Goal: Information Seeking & Learning: Learn about a topic

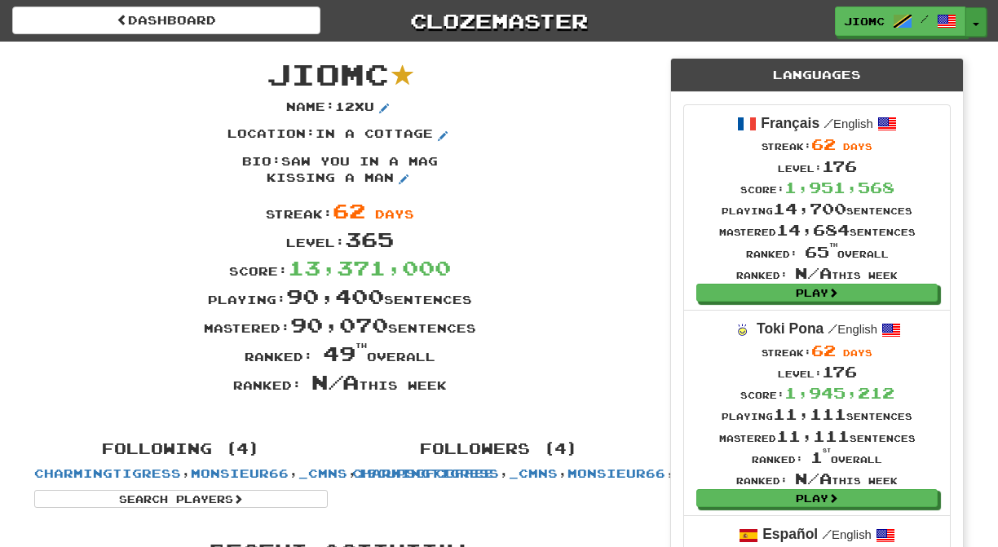
click at [974, 25] on span "button" at bounding box center [976, 24] width 7 height 3
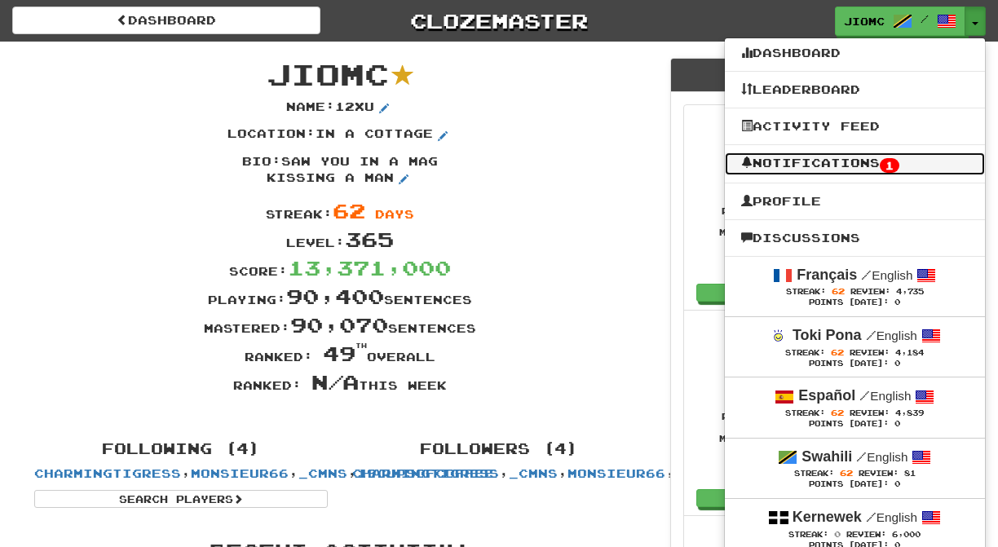
click at [934, 166] on link "Notifications 1" at bounding box center [855, 163] width 260 height 23
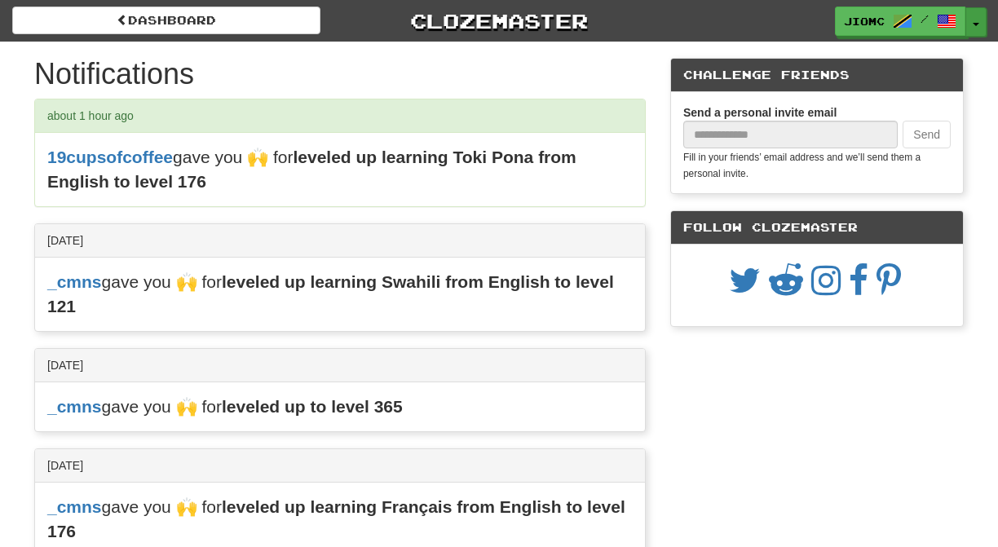
click at [975, 22] on button "Toggle Dropdown" at bounding box center [975, 21] width 21 height 29
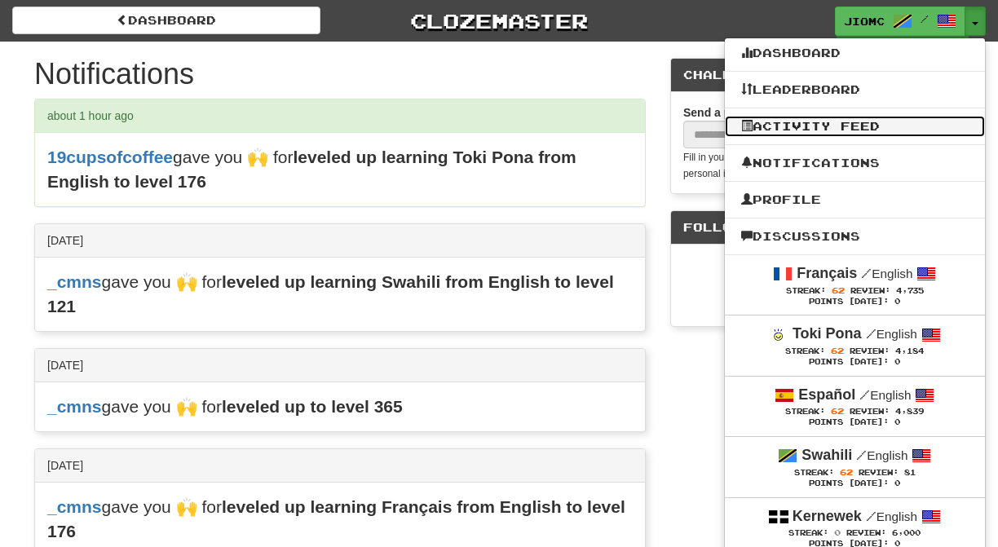
click at [921, 122] on link "Activity Feed" at bounding box center [855, 126] width 260 height 21
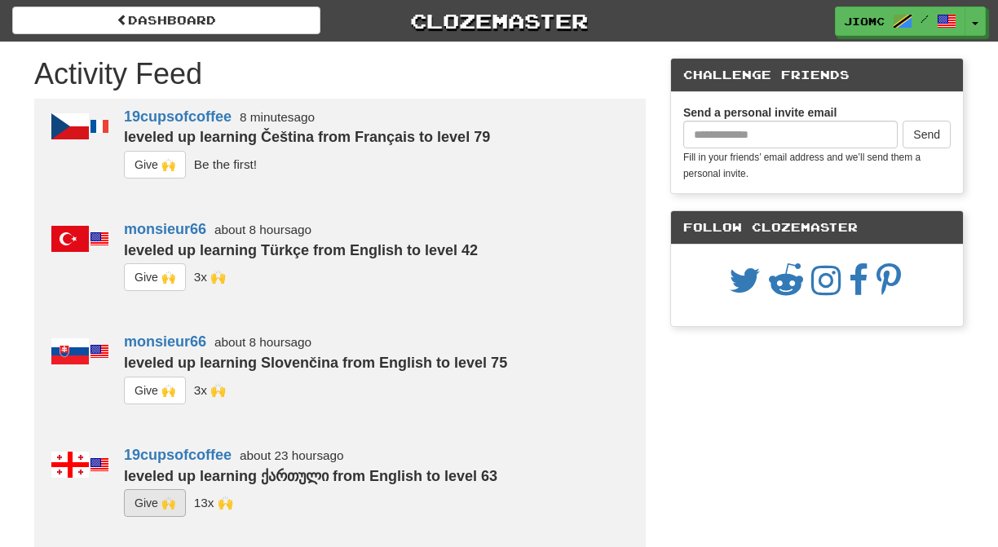
click at [157, 504] on button "G i ve 🙌" at bounding box center [155, 503] width 62 height 28
click at [147, 387] on button "G i ve 🙌" at bounding box center [155, 391] width 62 height 28
click at [140, 276] on button "G i ve 🙌" at bounding box center [155, 277] width 62 height 28
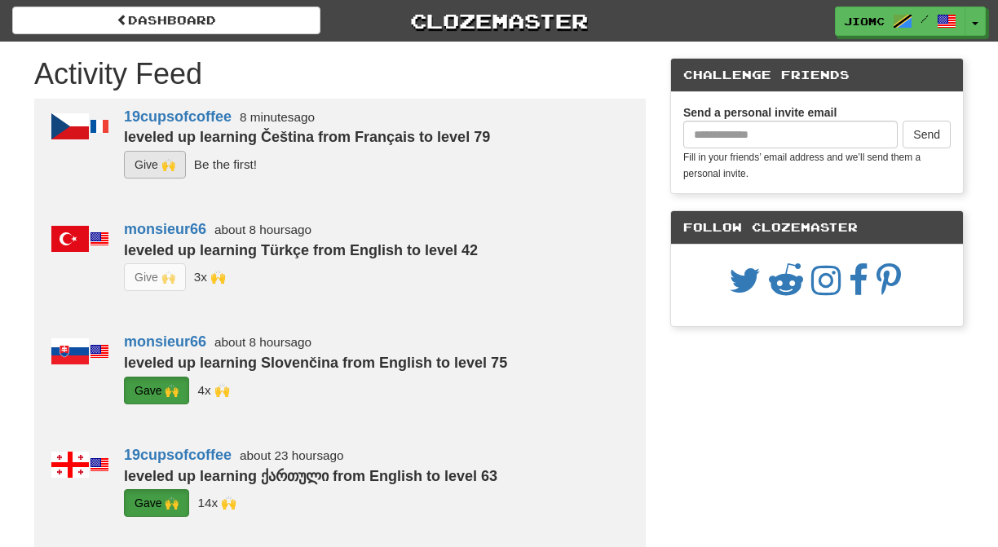
click at [146, 166] on button "G i ve 🙌" at bounding box center [155, 165] width 62 height 28
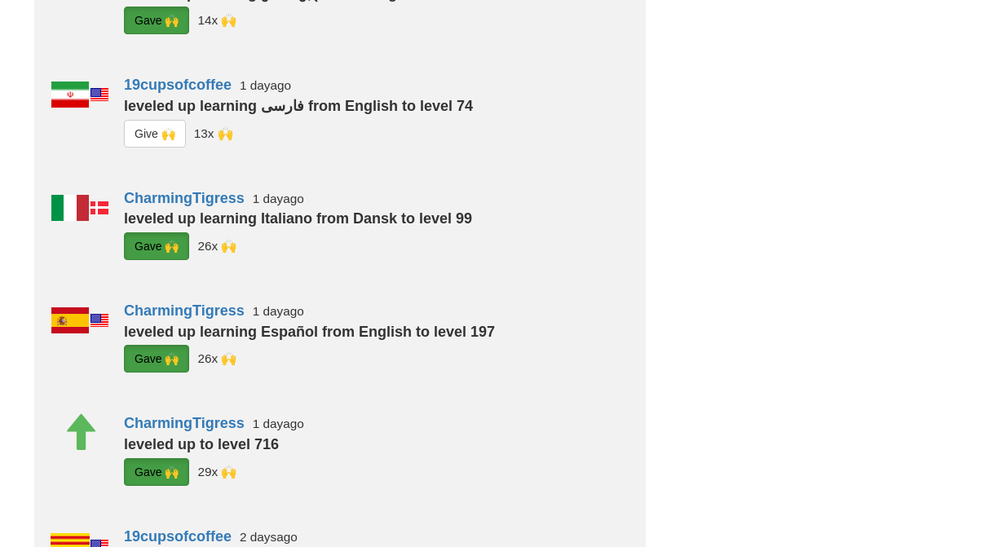
scroll to position [522, 0]
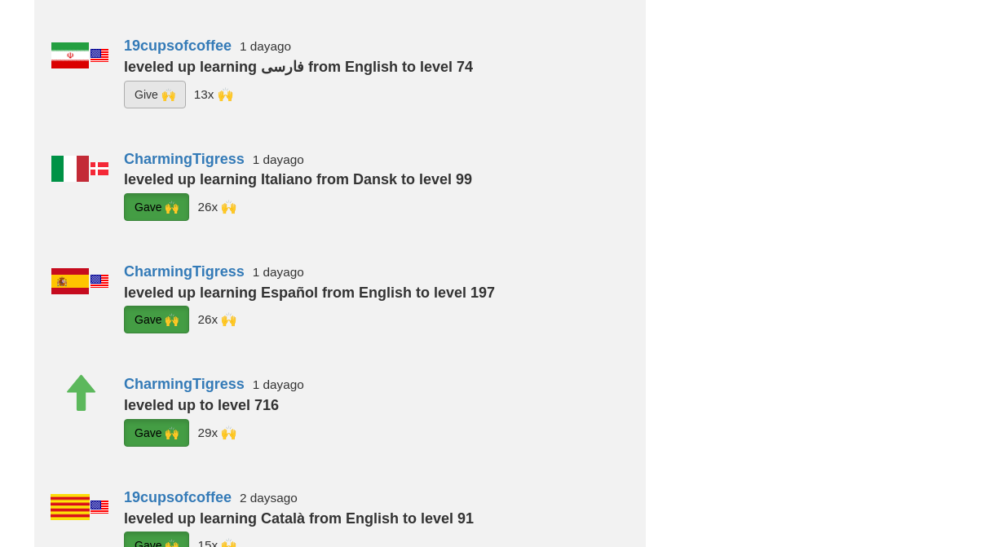
click at [151, 100] on button "G i ve 🙌" at bounding box center [155, 95] width 62 height 28
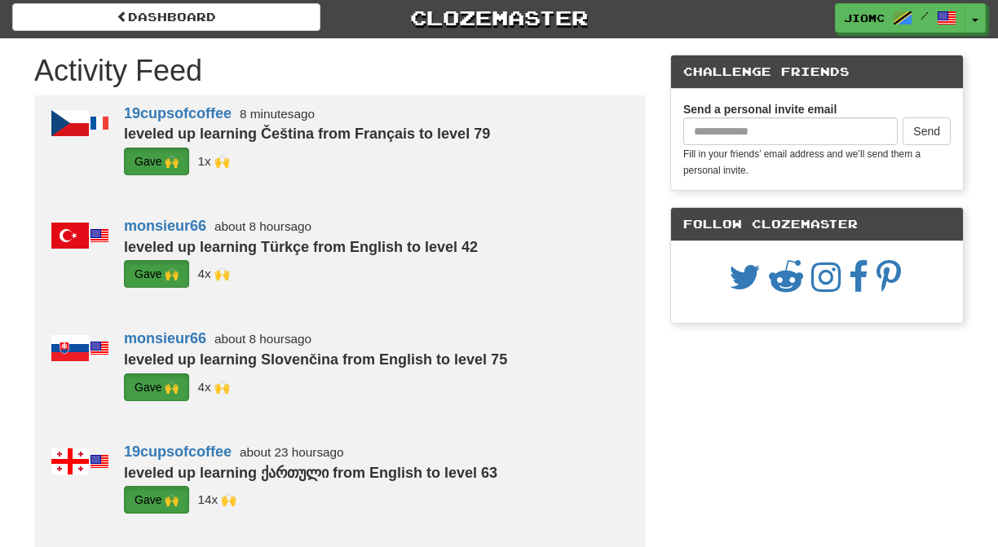
scroll to position [0, 0]
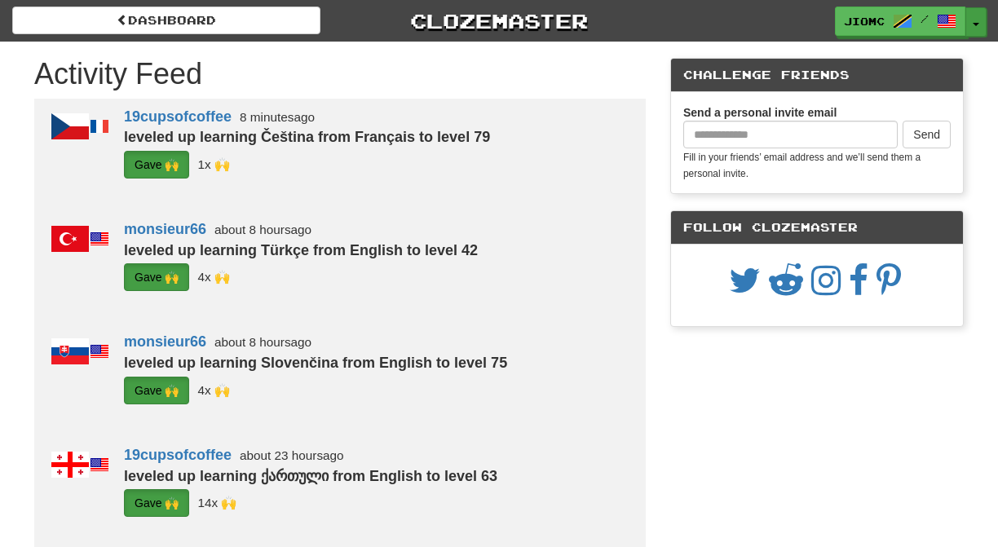
click at [975, 15] on button "Toggle Dropdown" at bounding box center [975, 21] width 21 height 29
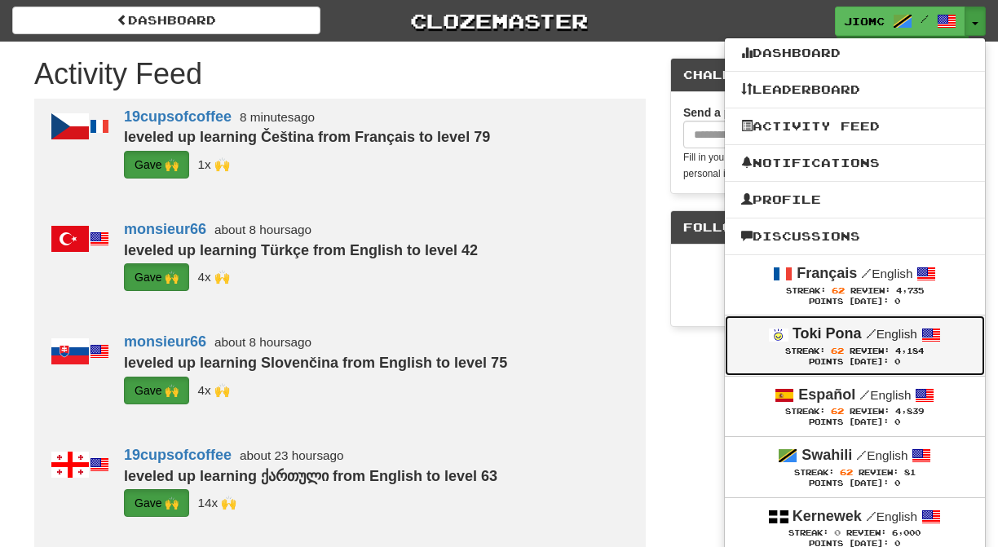
click at [816, 342] on strong "Toki Pona" at bounding box center [827, 333] width 69 height 16
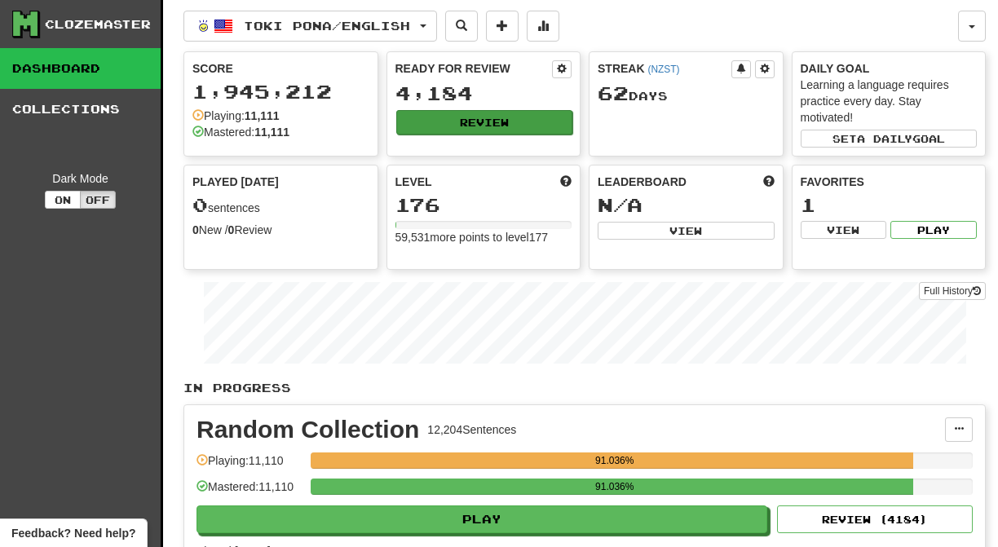
click at [468, 121] on button "Review" at bounding box center [484, 122] width 177 height 24
select select "********"
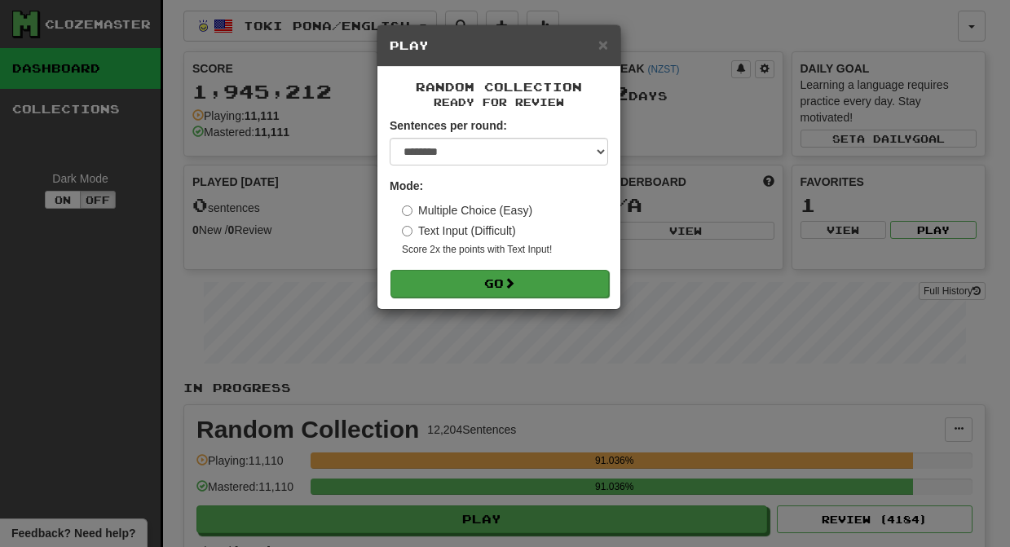
click at [505, 276] on button "Go" at bounding box center [500, 284] width 219 height 28
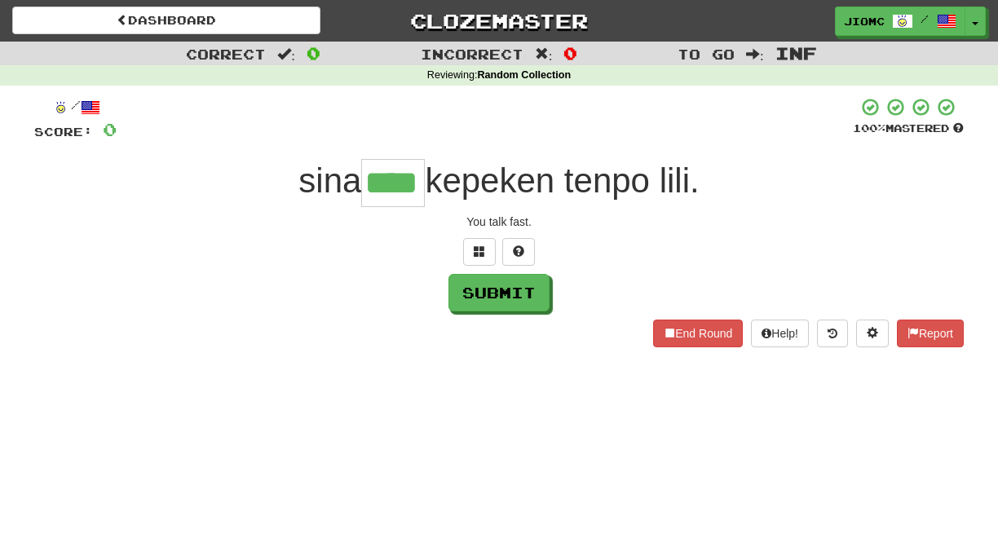
type input "****"
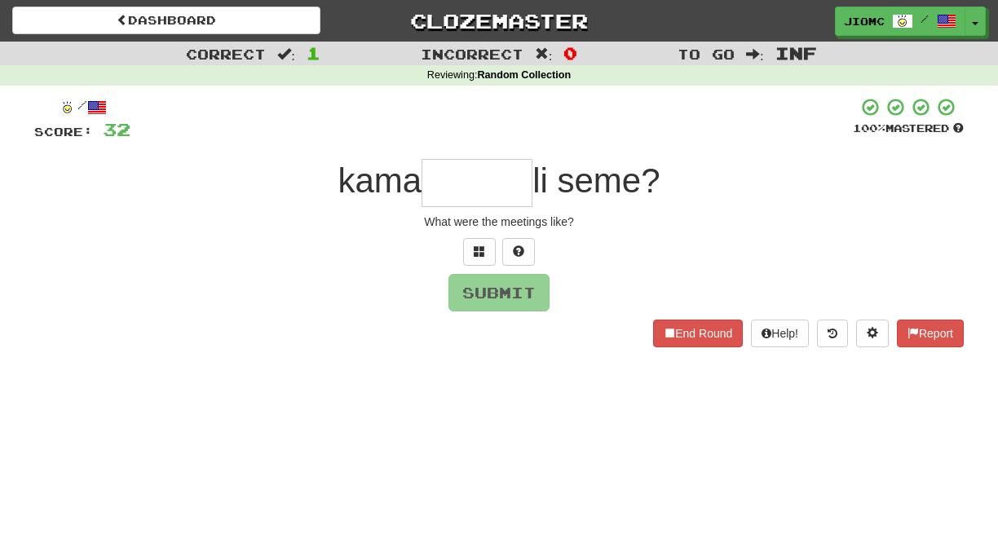
type input "*"
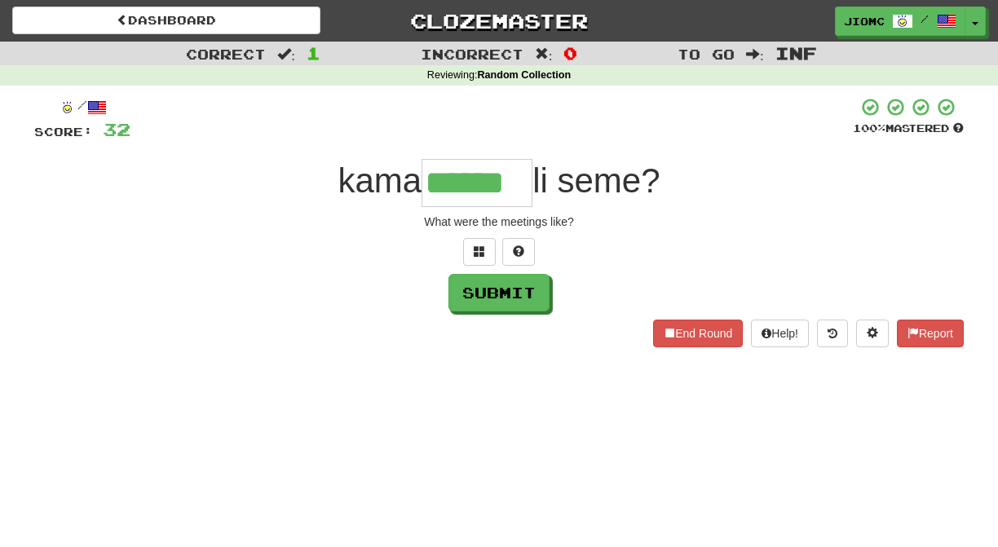
type input "******"
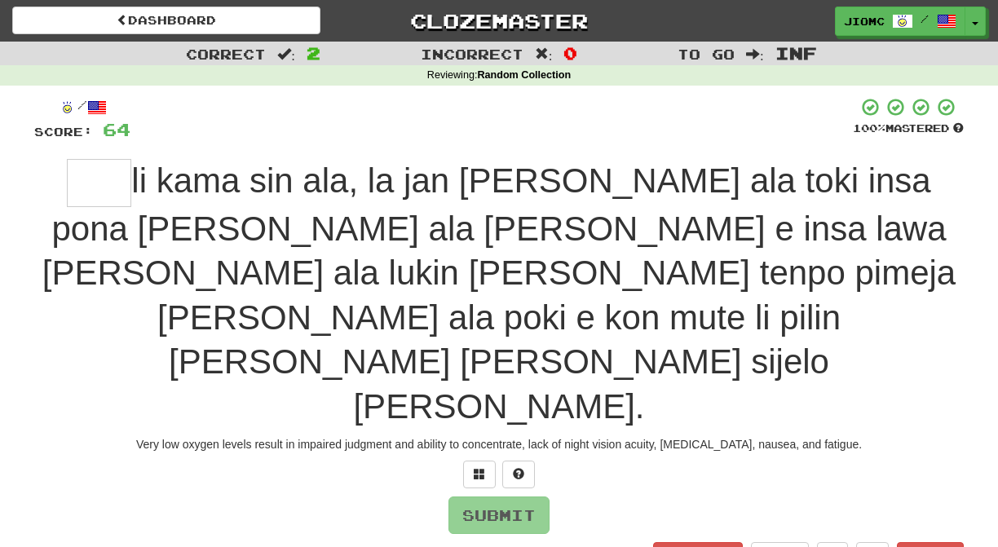
type input "*"
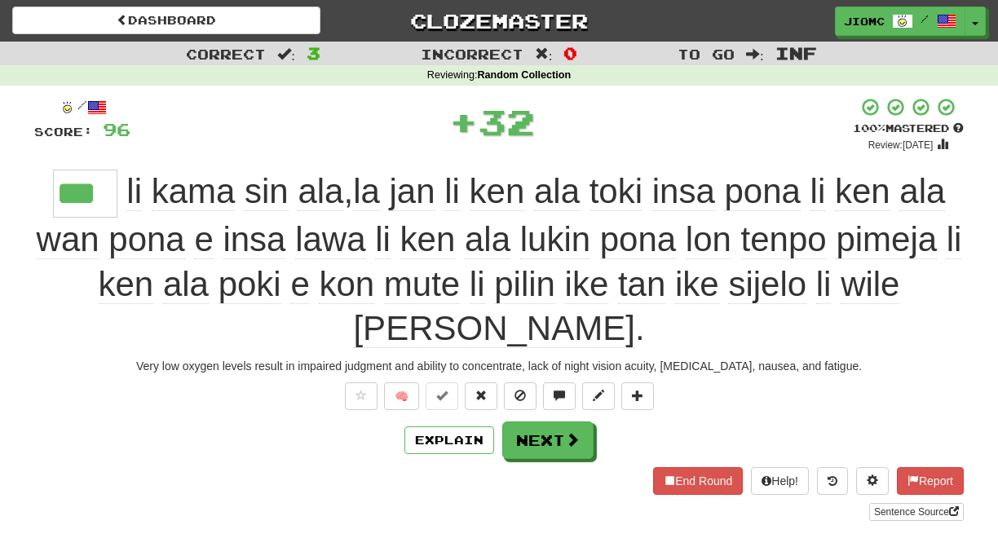
type input "***"
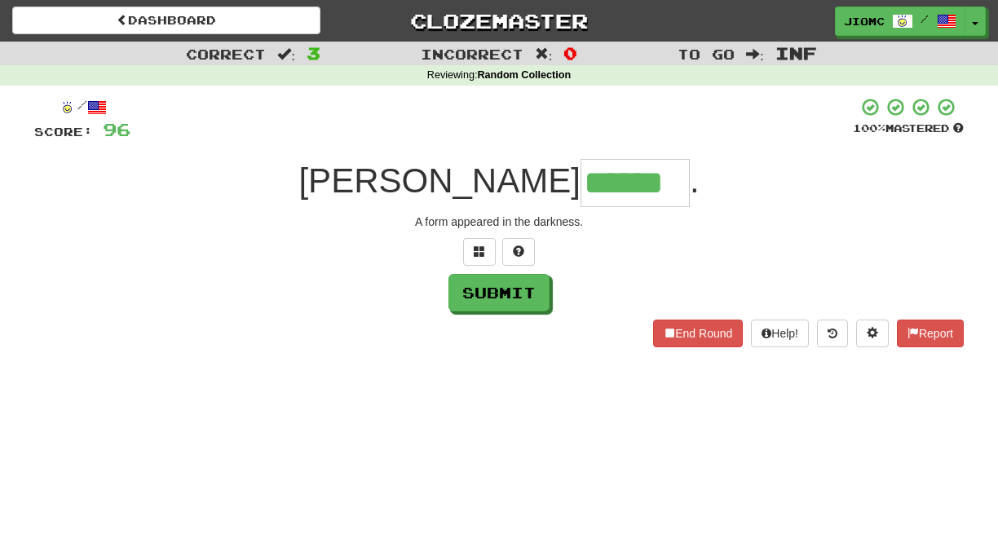
type input "******"
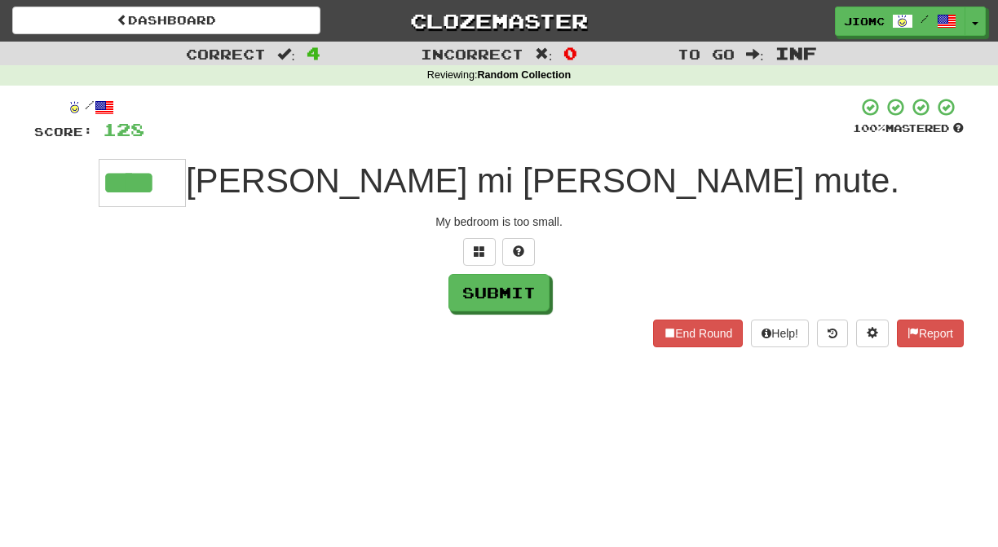
type input "****"
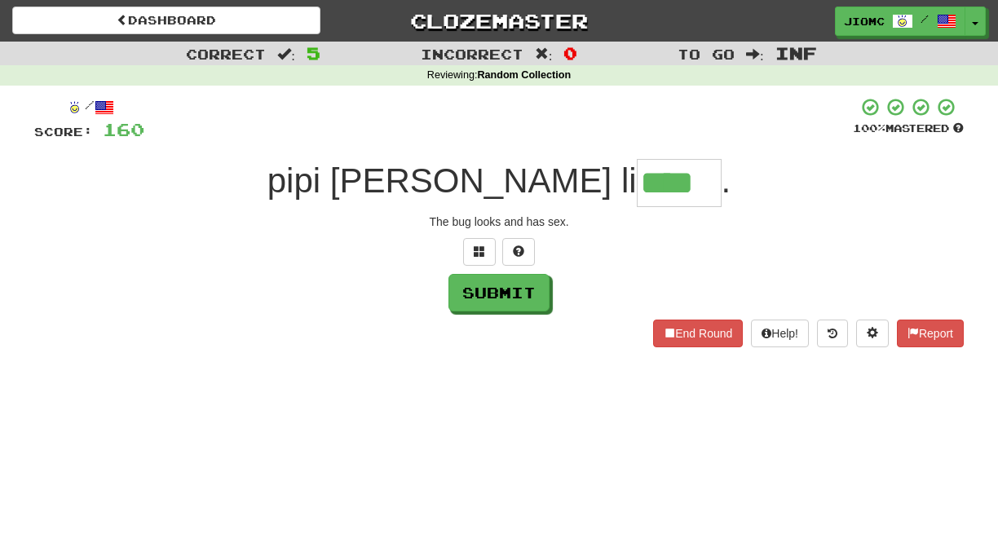
type input "****"
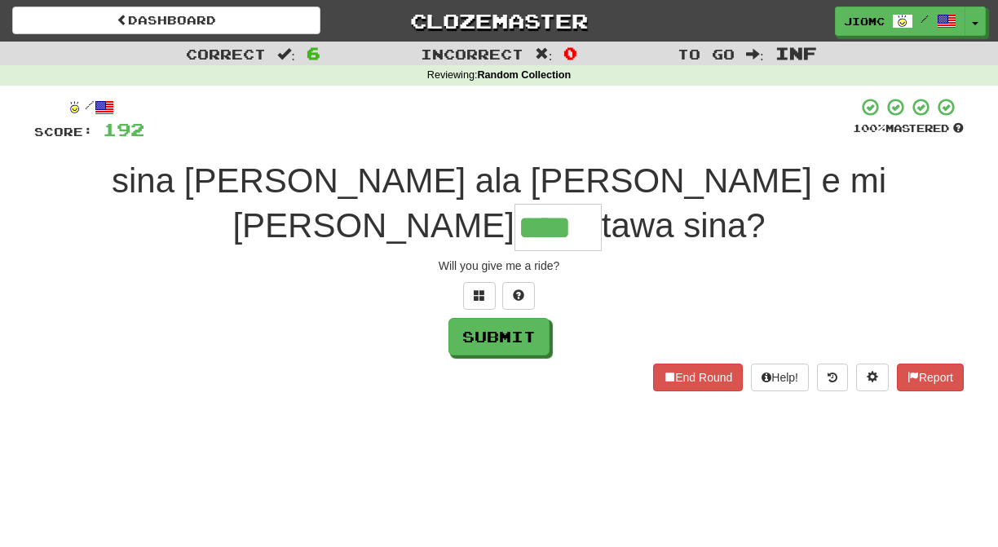
type input "****"
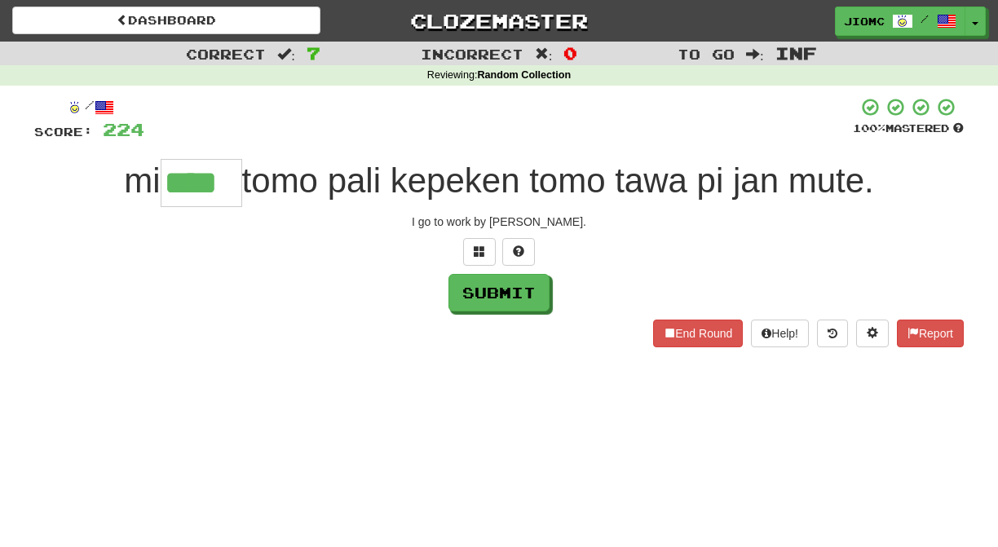
type input "****"
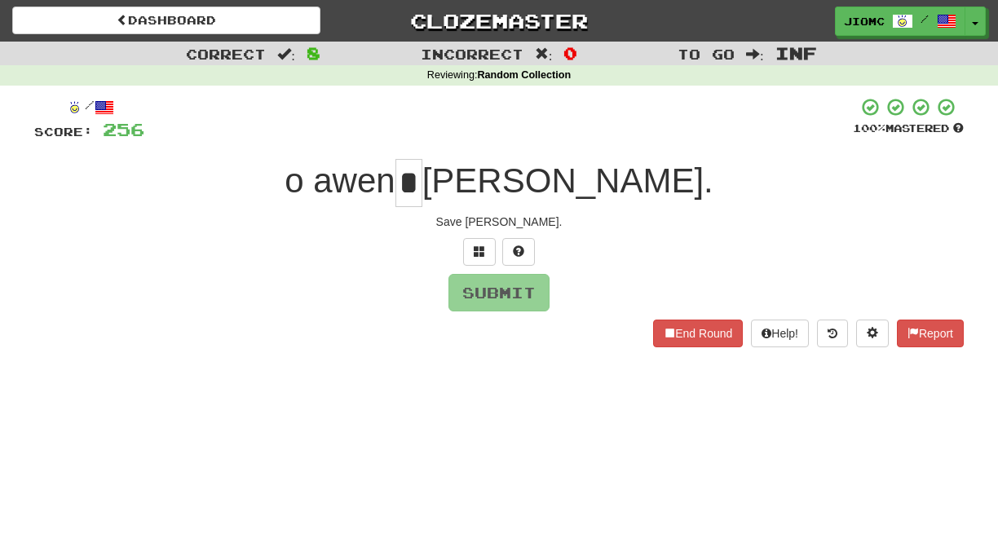
type input "*"
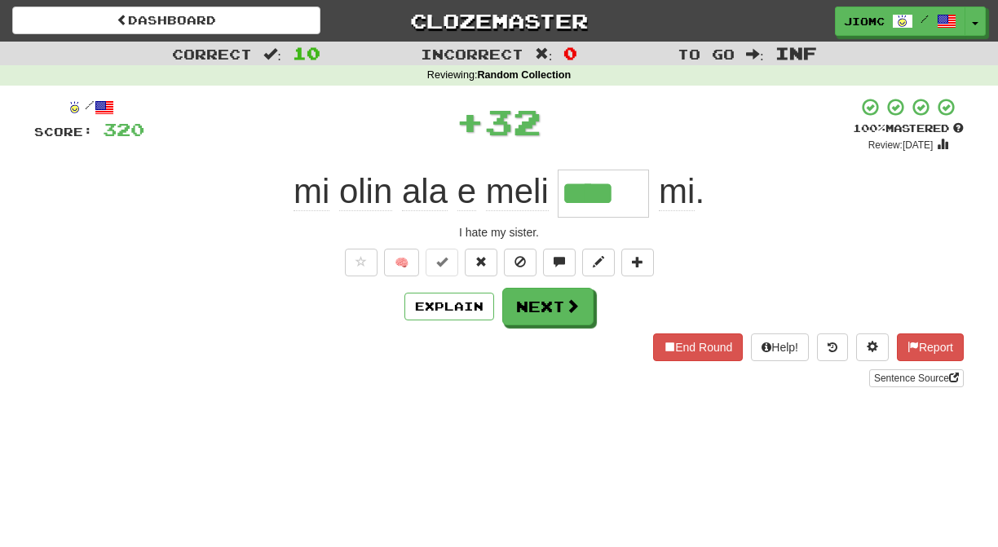
type input "****"
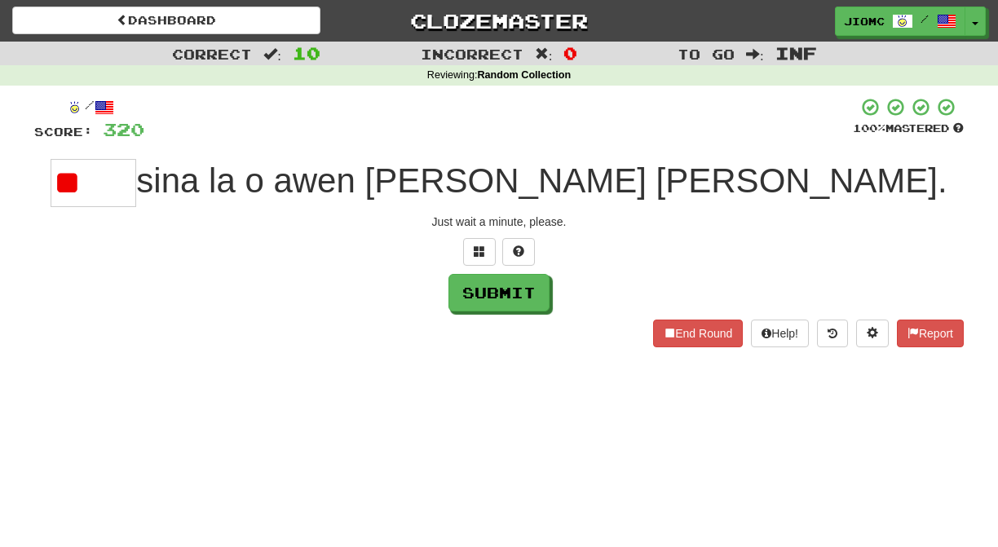
type input "*"
type input "****"
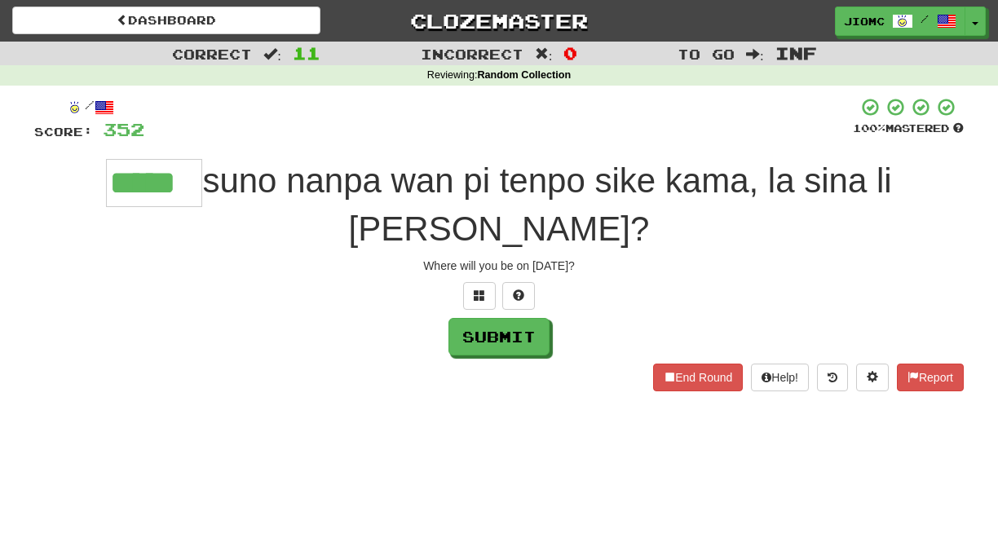
type input "*****"
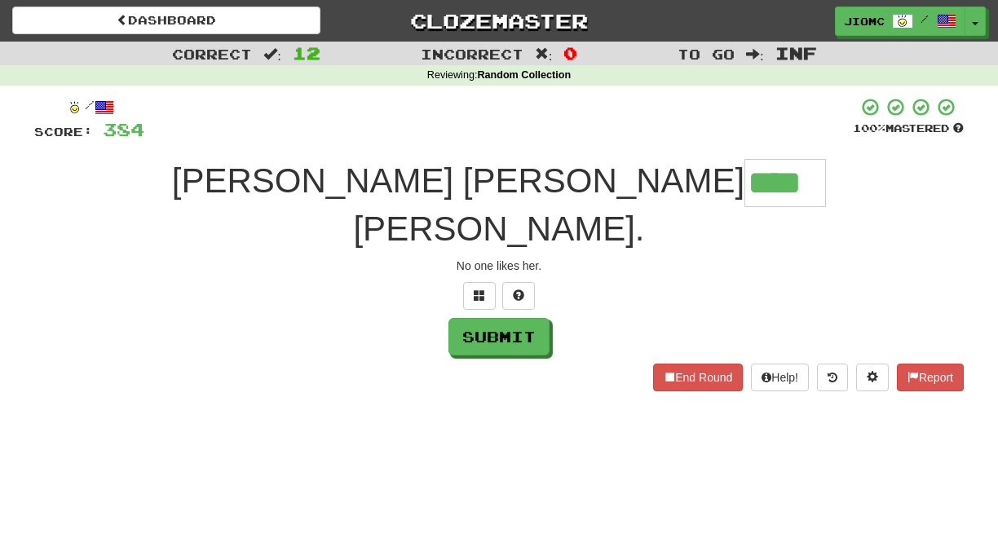
type input "****"
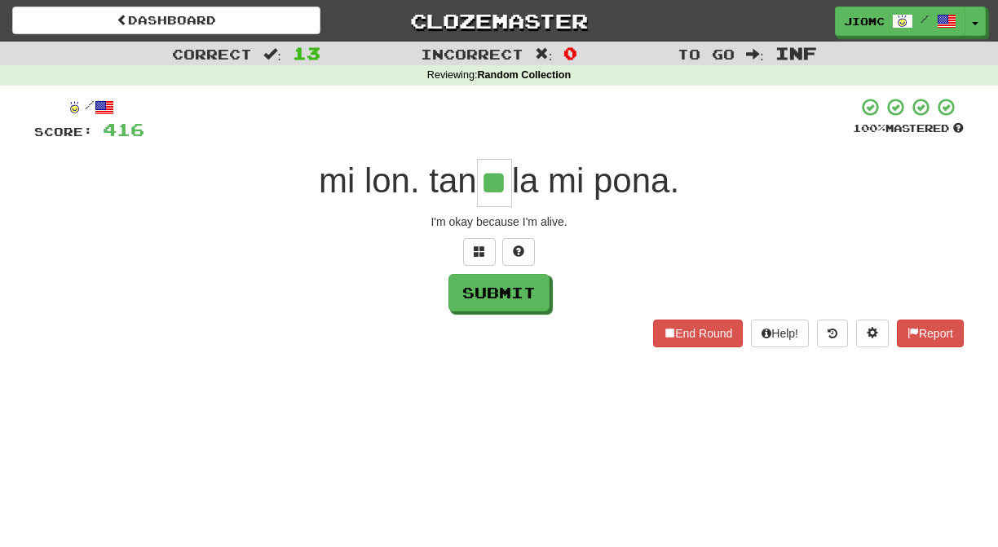
type input "**"
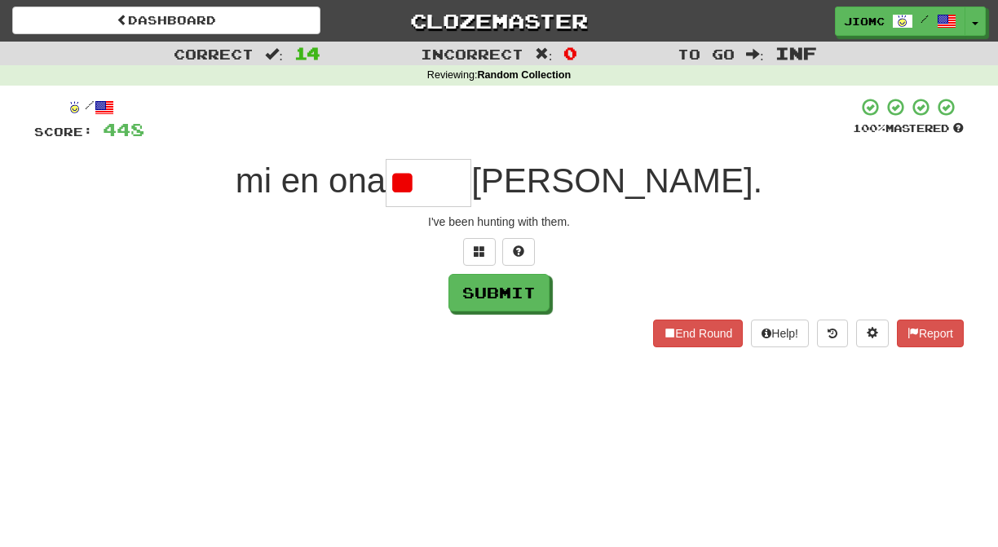
type input "*"
type input "****"
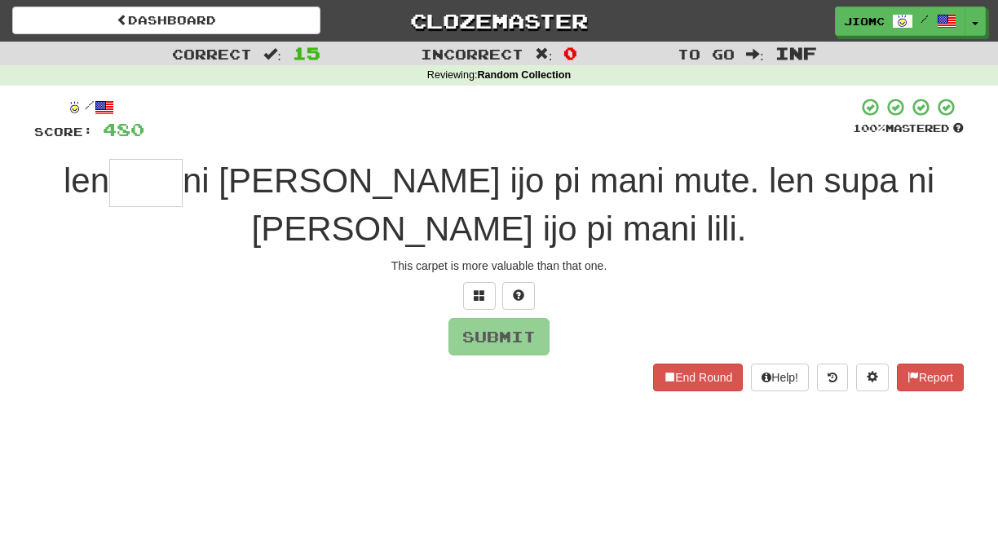
type input "*"
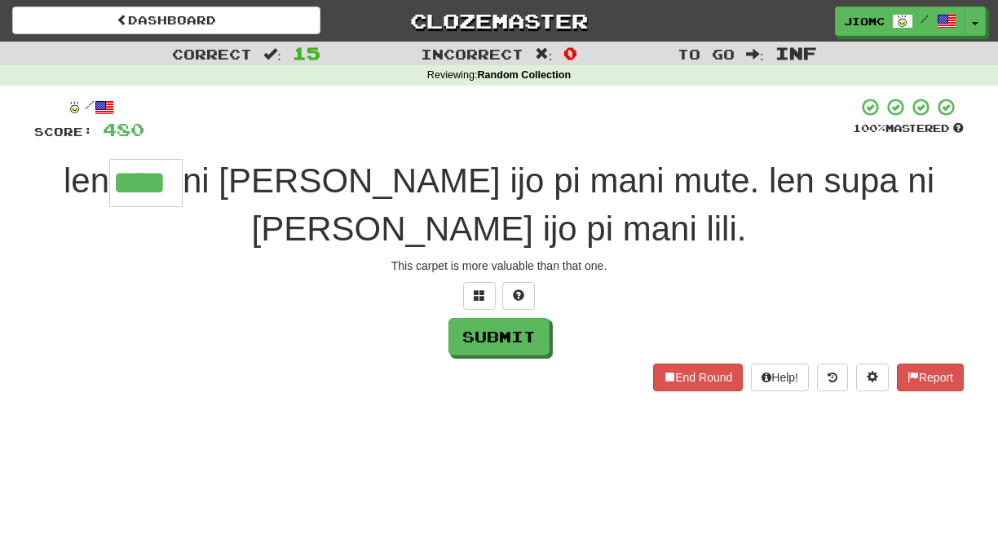
type input "****"
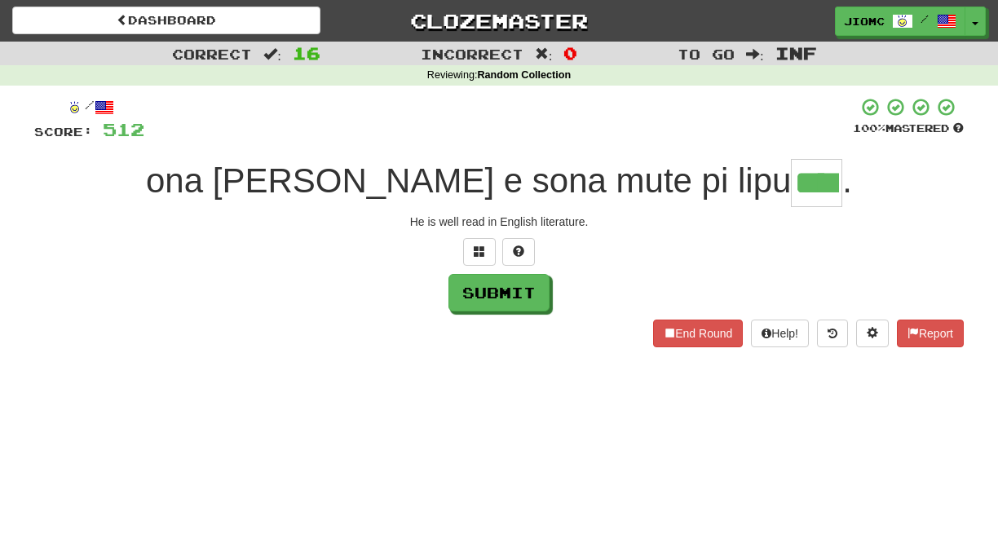
type input "****"
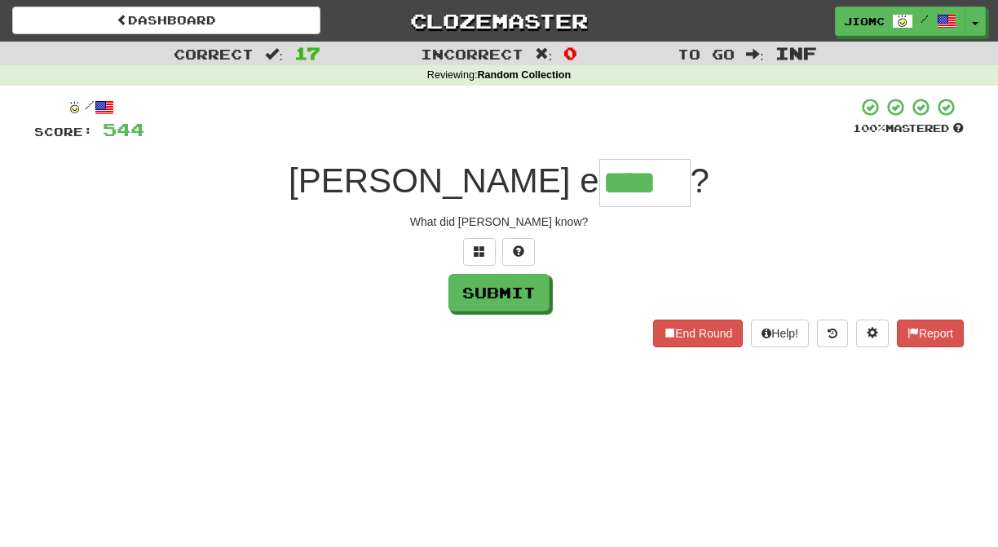
type input "****"
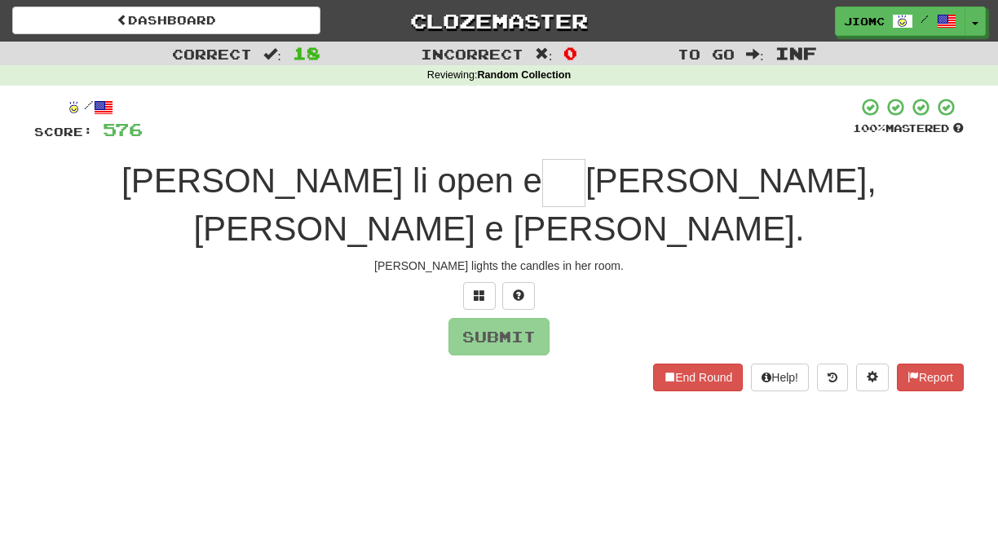
type input "*"
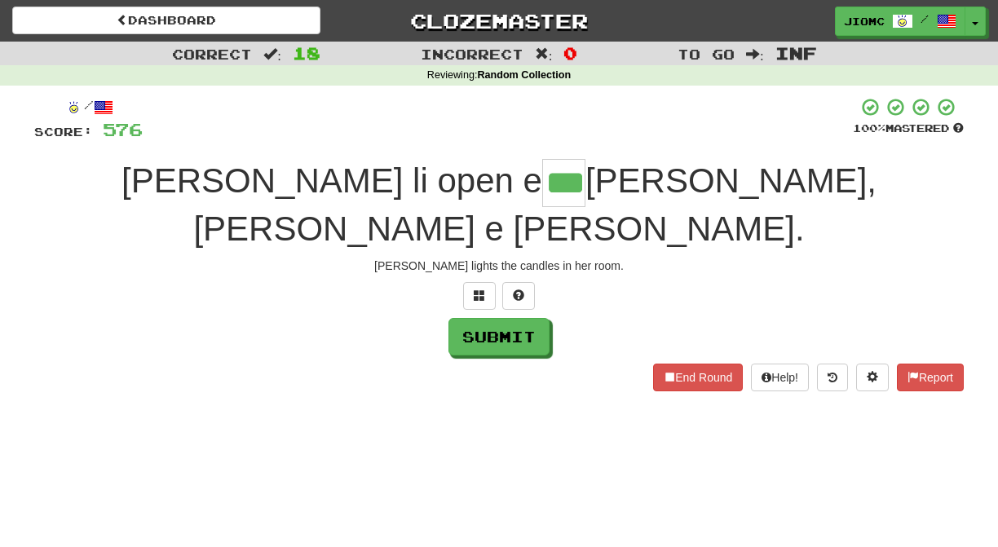
type input "***"
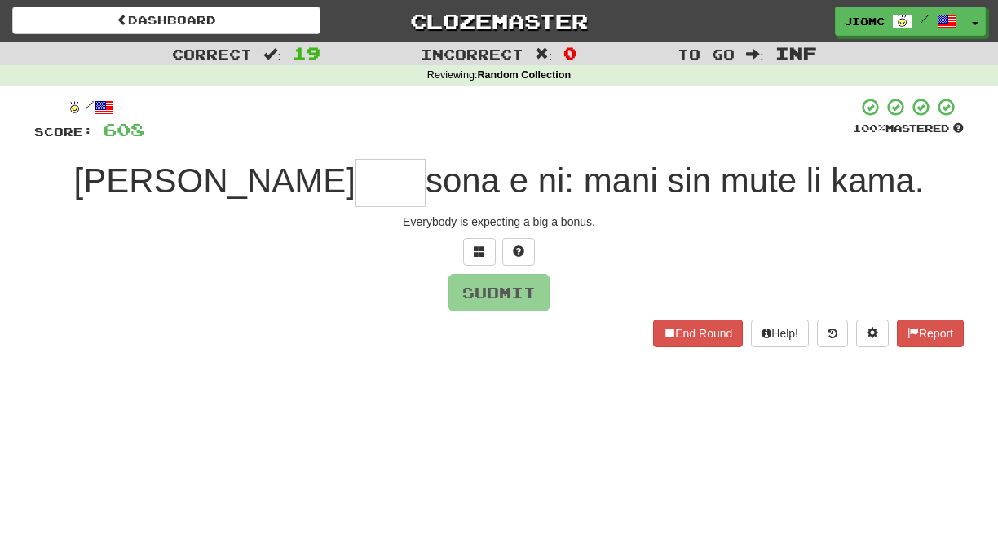
type input "*"
type input "*****"
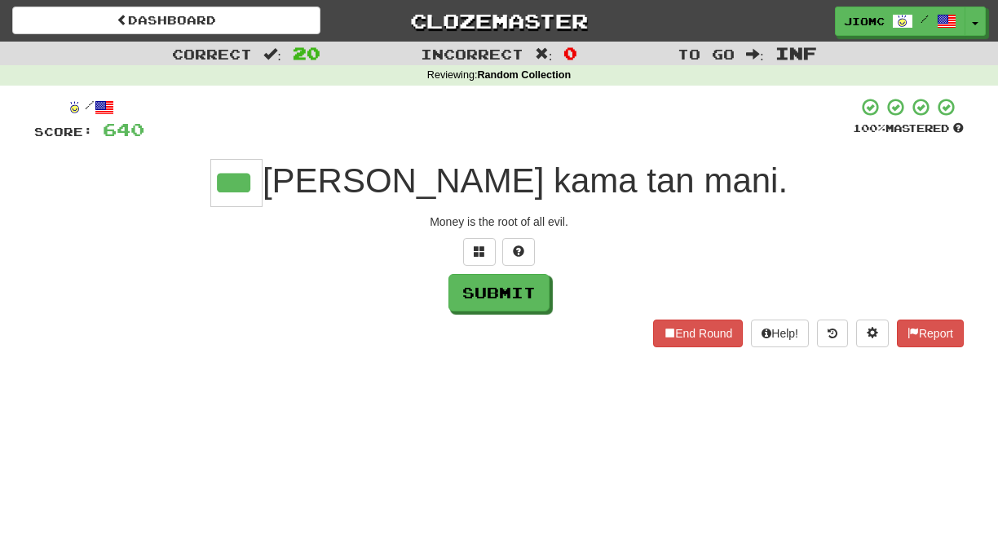
type input "***"
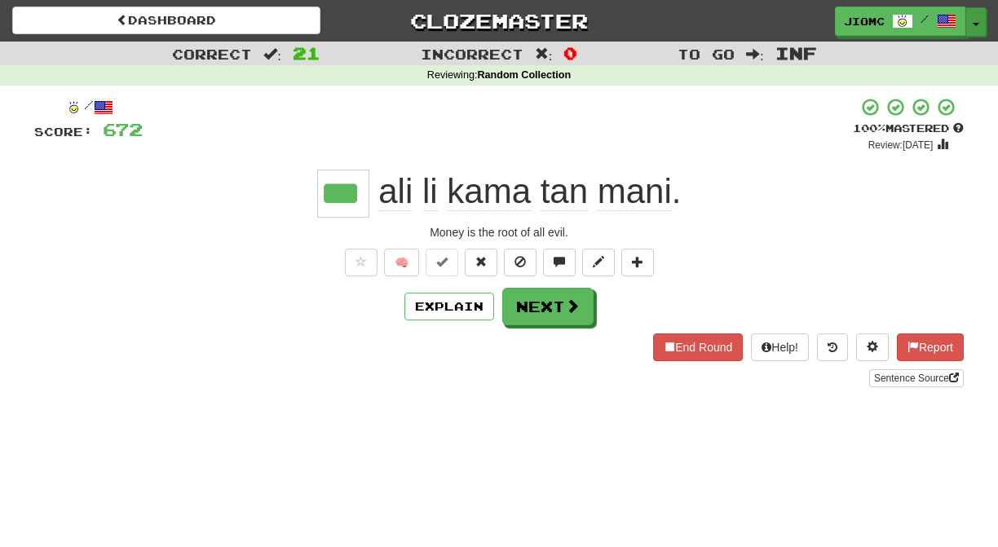
click at [968, 16] on button "Toggle Dropdown" at bounding box center [975, 21] width 21 height 29
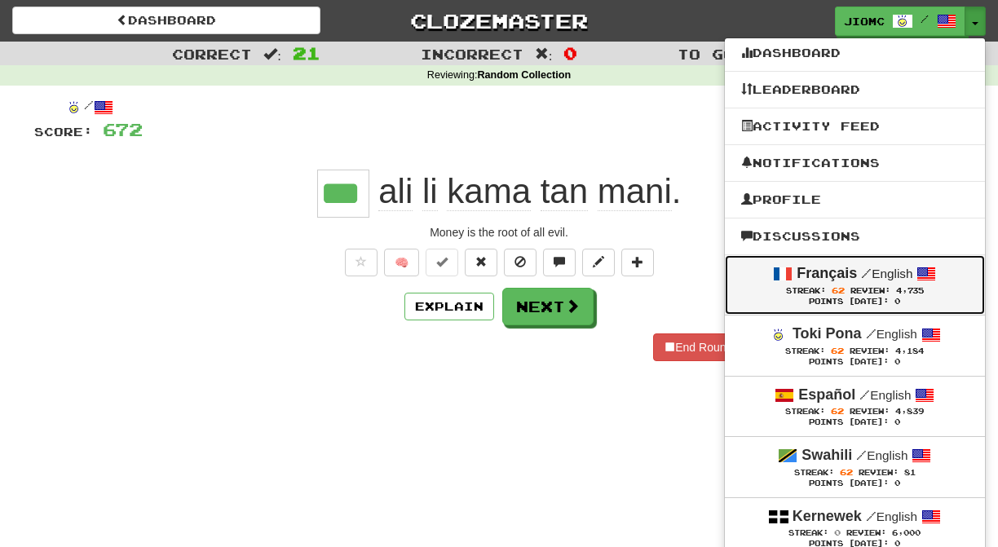
click at [810, 271] on strong "Français" at bounding box center [827, 273] width 60 height 16
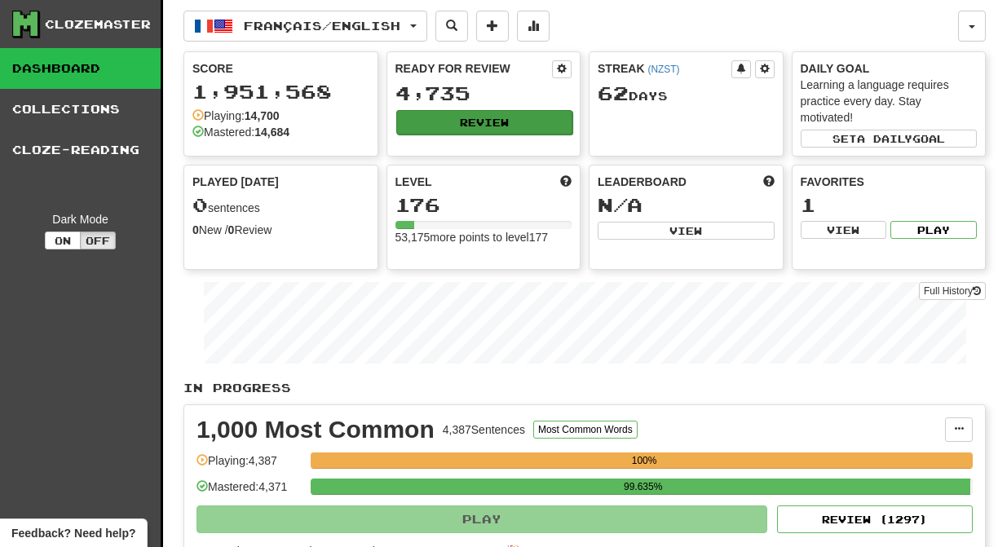
click at [466, 121] on button "Review" at bounding box center [484, 122] width 177 height 24
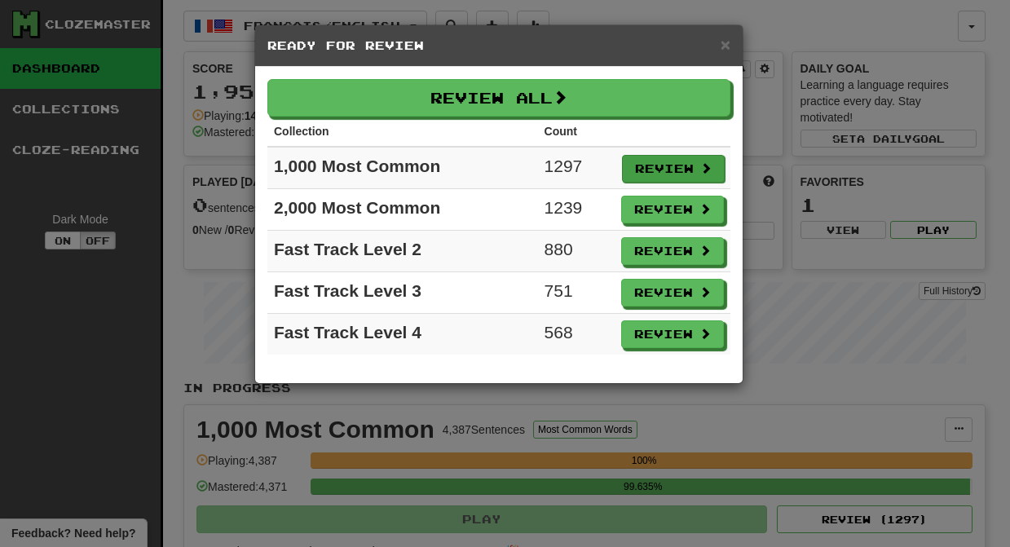
click at [662, 168] on button "Review" at bounding box center [673, 169] width 103 height 28
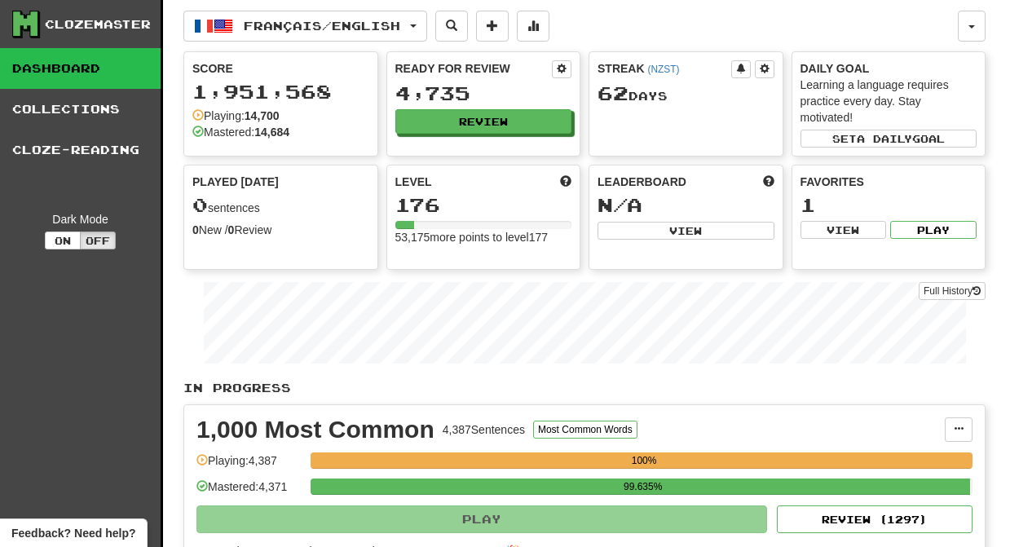
select select "********"
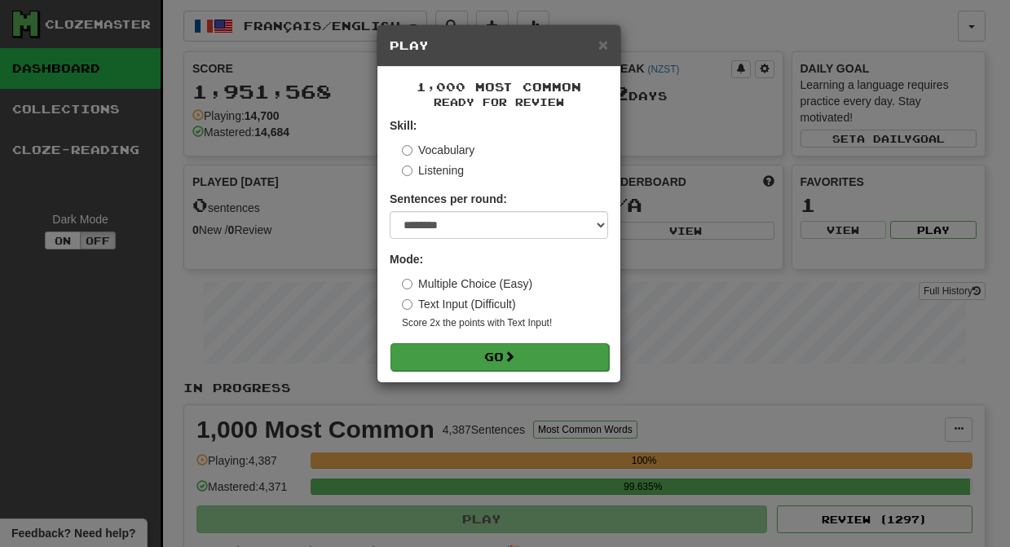
click at [453, 360] on button "Go" at bounding box center [500, 357] width 219 height 28
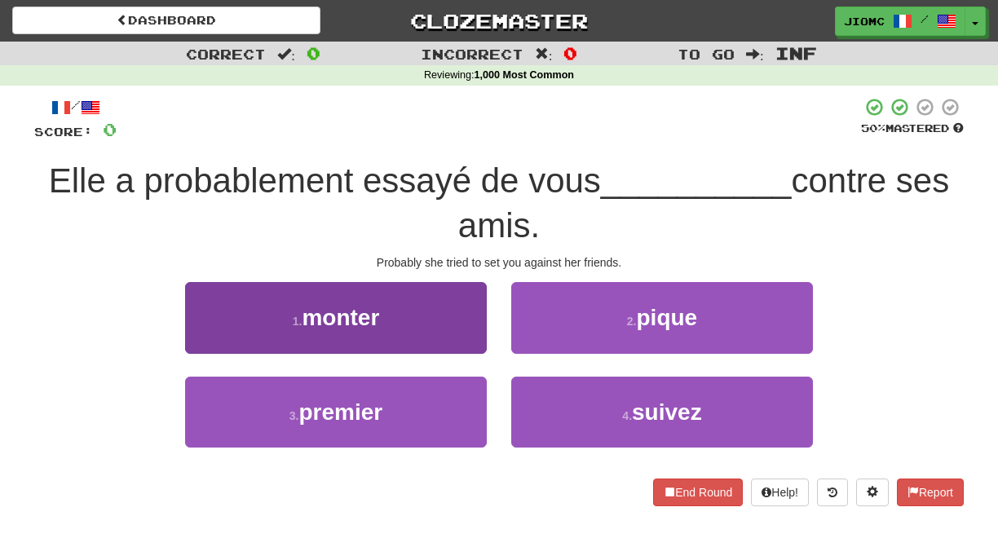
click at [435, 321] on button "1 . monter" at bounding box center [336, 317] width 302 height 71
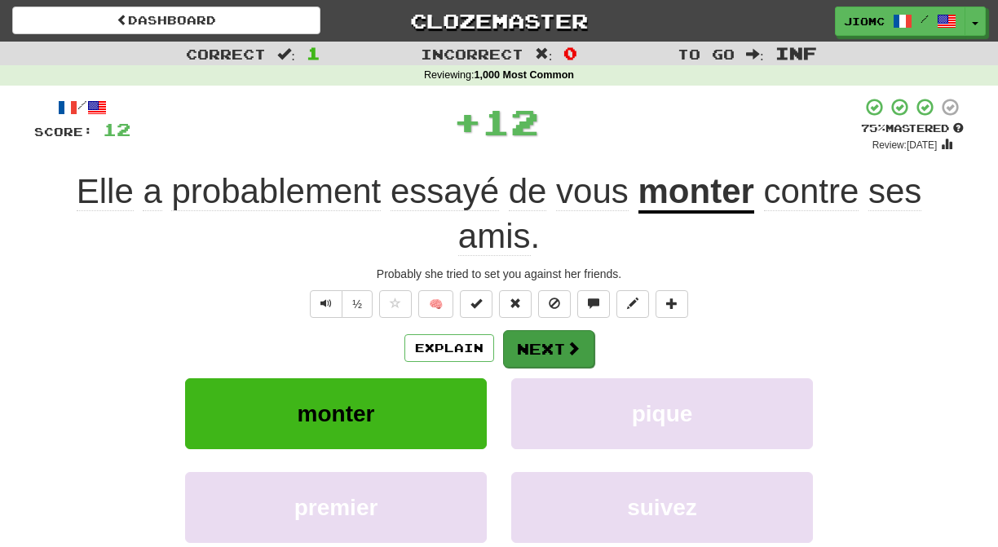
click at [522, 333] on button "Next" at bounding box center [548, 349] width 91 height 38
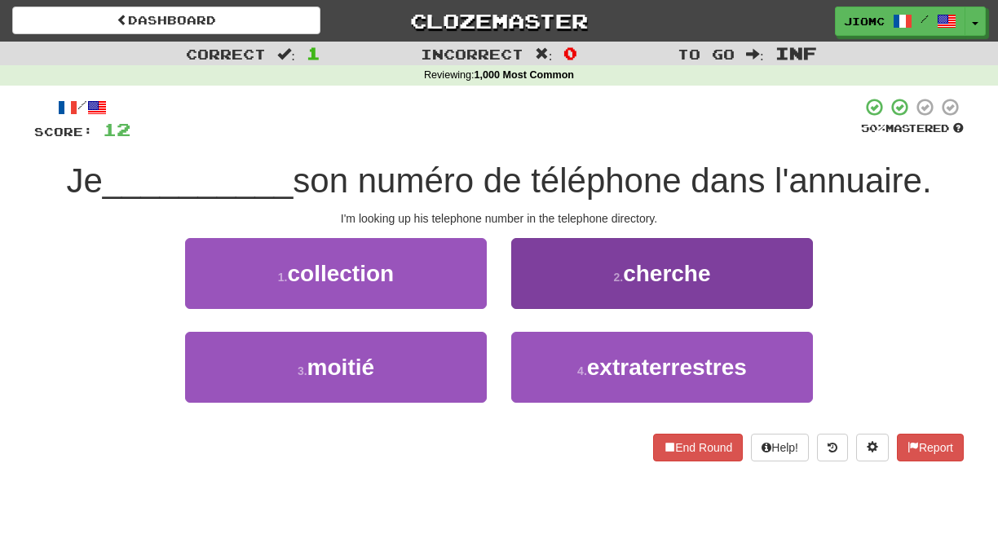
click at [527, 293] on button "2 . cherche" at bounding box center [662, 273] width 302 height 71
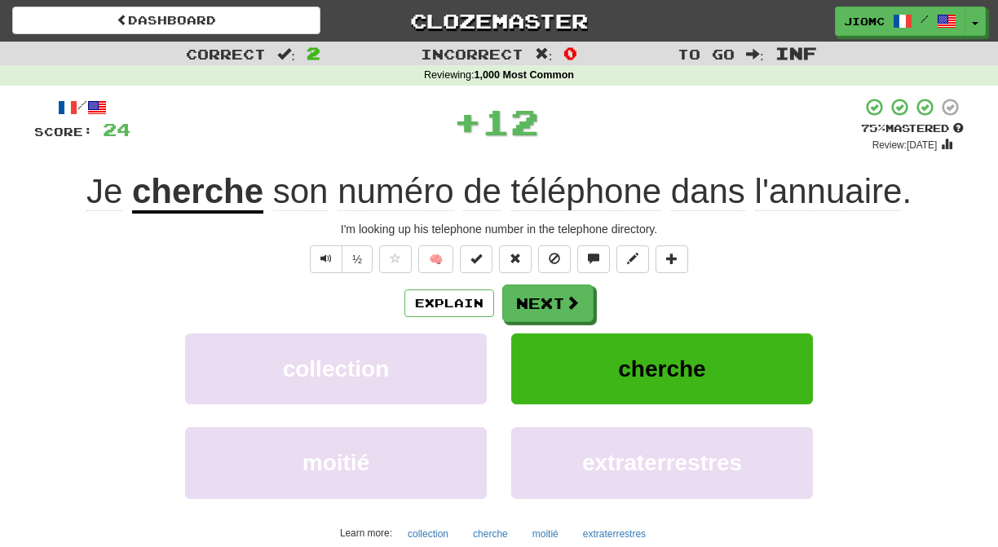
click at [527, 294] on button "Next" at bounding box center [547, 304] width 91 height 38
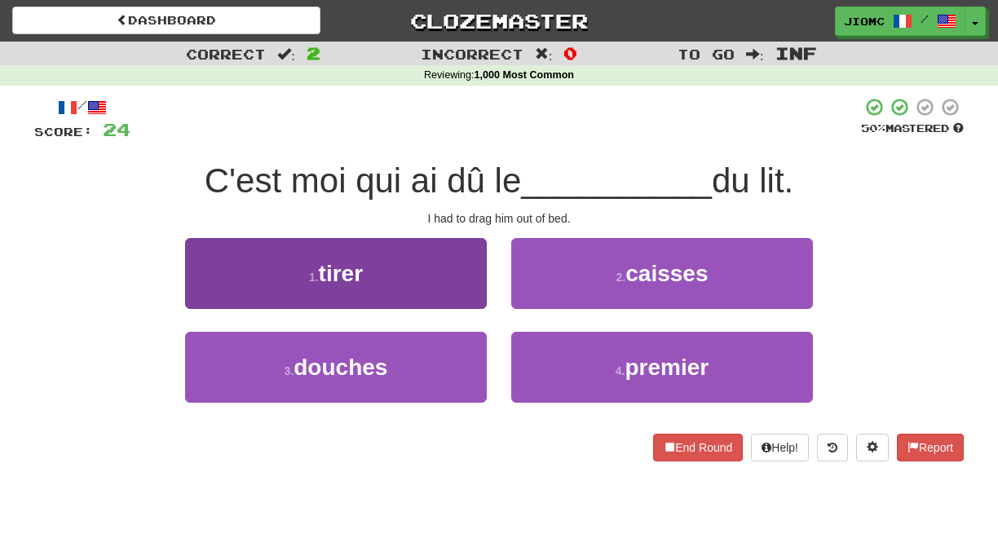
click at [465, 285] on button "1 . tirer" at bounding box center [336, 273] width 302 height 71
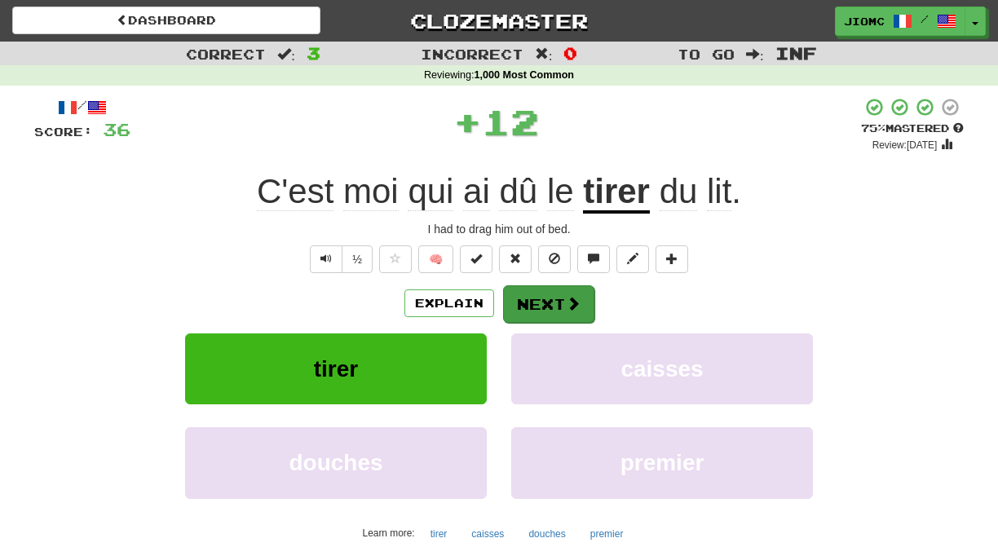
click at [530, 297] on button "Next" at bounding box center [548, 304] width 91 height 38
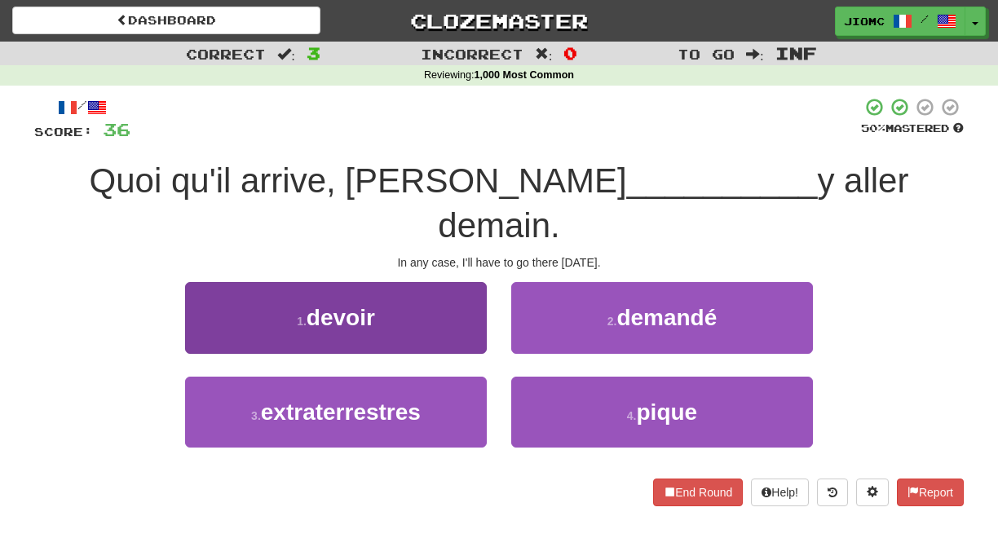
click at [469, 303] on button "1 . devoir" at bounding box center [336, 317] width 302 height 71
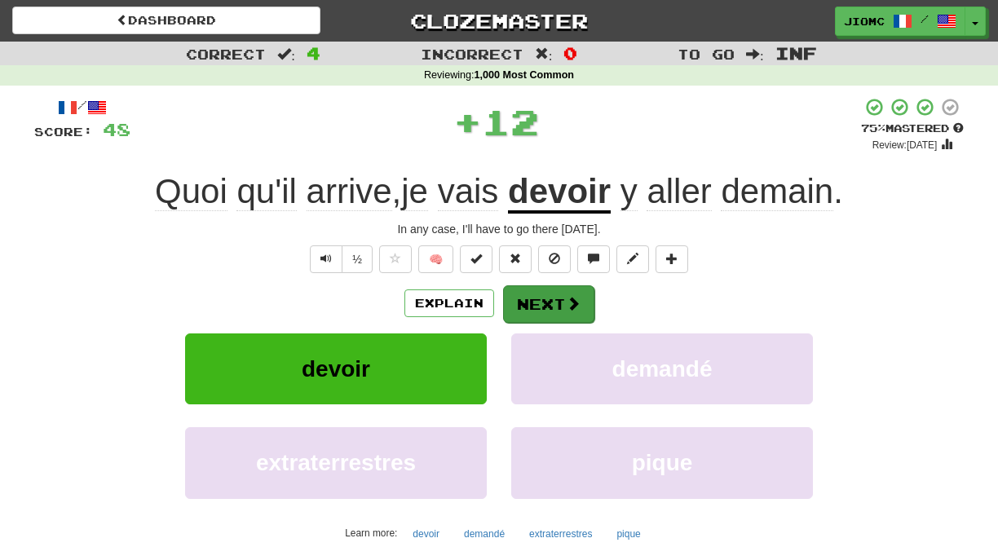
click at [539, 297] on button "Next" at bounding box center [548, 304] width 91 height 38
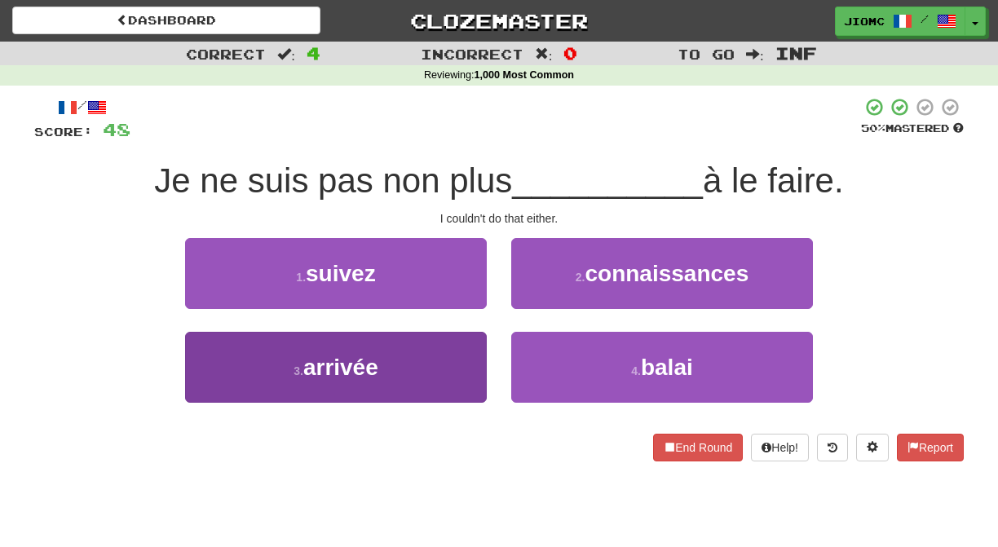
click at [458, 356] on button "3 . arrivée" at bounding box center [336, 367] width 302 height 71
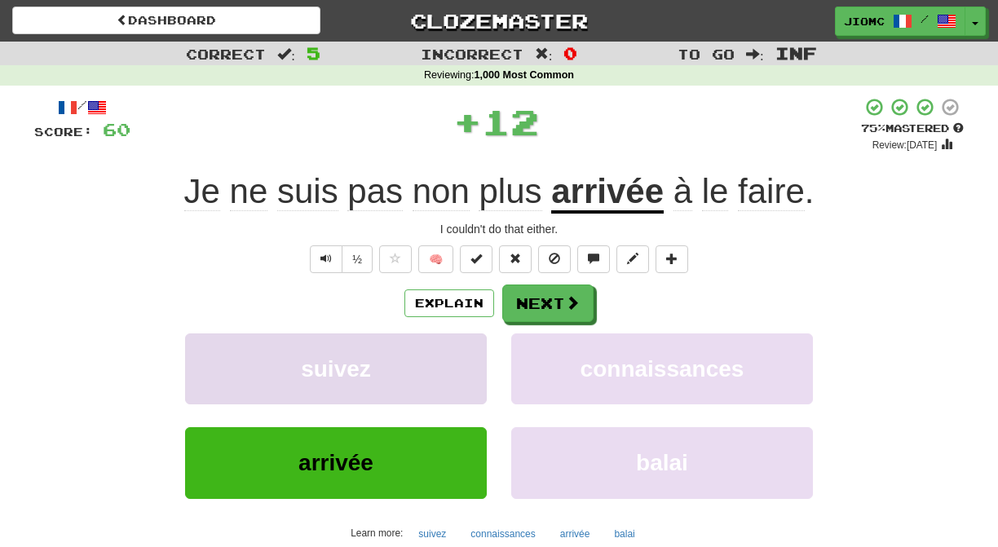
click at [461, 356] on button "suivez" at bounding box center [336, 369] width 302 height 71
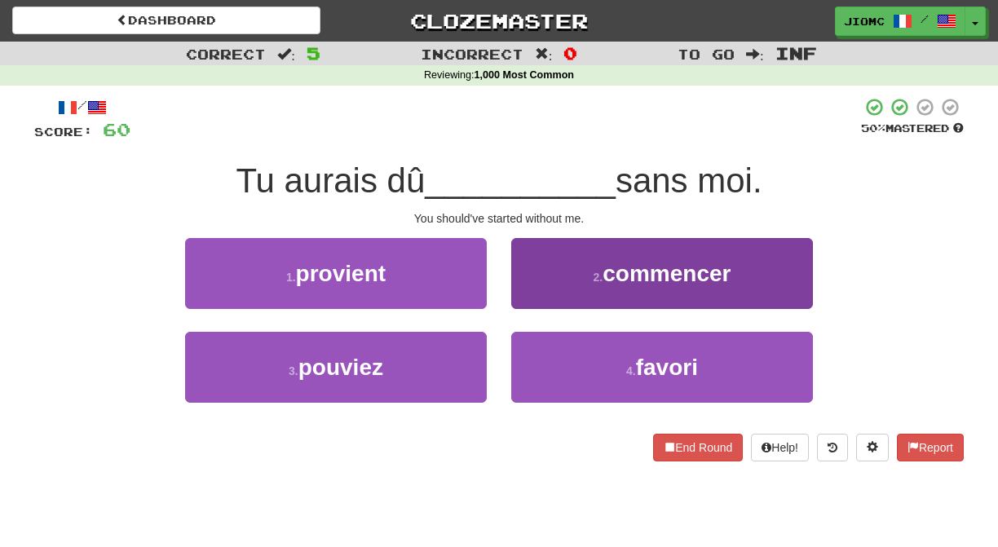
click at [537, 282] on button "2 . commencer" at bounding box center [662, 273] width 302 height 71
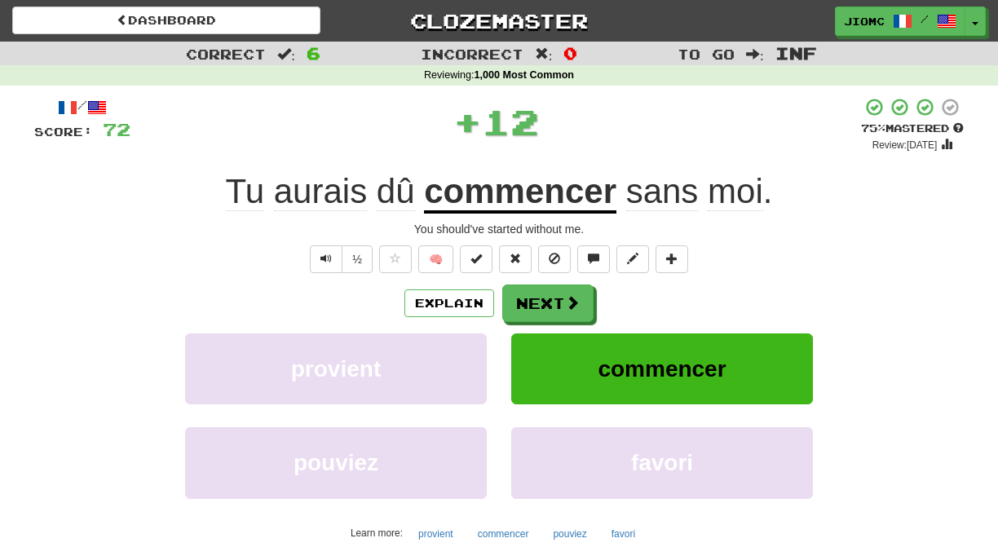
click at [538, 289] on button "Next" at bounding box center [547, 304] width 91 height 38
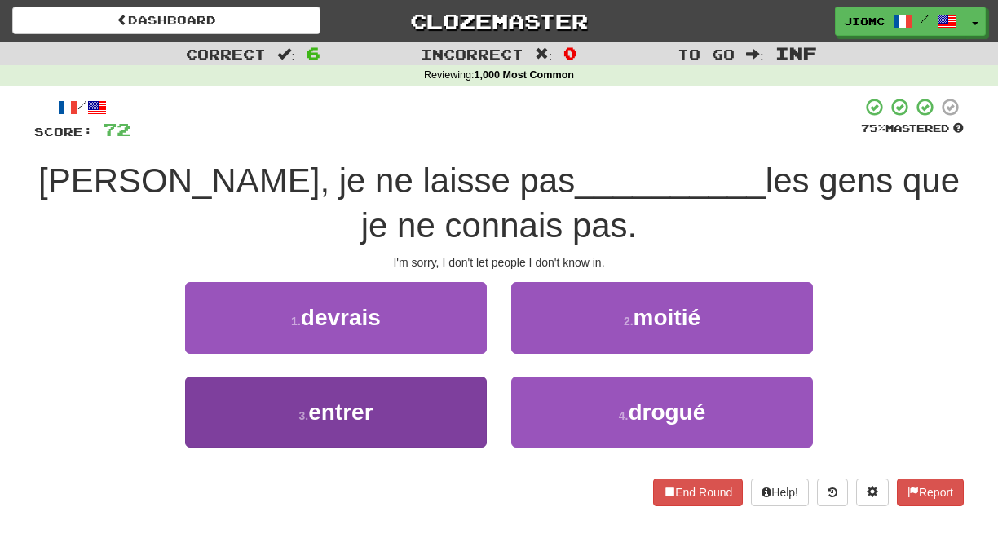
click at [461, 408] on button "3 . entrer" at bounding box center [336, 412] width 302 height 71
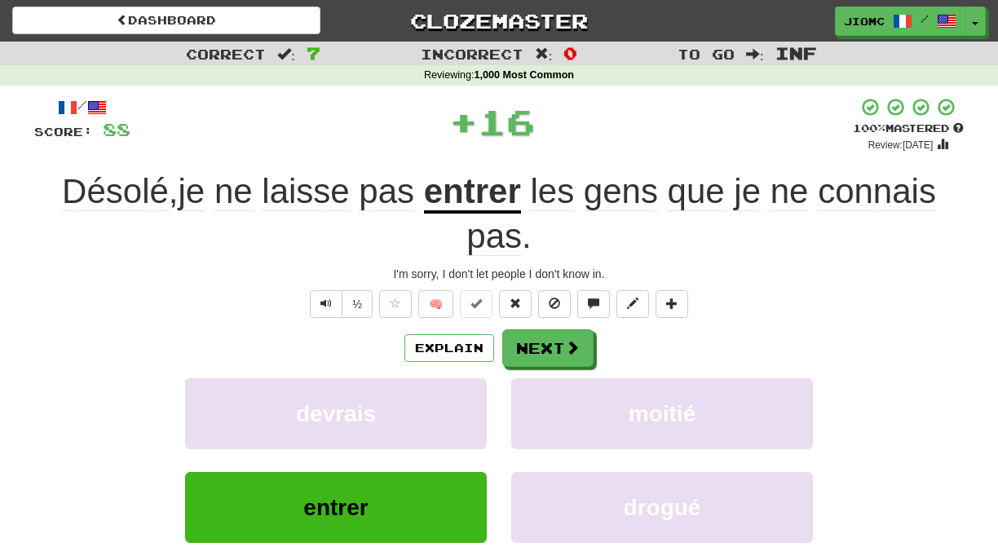
click at [461, 408] on button "devrais" at bounding box center [336, 413] width 302 height 71
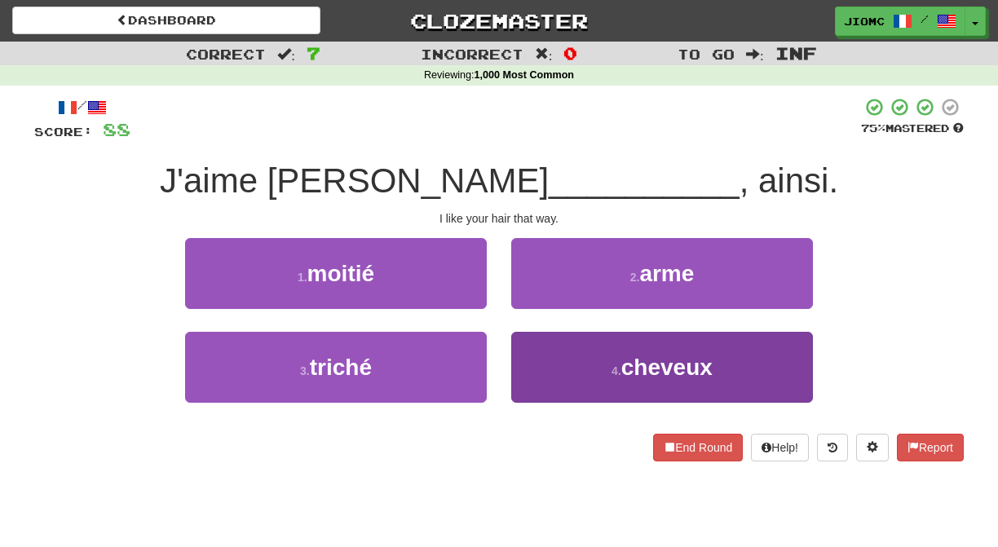
click at [536, 378] on button "4 . cheveux" at bounding box center [662, 367] width 302 height 71
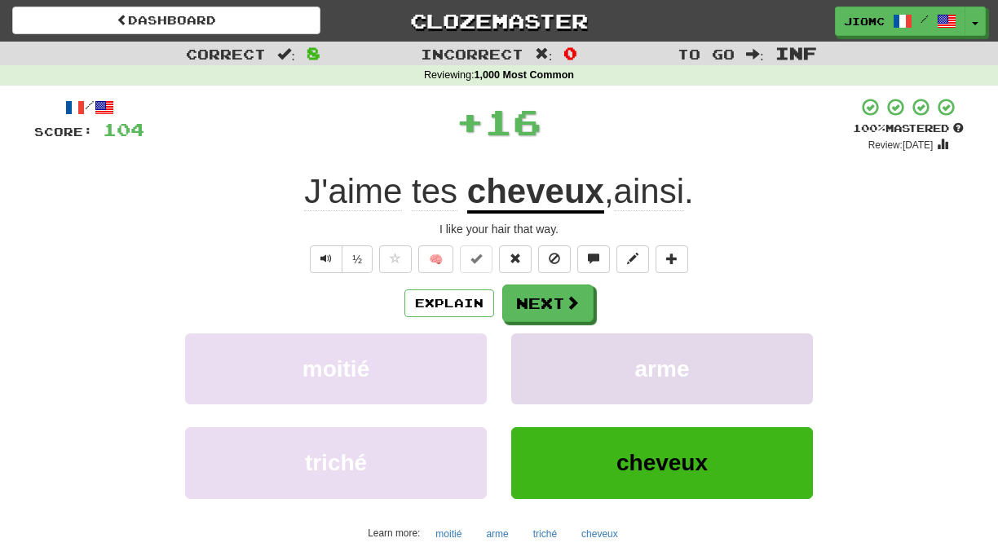
click at [537, 377] on button "arme" at bounding box center [662, 369] width 302 height 71
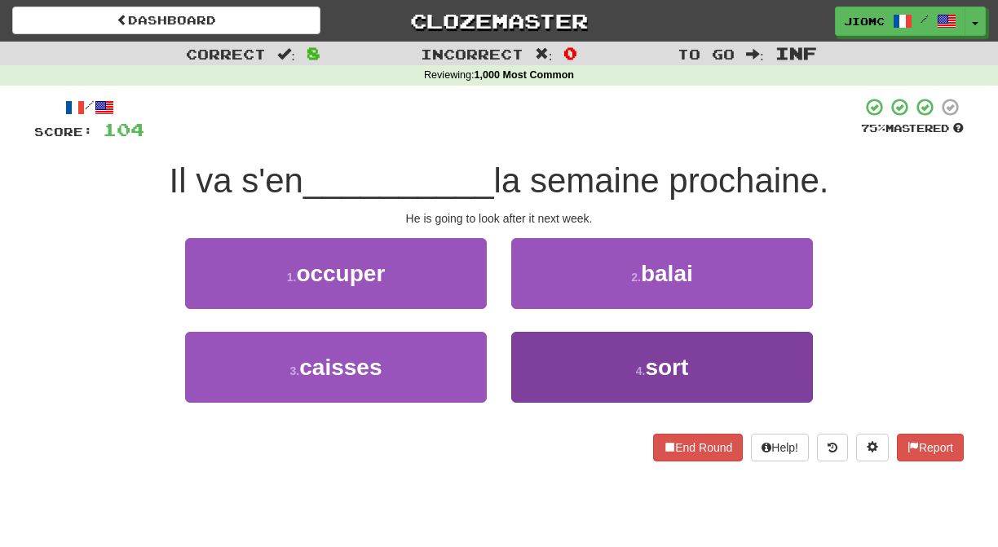
click at [539, 363] on button "4 . sort" at bounding box center [662, 367] width 302 height 71
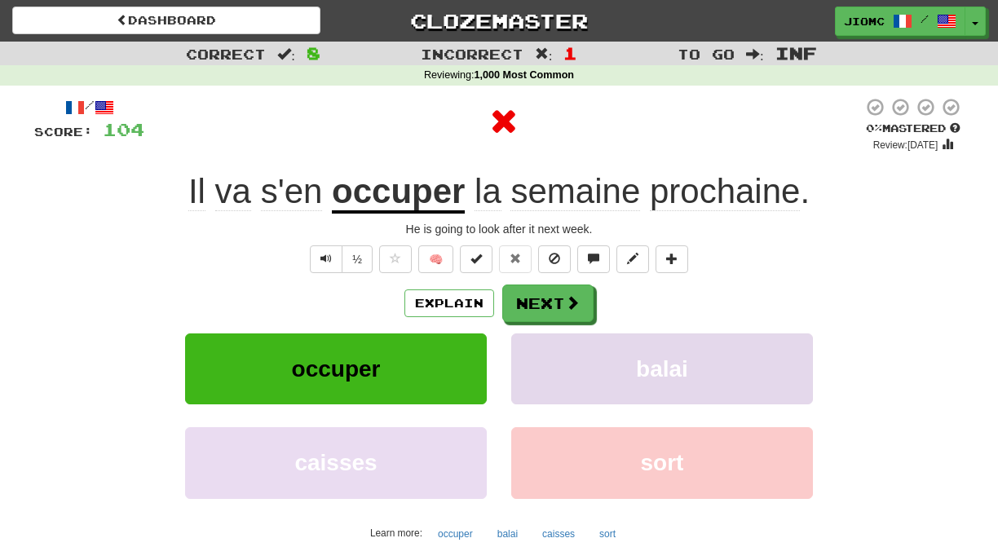
click at [539, 360] on button "balai" at bounding box center [662, 369] width 302 height 71
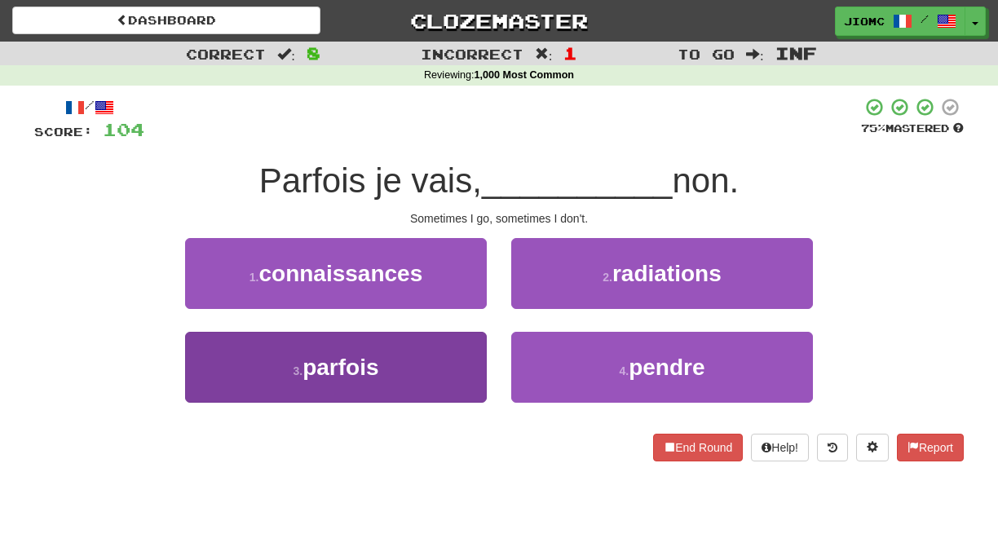
click at [441, 360] on button "3 . parfois" at bounding box center [336, 367] width 302 height 71
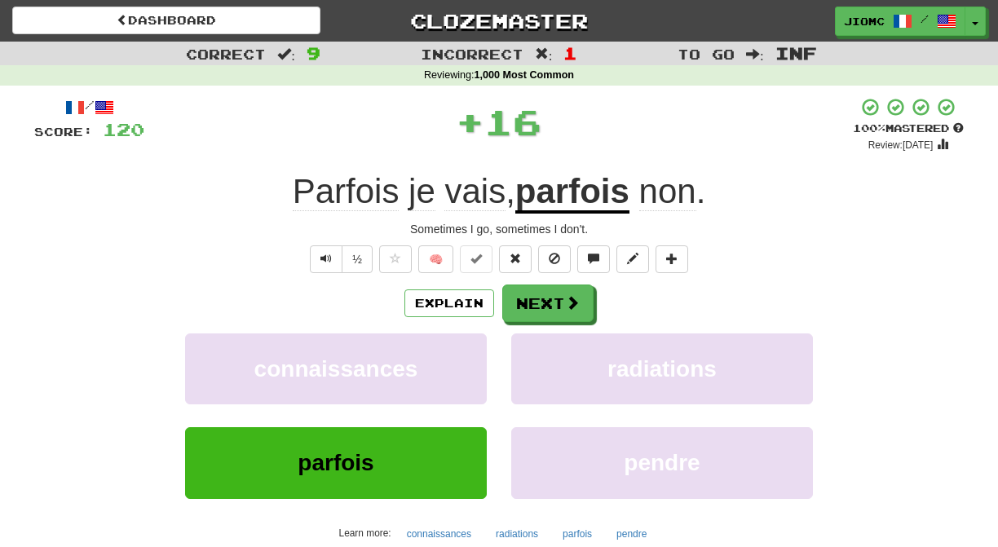
click at [441, 360] on button "connaissances" at bounding box center [336, 369] width 302 height 71
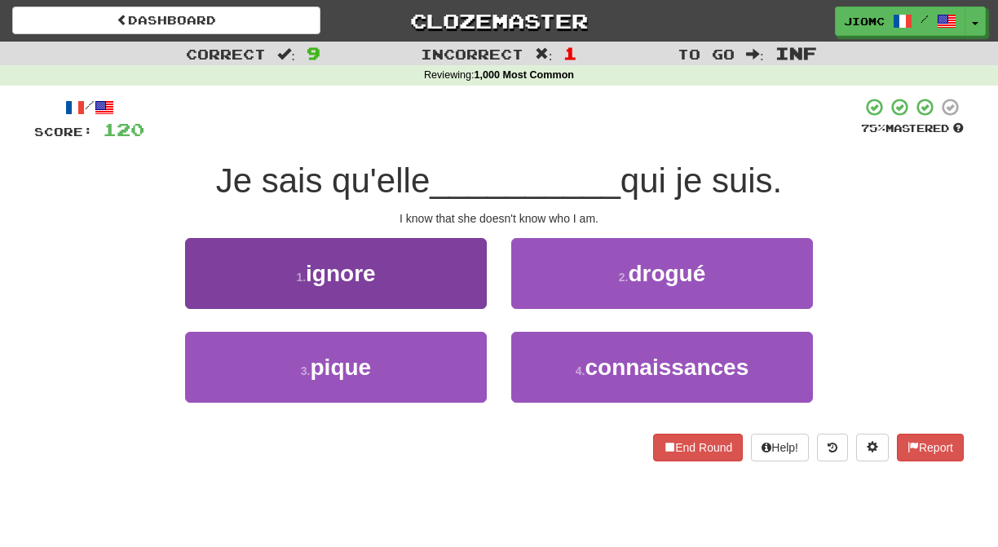
click at [440, 288] on button "1 . ignore" at bounding box center [336, 273] width 302 height 71
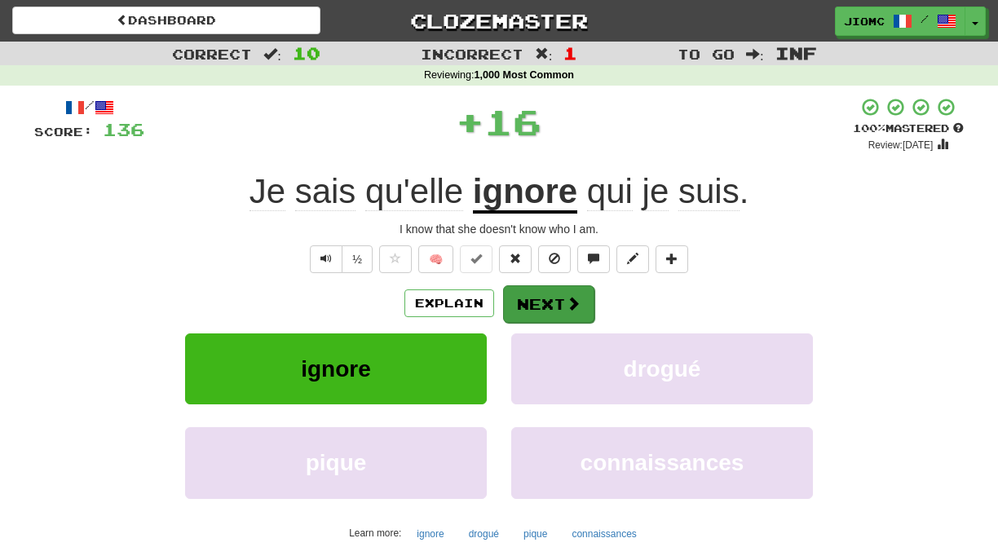
click at [560, 307] on button "Next" at bounding box center [548, 304] width 91 height 38
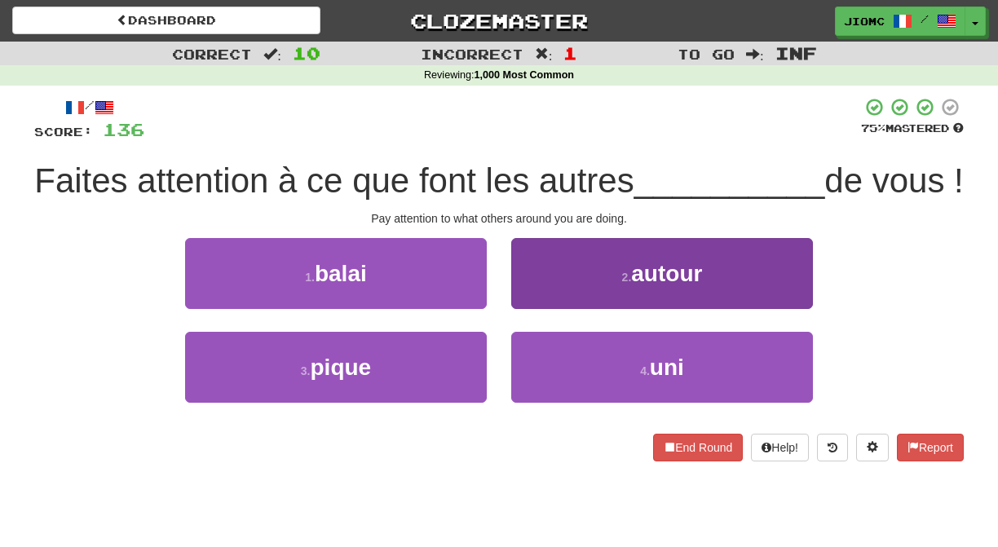
click at [525, 309] on button "2 . autour" at bounding box center [662, 273] width 302 height 71
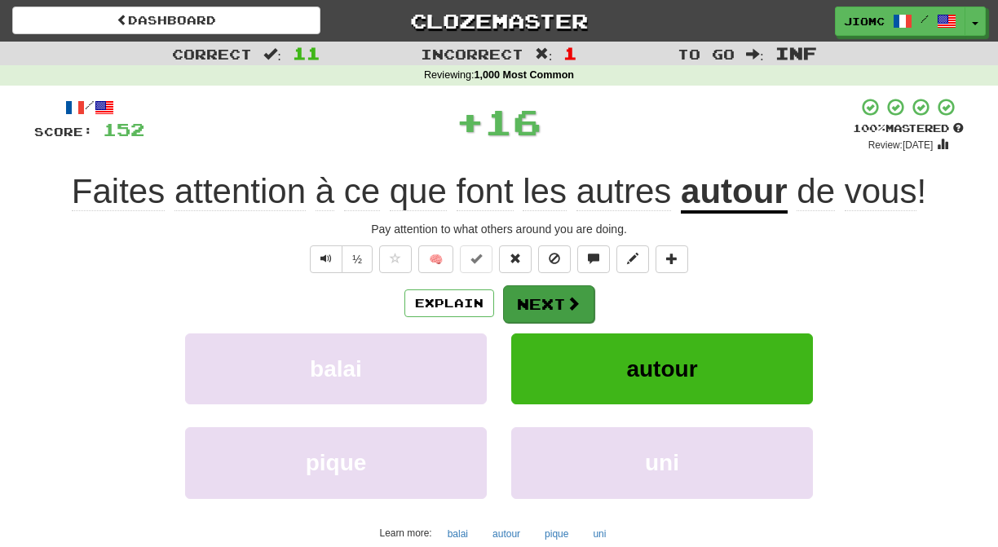
click at [538, 308] on button "Next" at bounding box center [548, 304] width 91 height 38
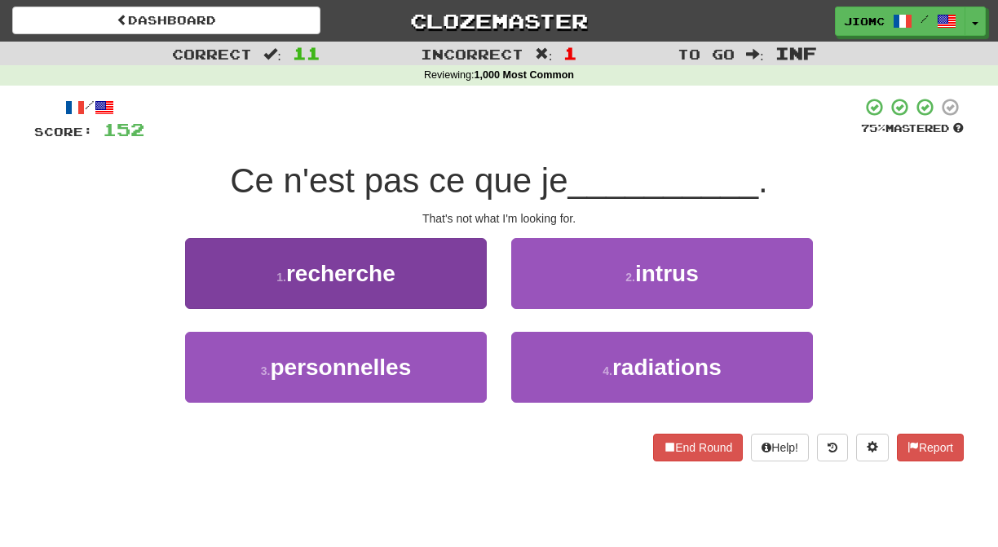
click at [456, 289] on button "1 . recherche" at bounding box center [336, 273] width 302 height 71
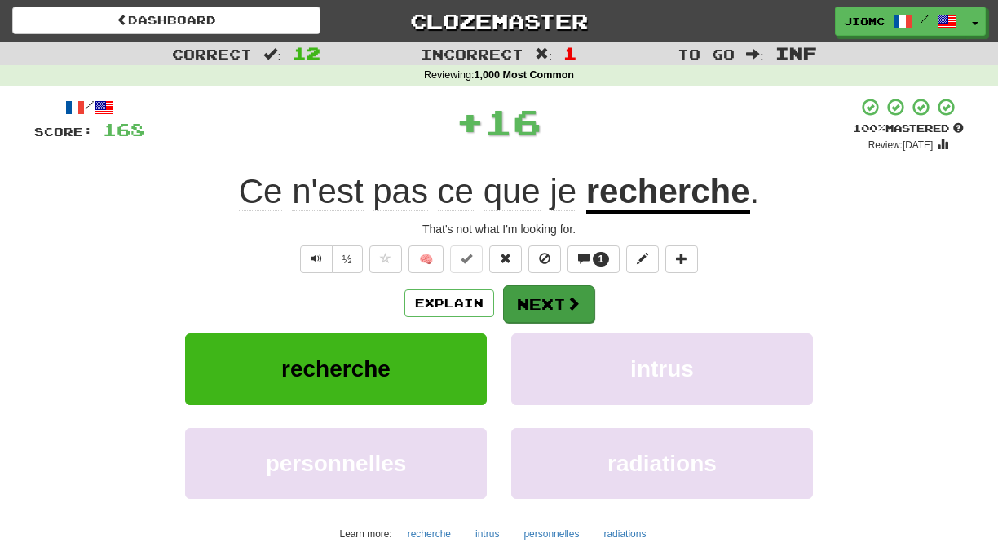
click at [517, 299] on button "Next" at bounding box center [548, 304] width 91 height 38
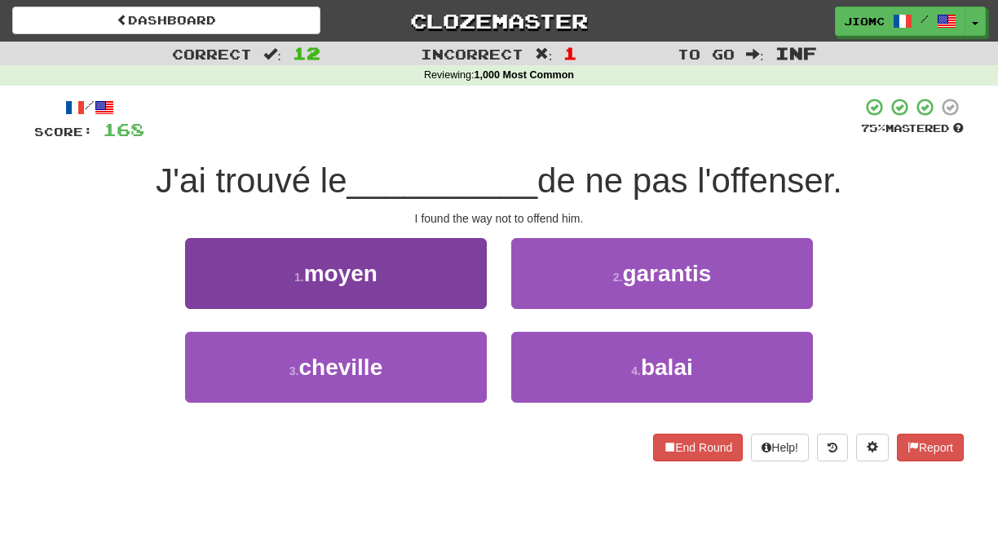
click at [471, 295] on button "1 . moyen" at bounding box center [336, 273] width 302 height 71
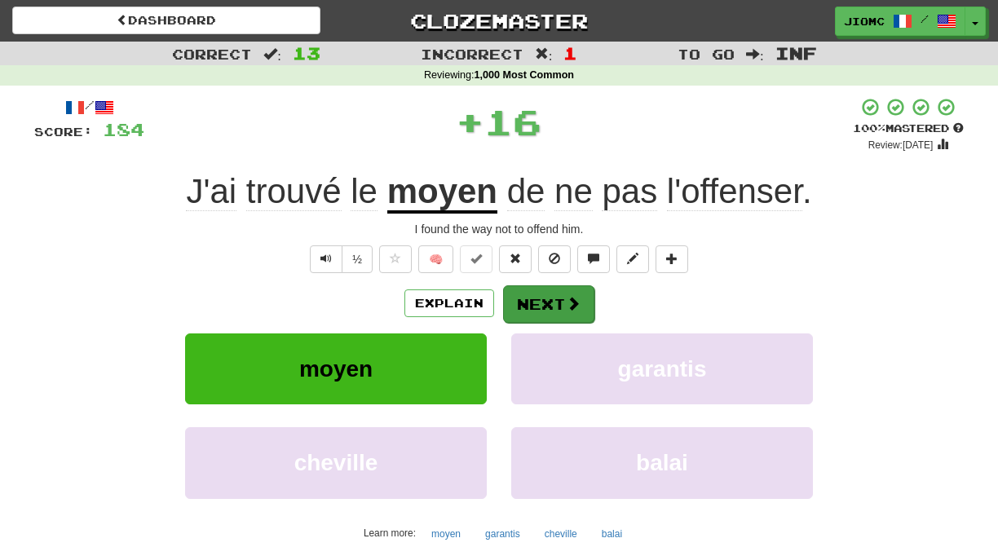
click at [539, 296] on button "Next" at bounding box center [548, 304] width 91 height 38
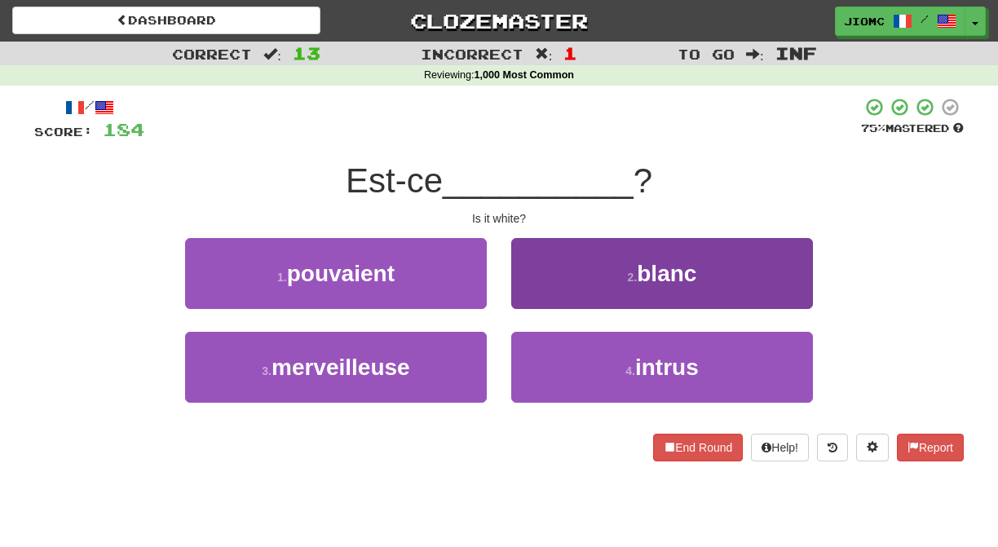
click at [532, 299] on button "2 . blanc" at bounding box center [662, 273] width 302 height 71
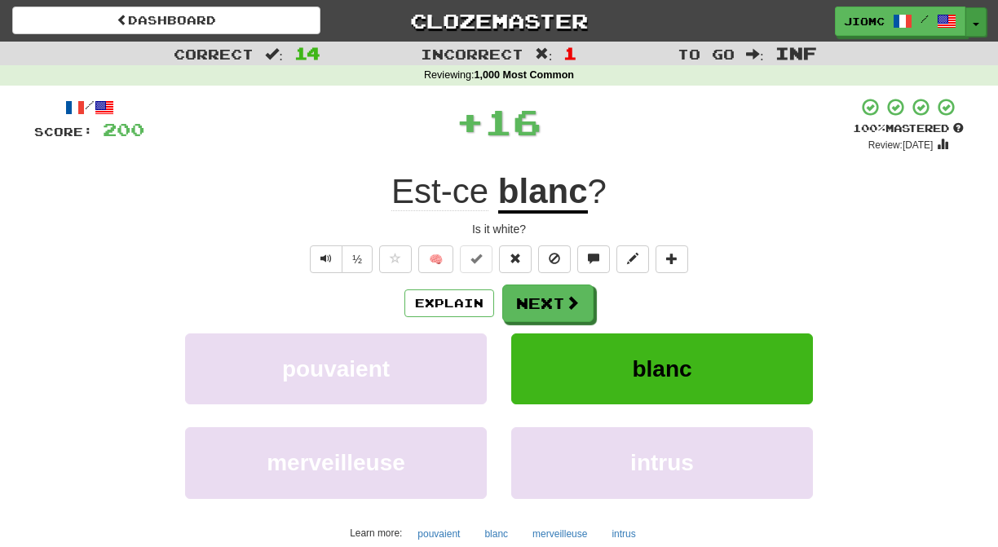
click at [977, 24] on span "button" at bounding box center [976, 24] width 7 height 3
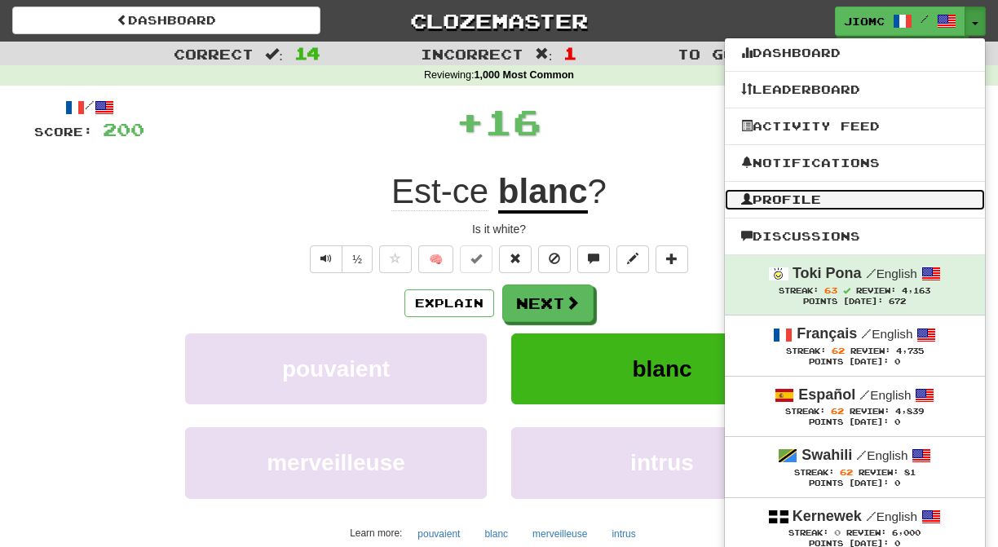
click at [842, 195] on link "Profile" at bounding box center [855, 199] width 260 height 21
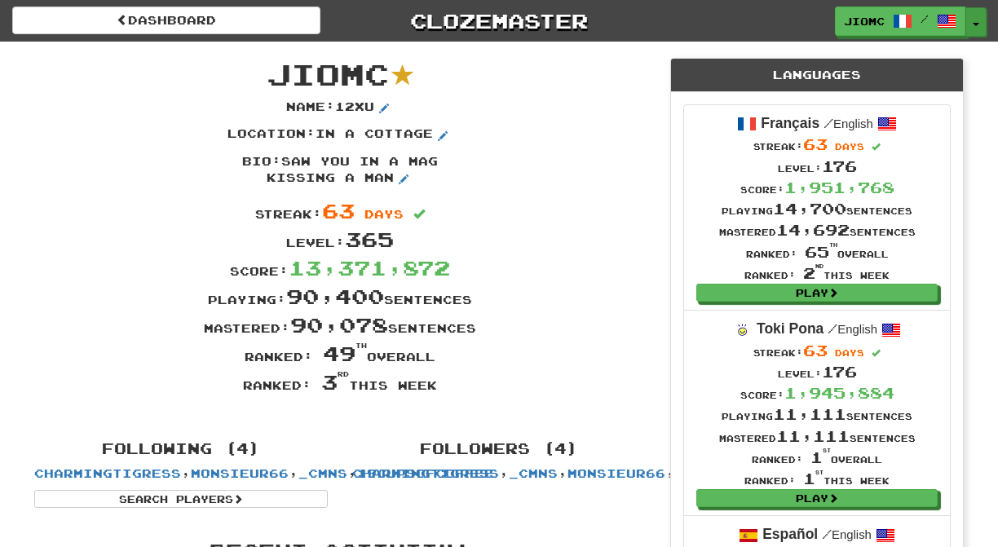
click at [974, 21] on button "Toggle Dropdown" at bounding box center [975, 21] width 21 height 29
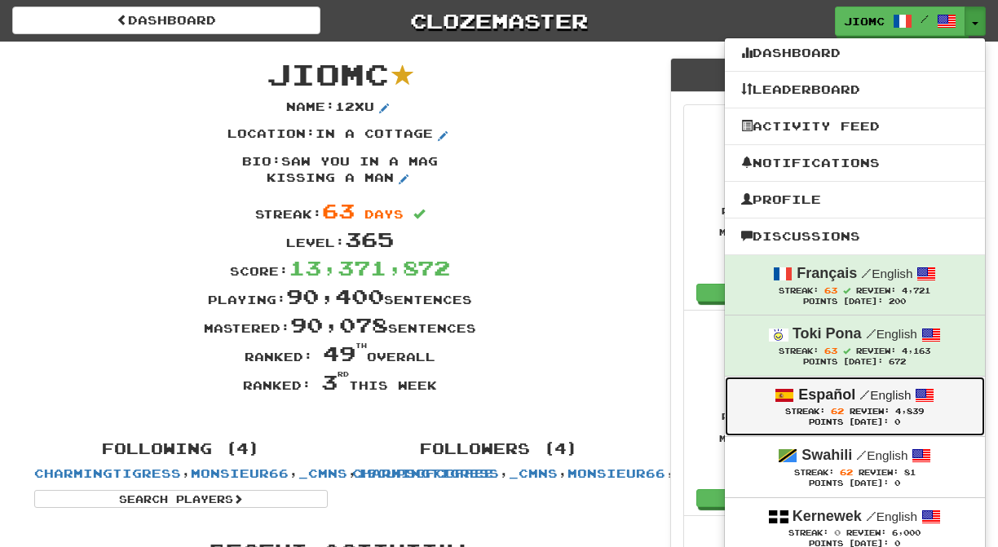
click at [835, 415] on span "62" at bounding box center [837, 411] width 13 height 10
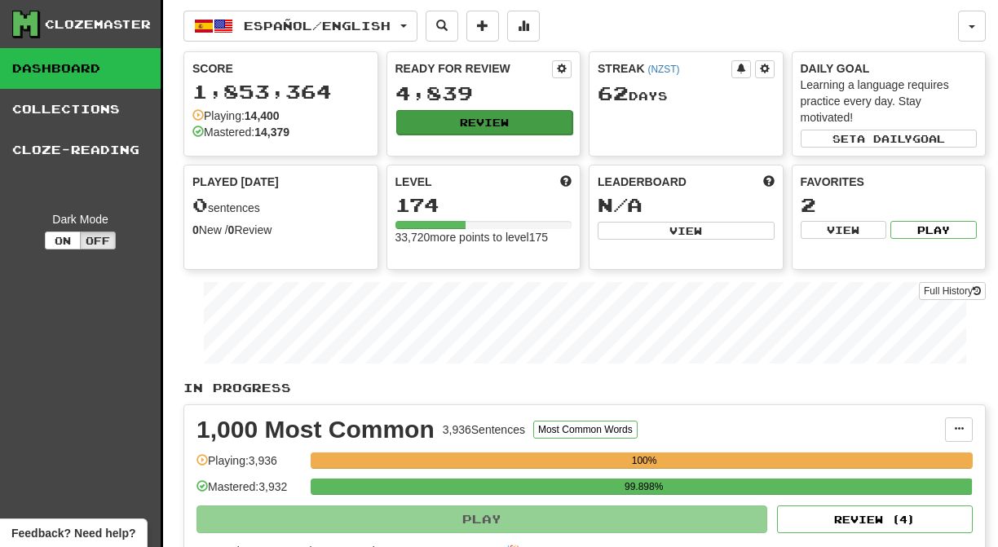
click at [488, 132] on button "Review" at bounding box center [484, 122] width 177 height 24
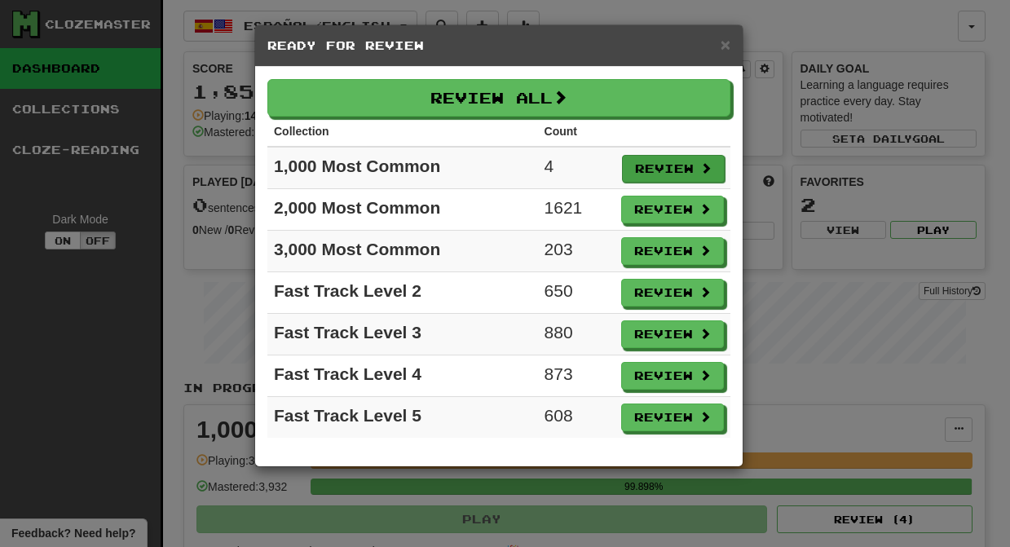
click at [655, 171] on button "Review" at bounding box center [673, 169] width 103 height 28
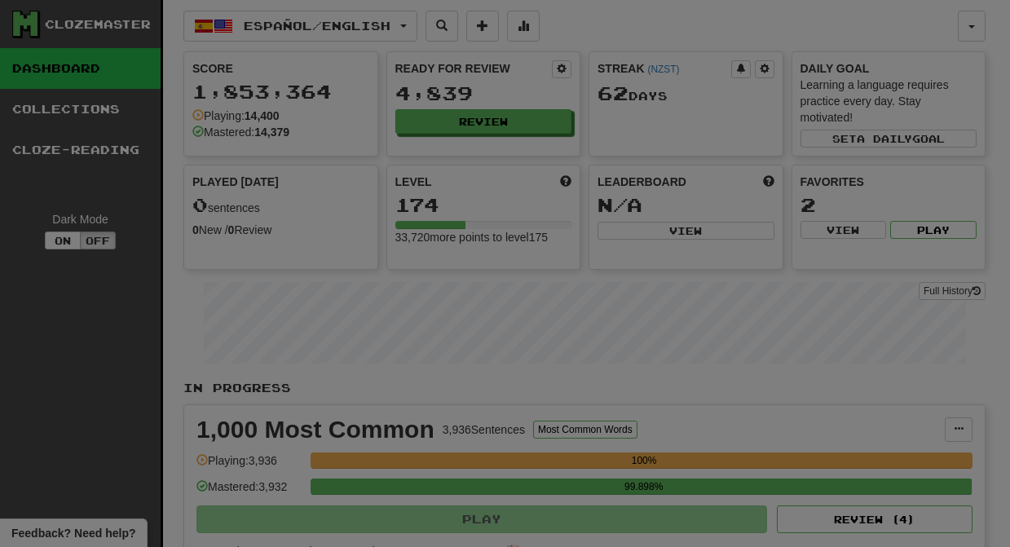
select select "********"
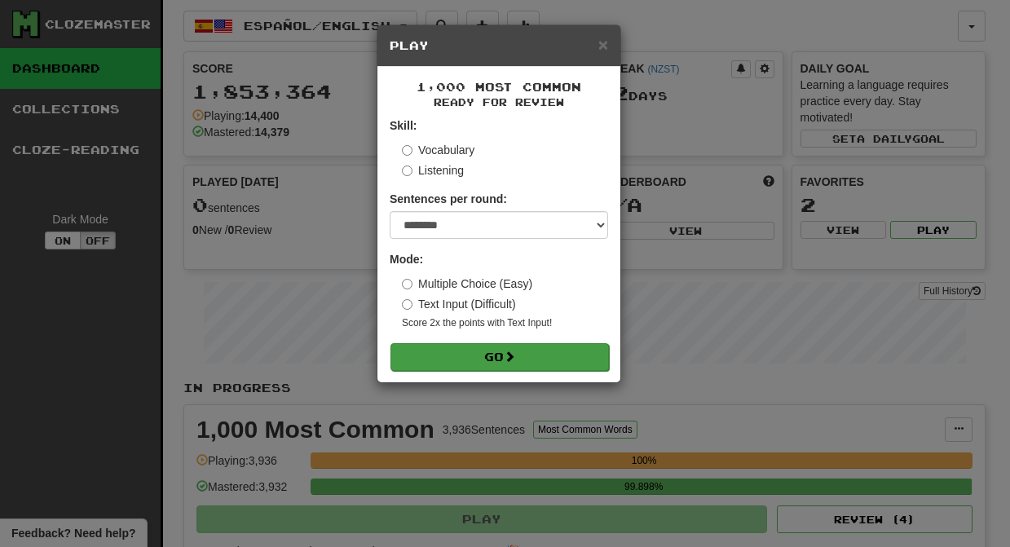
click at [527, 359] on button "Go" at bounding box center [500, 357] width 219 height 28
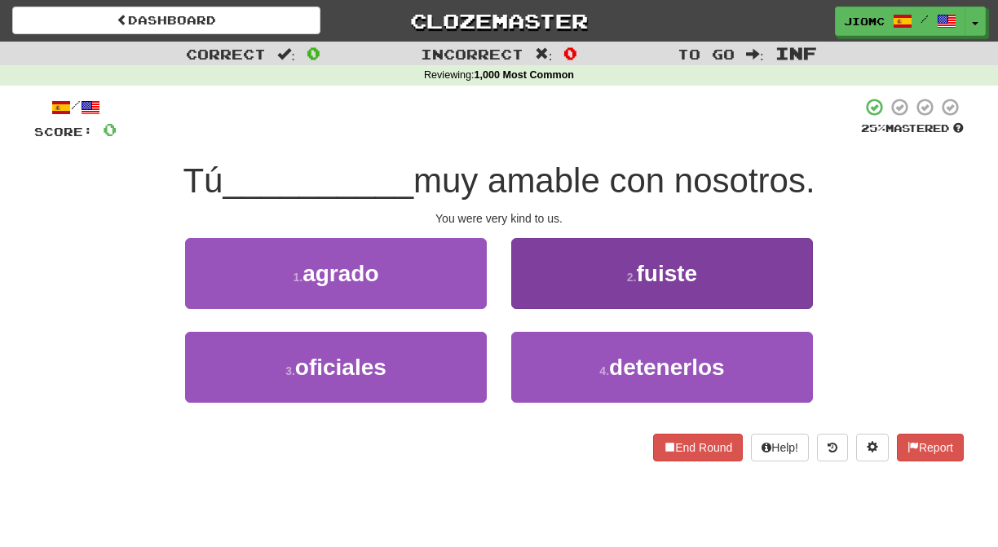
click at [539, 292] on button "2 . fuiste" at bounding box center [662, 273] width 302 height 71
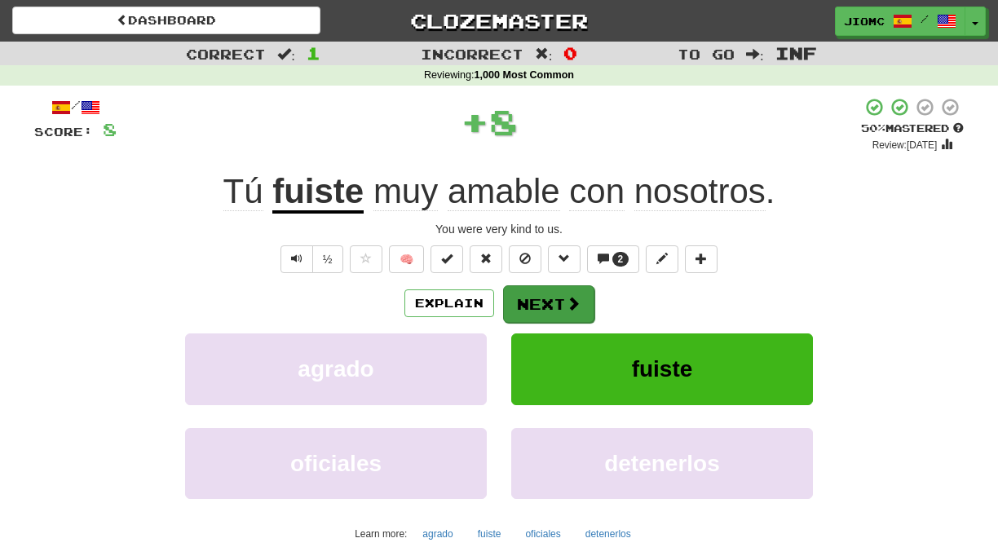
click at [539, 293] on button "Next" at bounding box center [548, 304] width 91 height 38
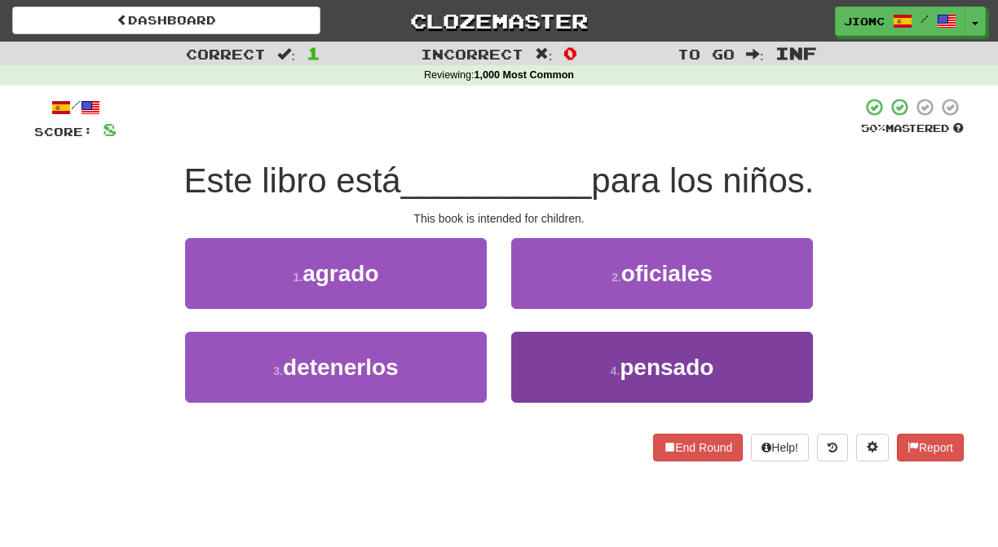
click at [543, 360] on button "4 . pensado" at bounding box center [662, 367] width 302 height 71
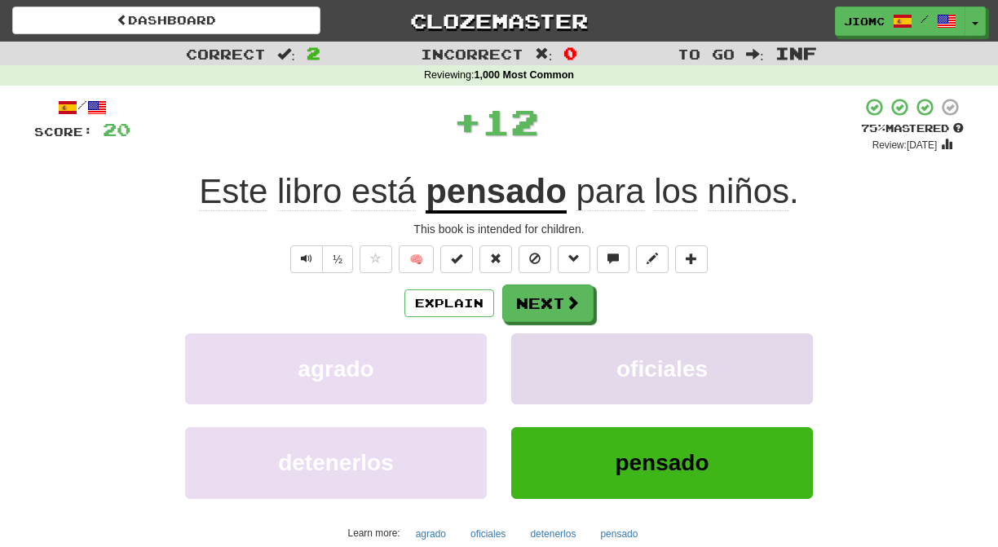
click at [543, 359] on button "oficiales" at bounding box center [662, 369] width 302 height 71
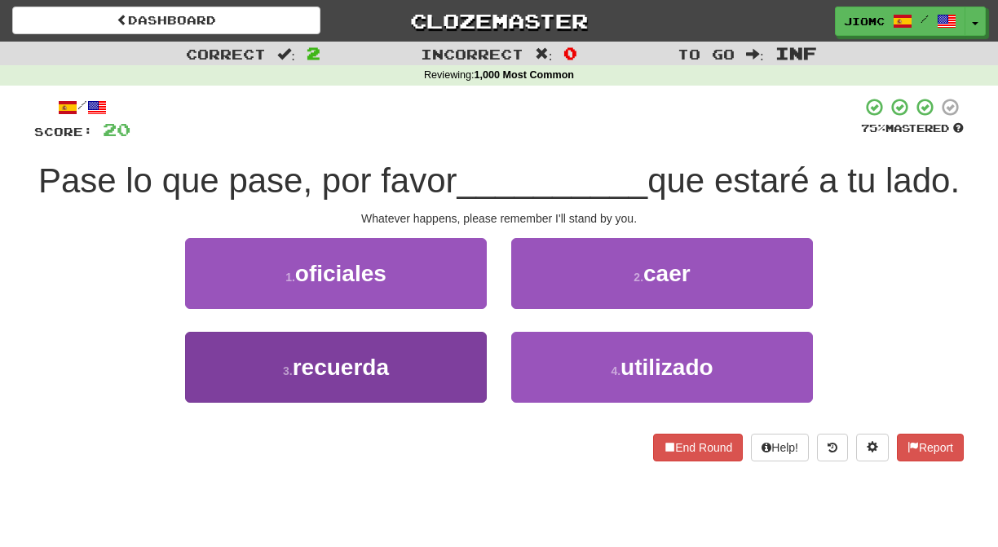
click at [440, 366] on button "3 . recuerda" at bounding box center [336, 367] width 302 height 71
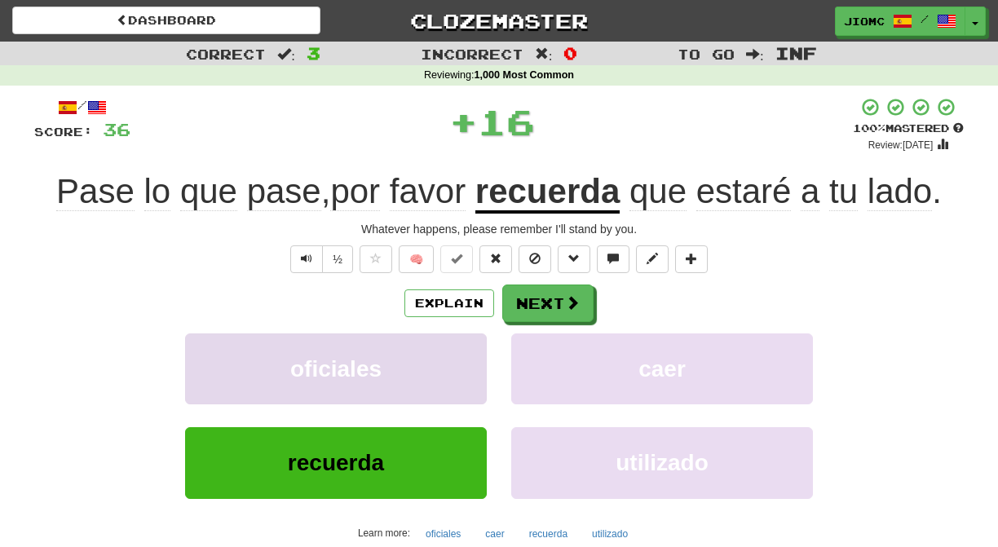
click at [443, 367] on button "oficiales" at bounding box center [336, 369] width 302 height 71
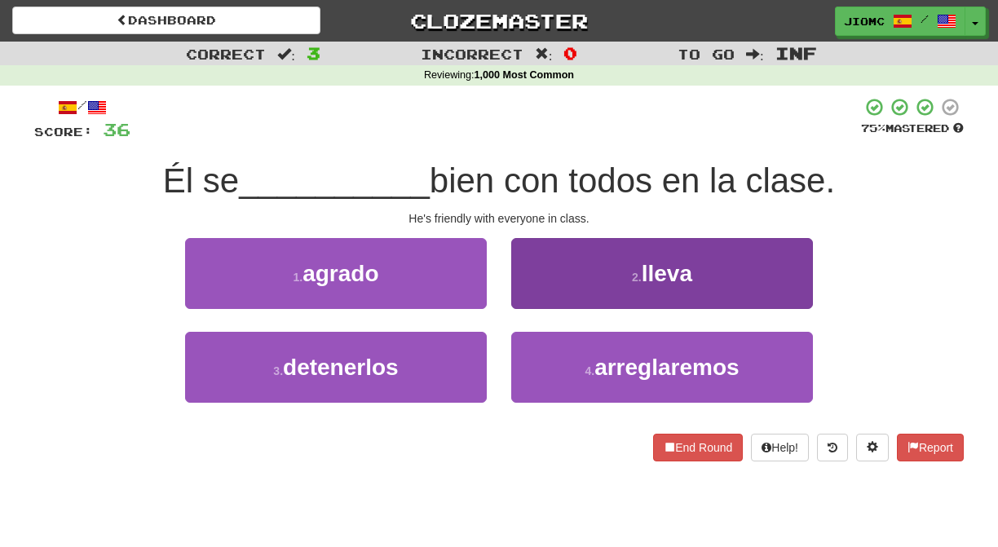
click at [528, 294] on button "2 . lleva" at bounding box center [662, 273] width 302 height 71
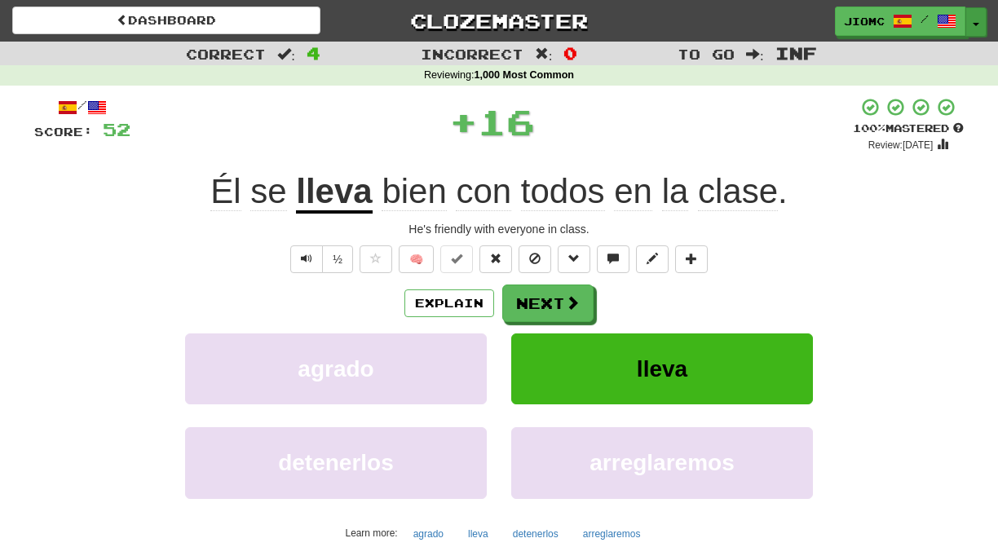
click at [974, 17] on button "Toggle Dropdown" at bounding box center [975, 21] width 21 height 29
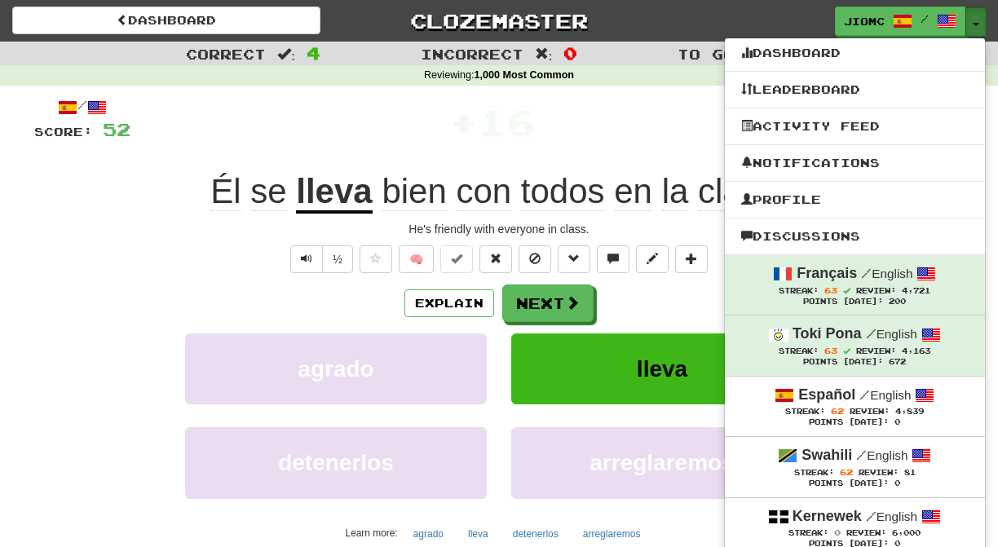
click at [974, 17] on button "Toggle Dropdown" at bounding box center [975, 21] width 21 height 29
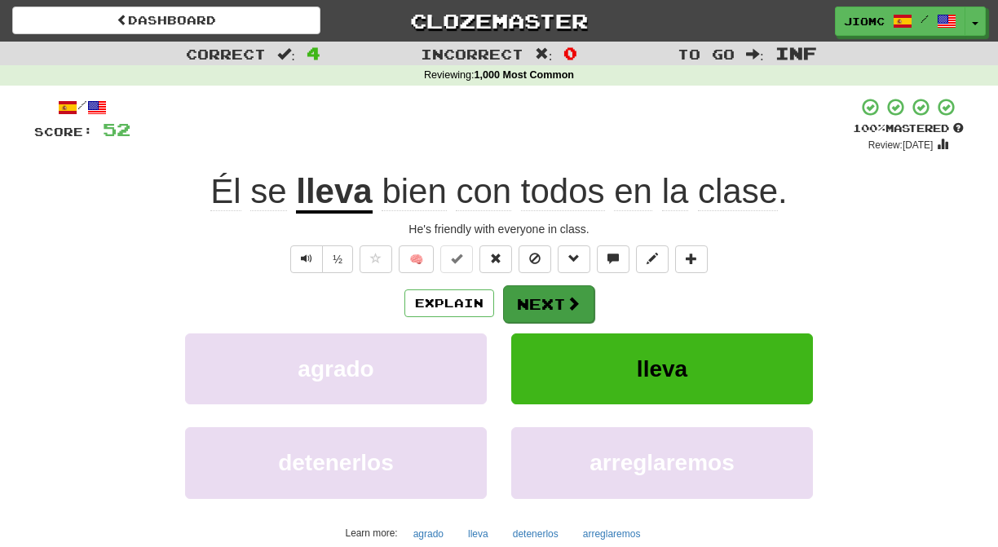
click at [544, 298] on button "Next" at bounding box center [548, 304] width 91 height 38
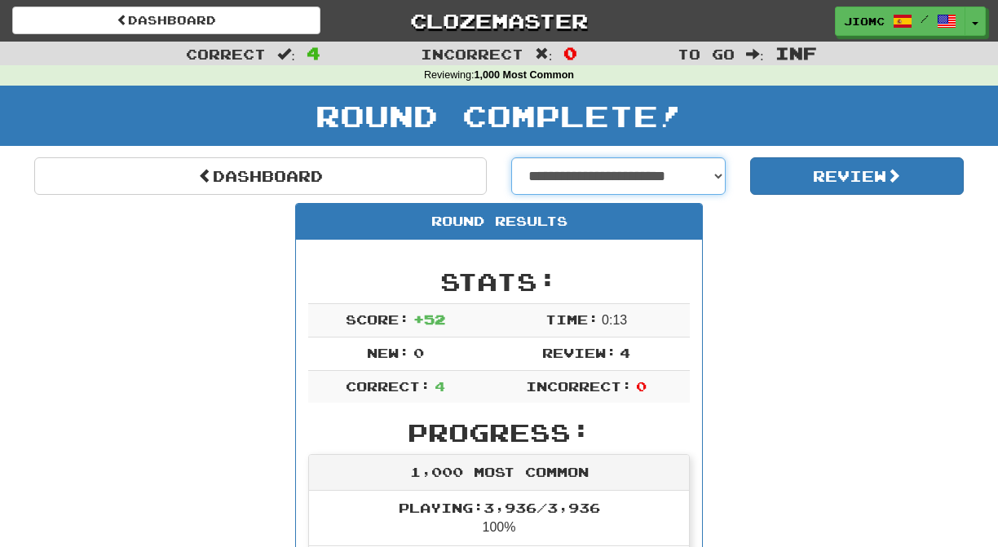
click at [0, 0] on option "**********" at bounding box center [0, 0] width 0 height 0
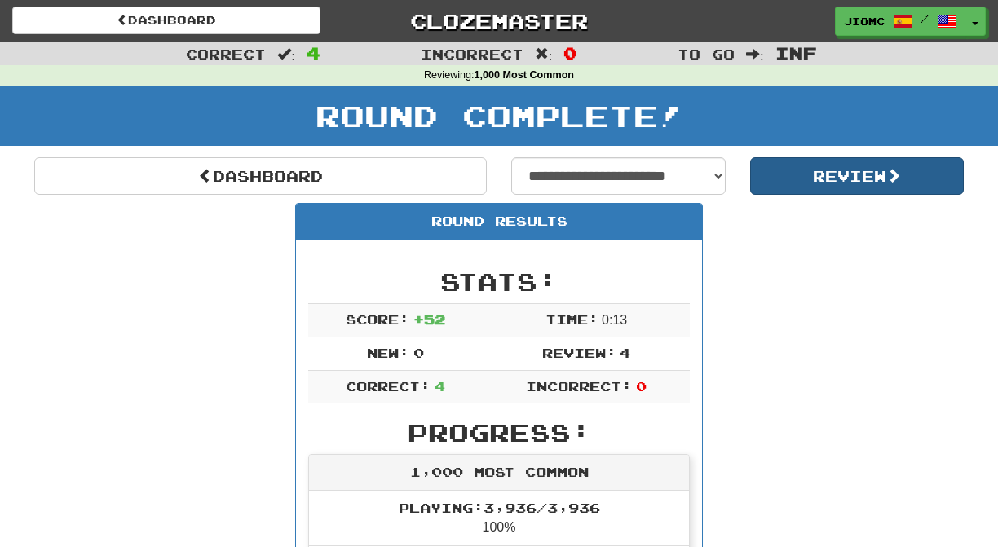
click at [797, 170] on button "Review" at bounding box center [857, 176] width 214 height 38
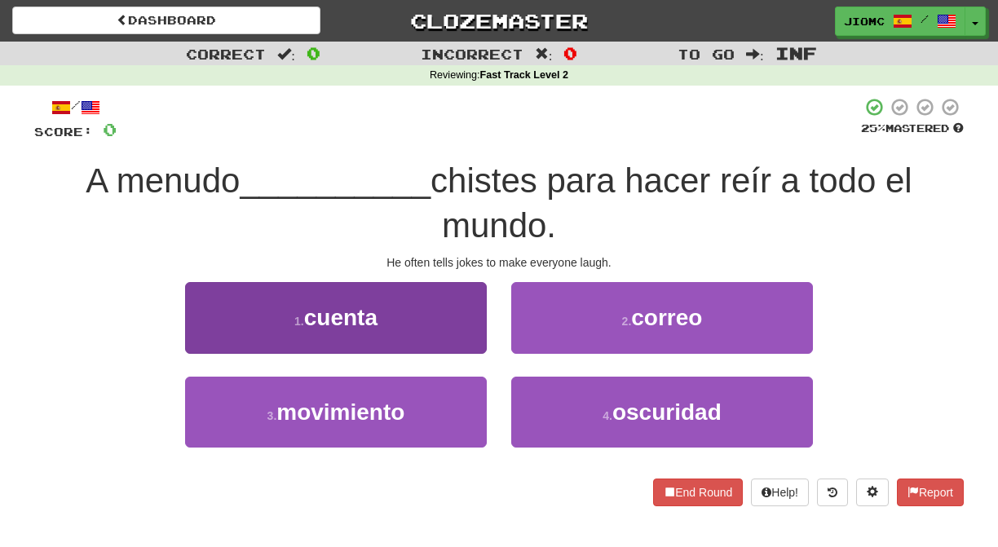
click at [446, 330] on button "1 . cuenta" at bounding box center [336, 317] width 302 height 71
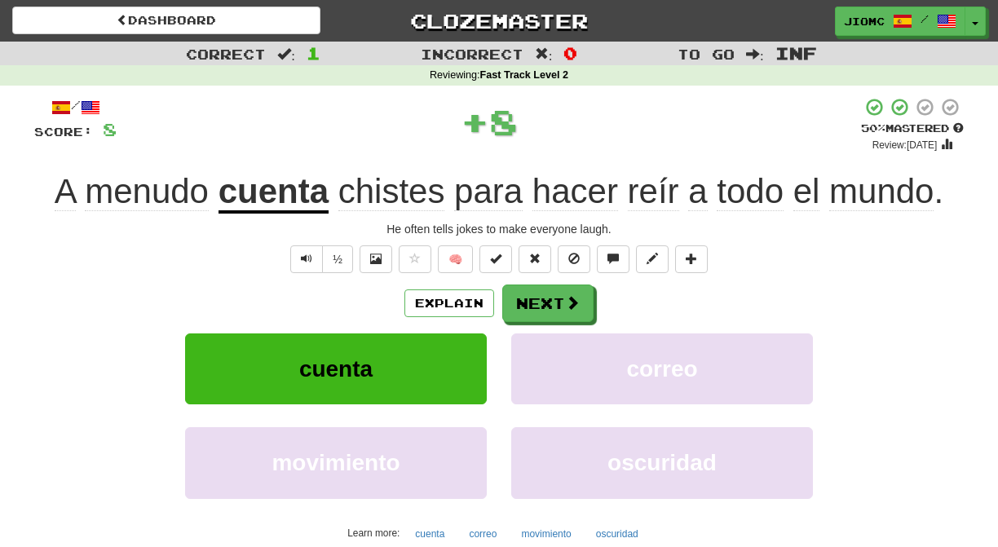
click at [524, 326] on div "Explain Next cuenta correo movimiento oscuridad Learn more: cuenta correo movim…" at bounding box center [499, 416] width 930 height 262
click at [521, 306] on button "Next" at bounding box center [548, 304] width 91 height 38
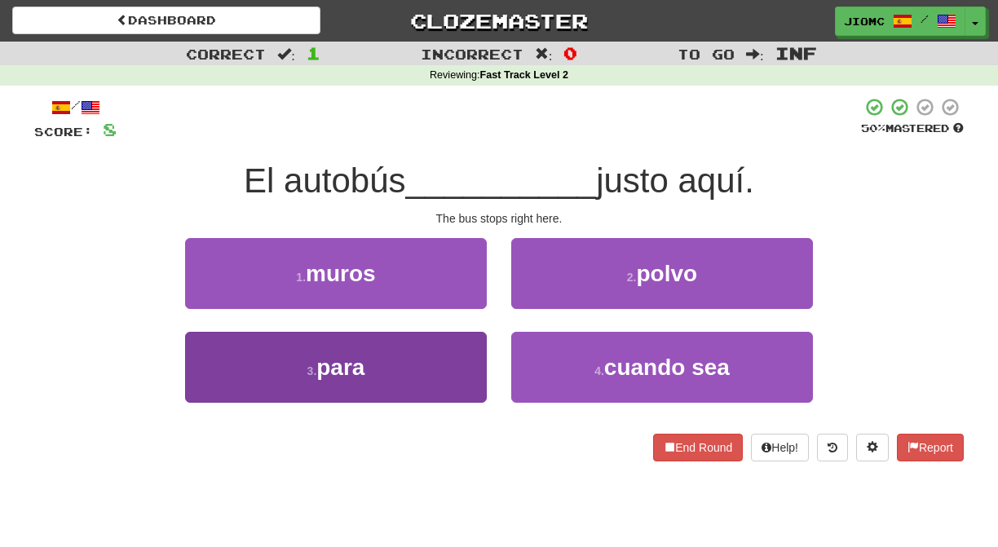
click at [455, 367] on button "3 . para" at bounding box center [336, 367] width 302 height 71
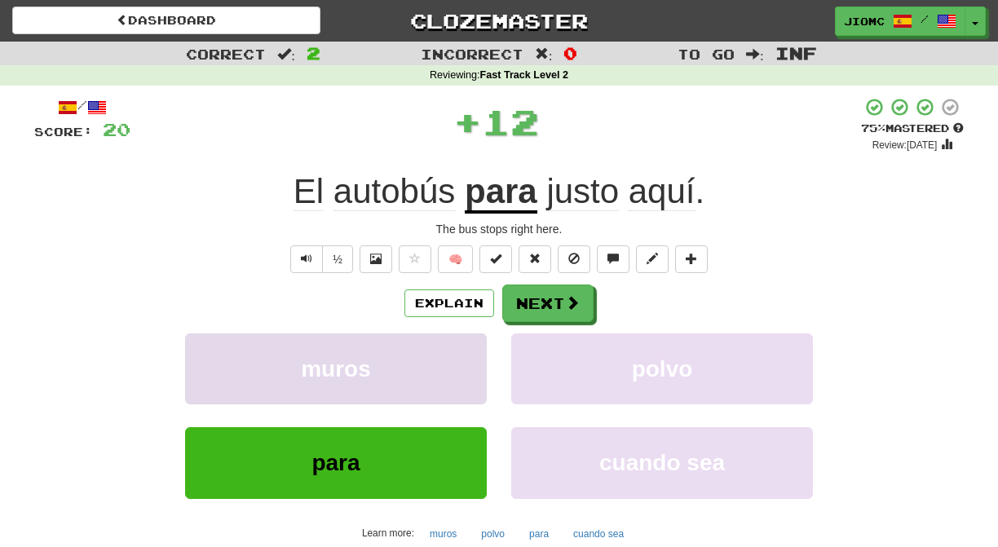
click at [462, 359] on button "muros" at bounding box center [336, 369] width 302 height 71
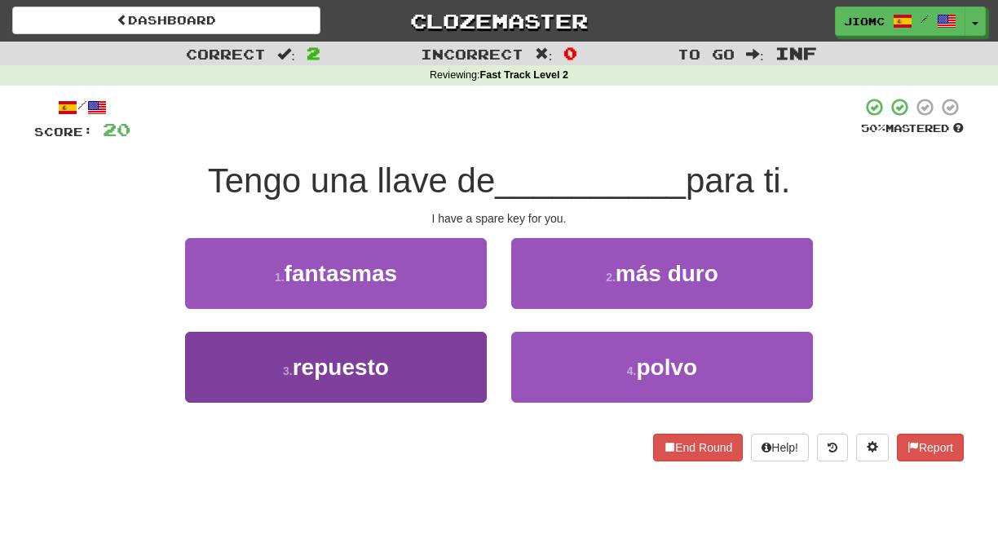
click at [462, 358] on button "3 . repuesto" at bounding box center [336, 367] width 302 height 71
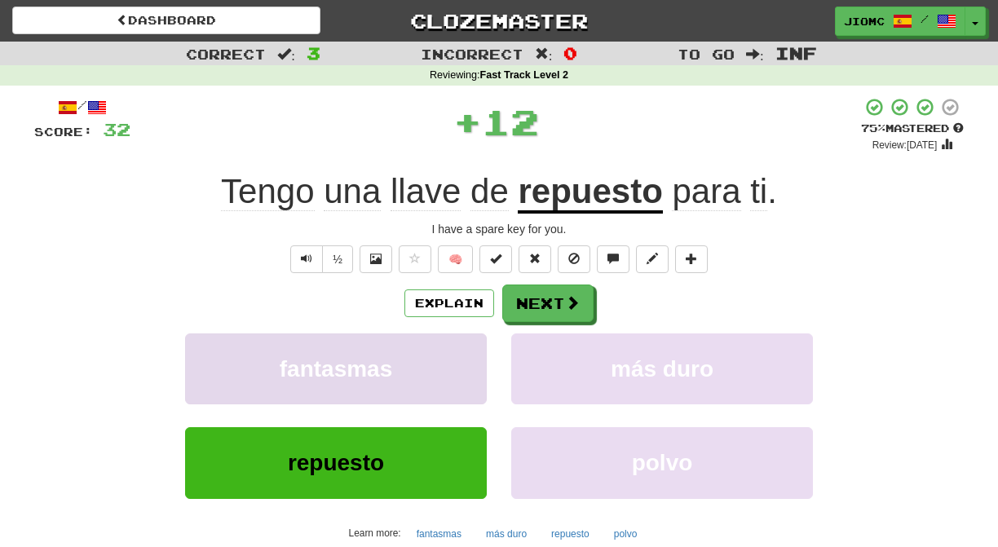
click at [463, 358] on button "fantasmas" at bounding box center [336, 369] width 302 height 71
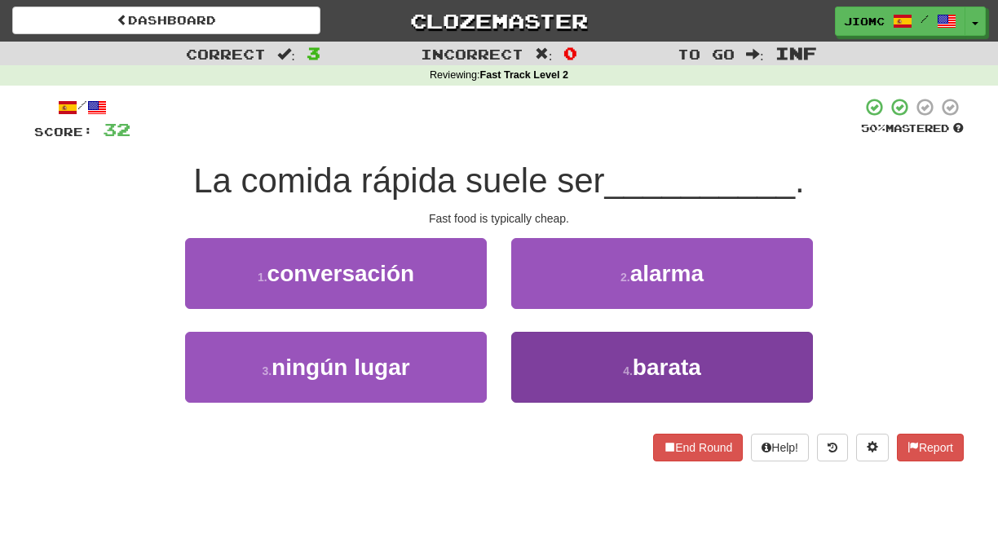
click at [554, 365] on button "4 . barata" at bounding box center [662, 367] width 302 height 71
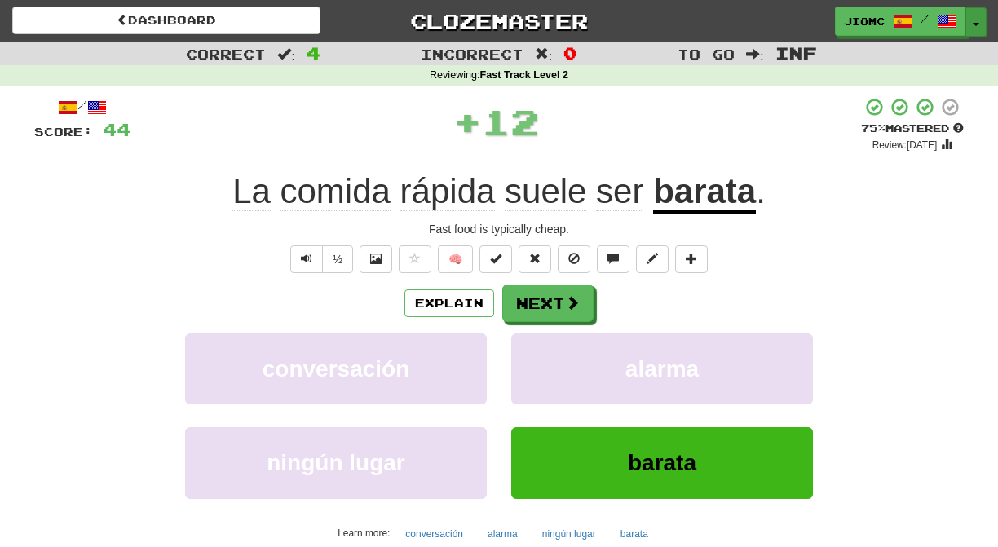
click at [974, 18] on button "Toggle Dropdown" at bounding box center [975, 21] width 21 height 29
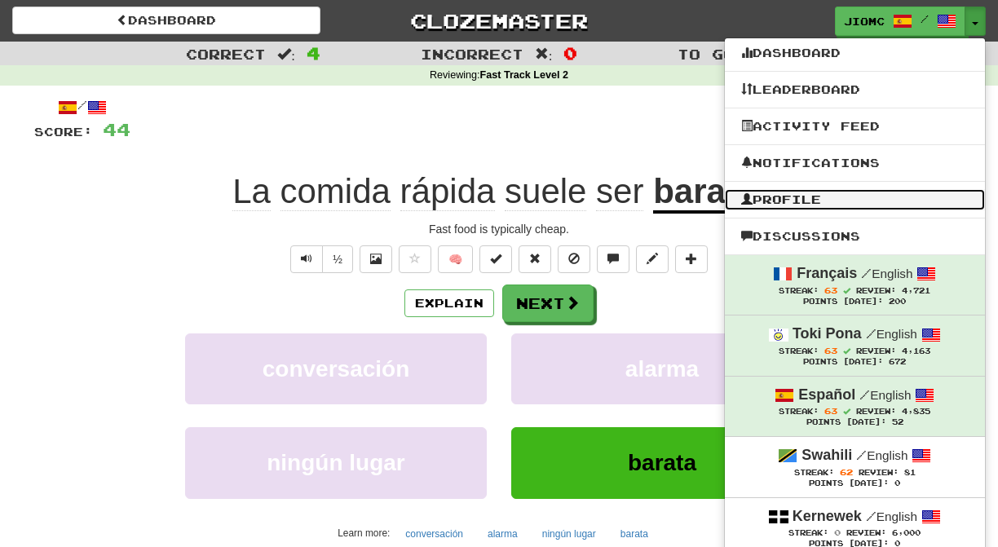
click at [822, 197] on link "Profile" at bounding box center [855, 199] width 260 height 21
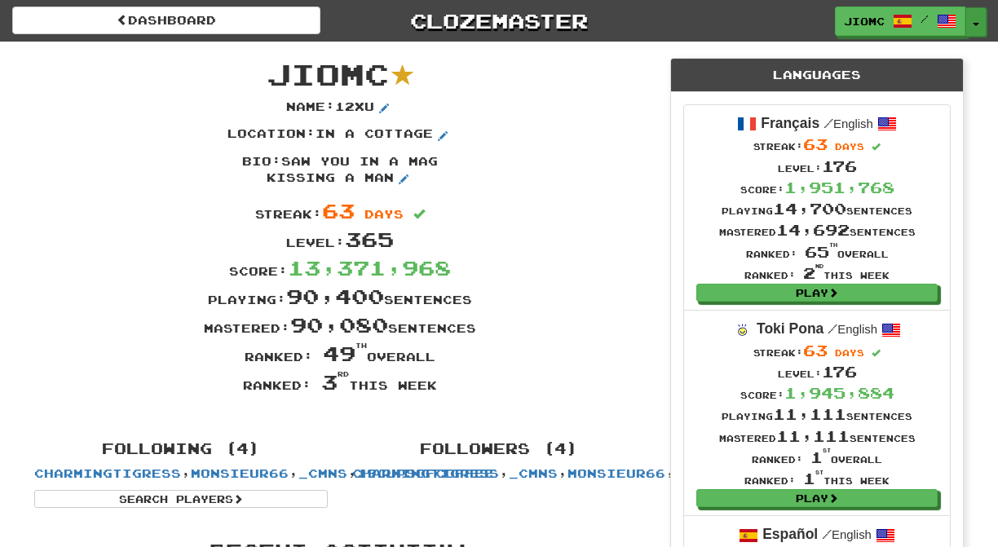
click at [978, 22] on button "Toggle Dropdown" at bounding box center [975, 21] width 21 height 29
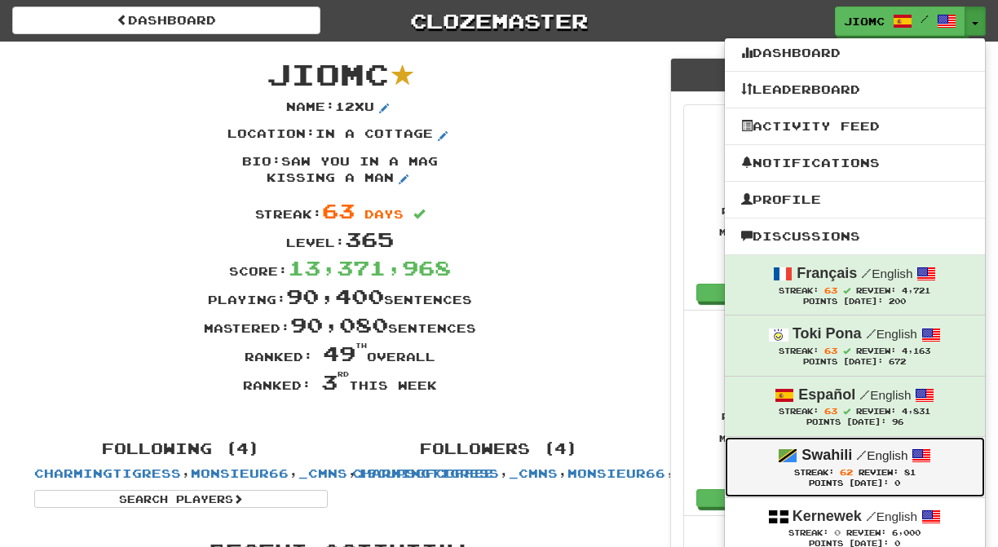
click at [859, 459] on span "/" at bounding box center [861, 455] width 11 height 15
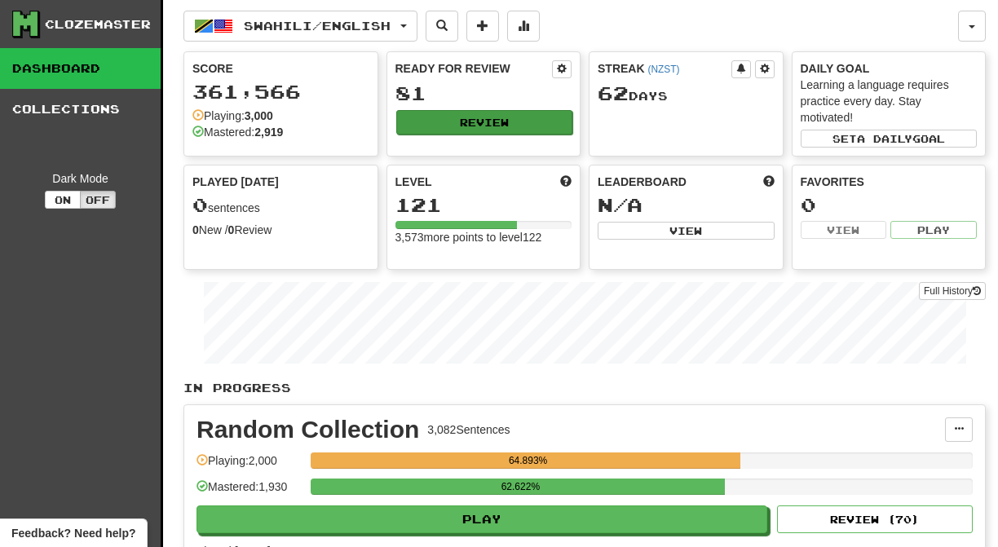
click at [453, 126] on button "Review" at bounding box center [484, 122] width 177 height 24
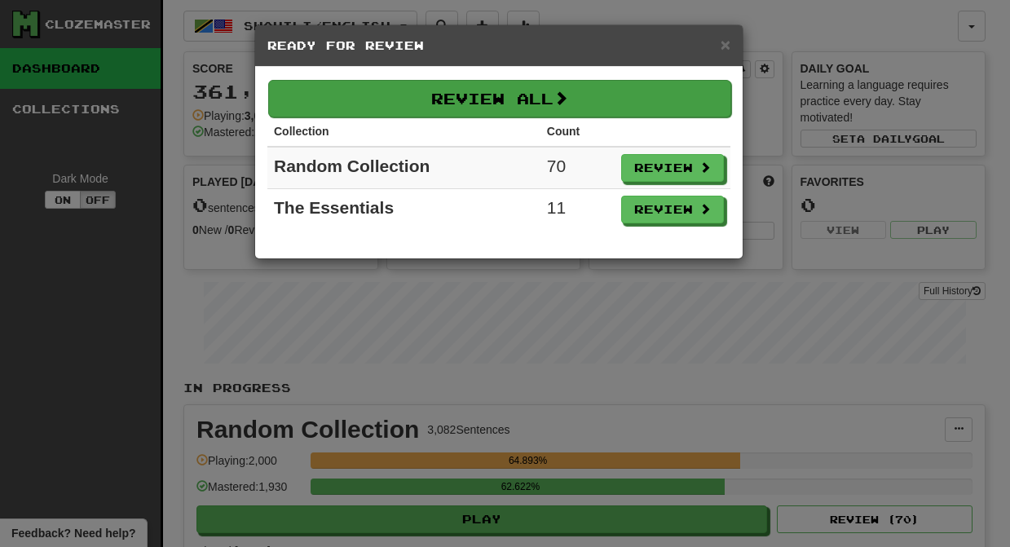
click at [464, 100] on button "Review All" at bounding box center [499, 99] width 463 height 38
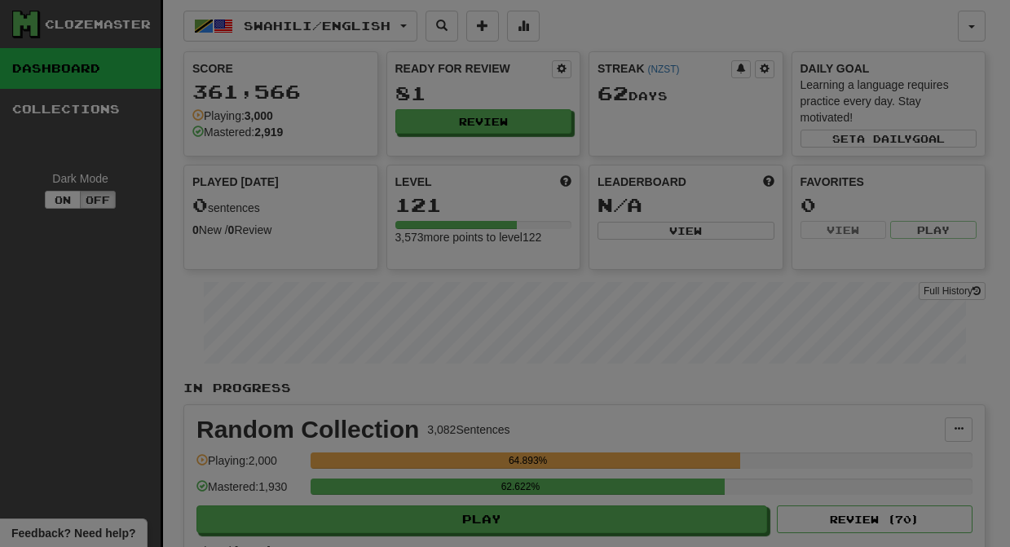
select select "********"
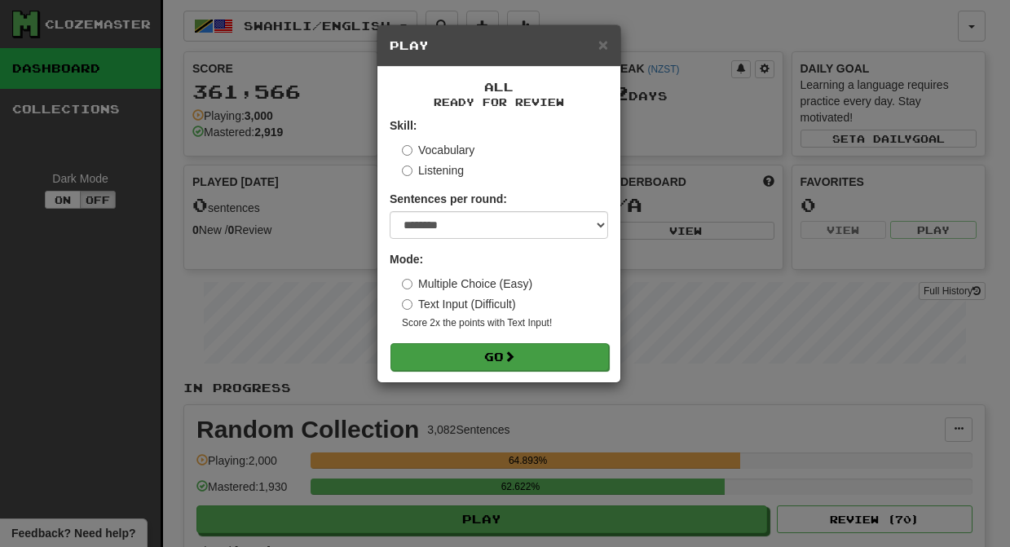
click at [495, 359] on button "Go" at bounding box center [500, 357] width 219 height 28
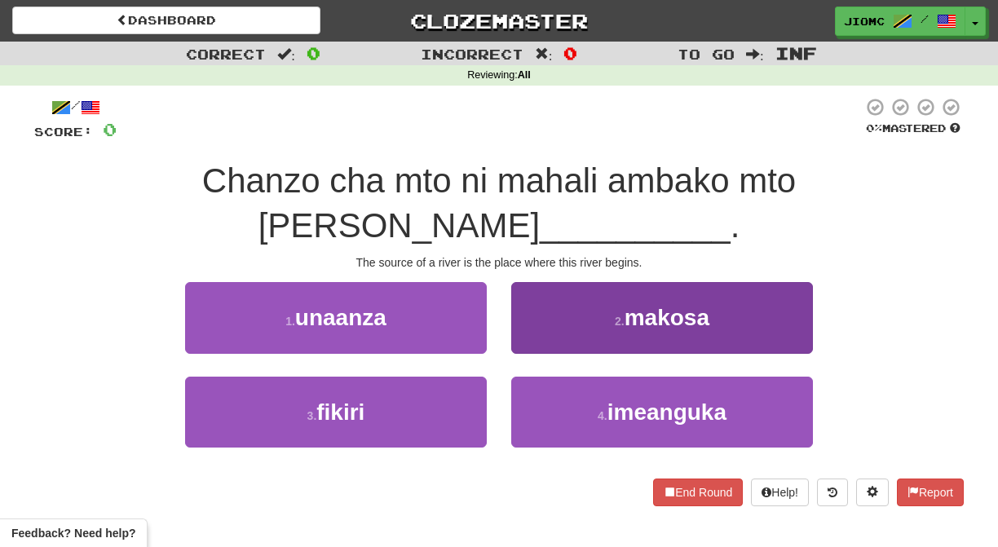
click at [528, 295] on button "2 . makosa" at bounding box center [662, 317] width 302 height 71
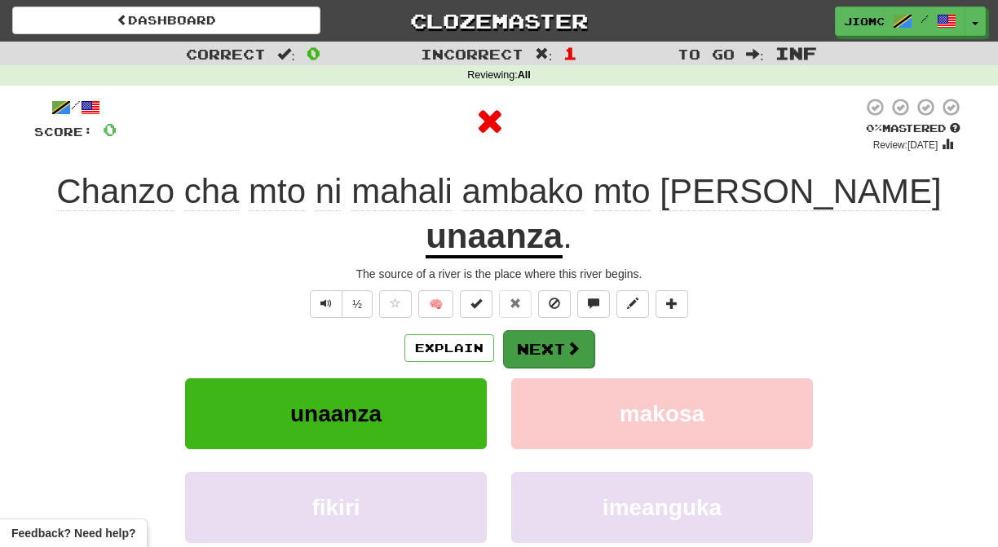
click at [528, 330] on button "Next" at bounding box center [548, 349] width 91 height 38
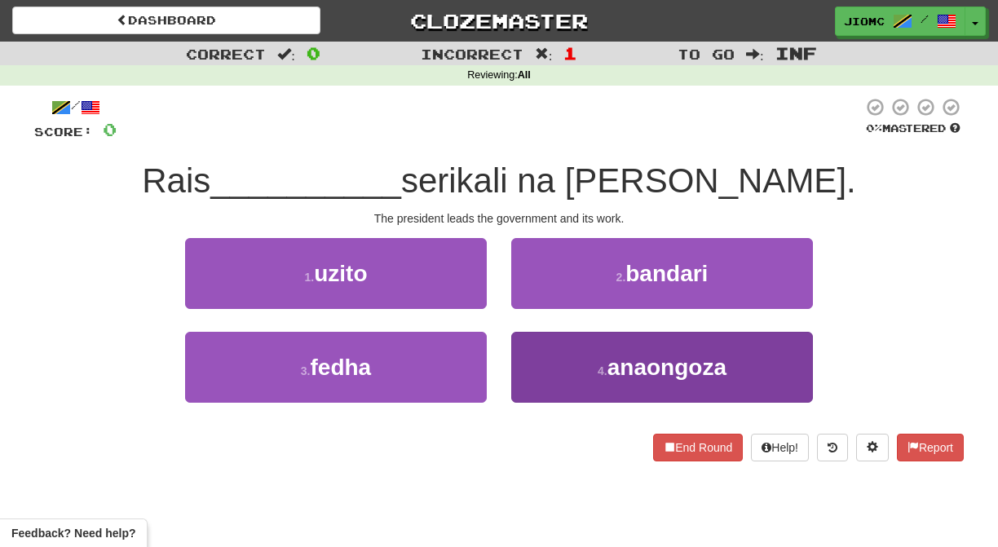
click at [541, 365] on button "4 . anaongoza" at bounding box center [662, 367] width 302 height 71
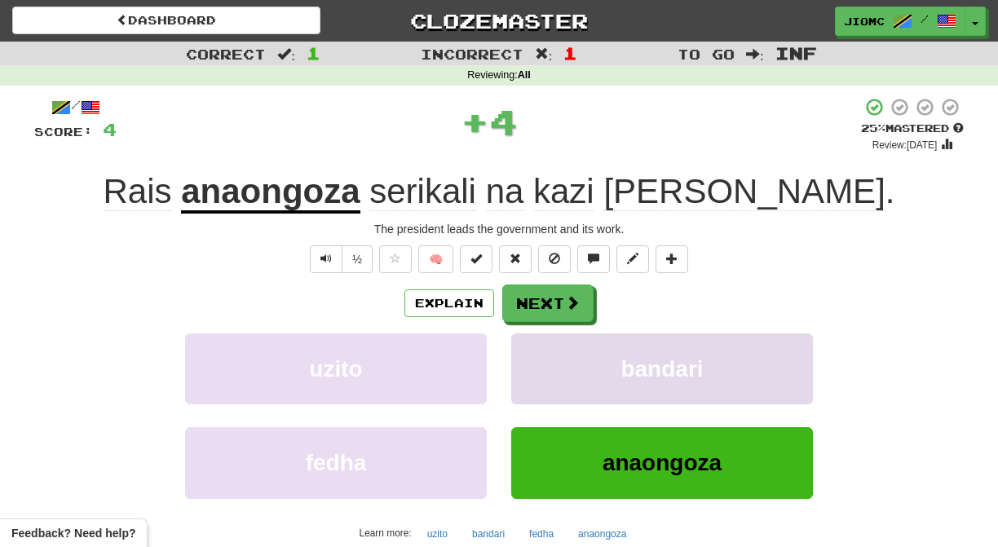
click at [540, 364] on button "bandari" at bounding box center [662, 369] width 302 height 71
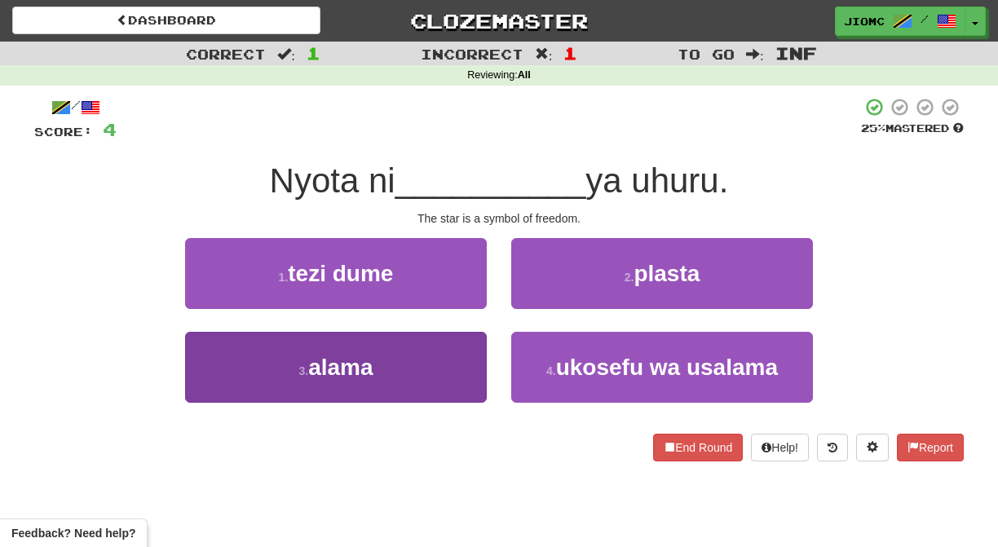
click at [458, 366] on button "3 . alama" at bounding box center [336, 367] width 302 height 71
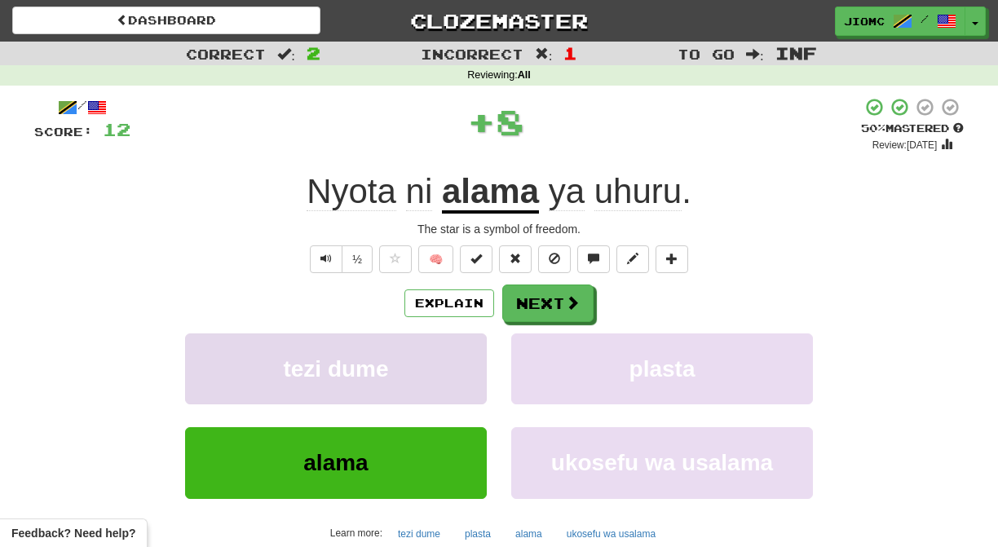
click at [458, 365] on button "tezi dume" at bounding box center [336, 369] width 302 height 71
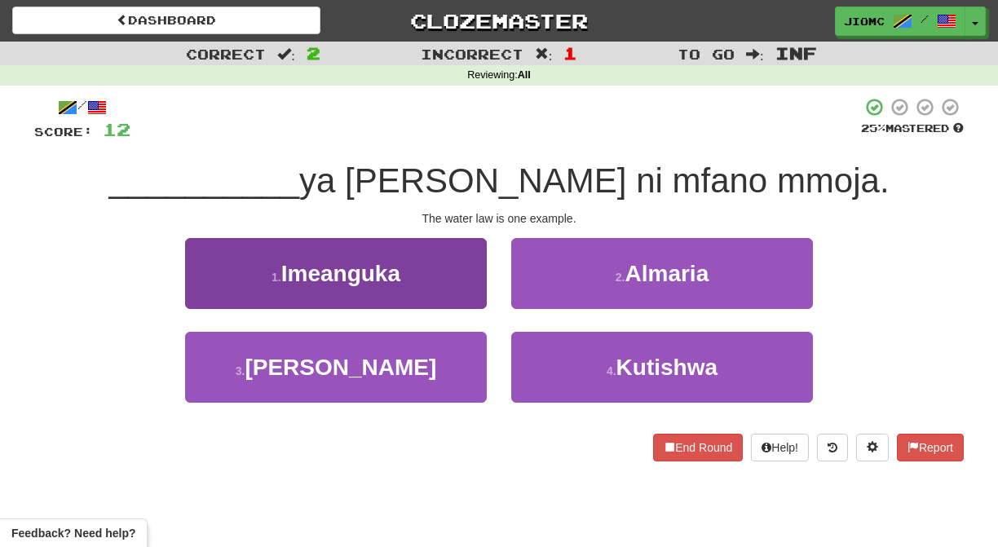
click at [484, 288] on button "1 . Imeanguka" at bounding box center [336, 273] width 302 height 71
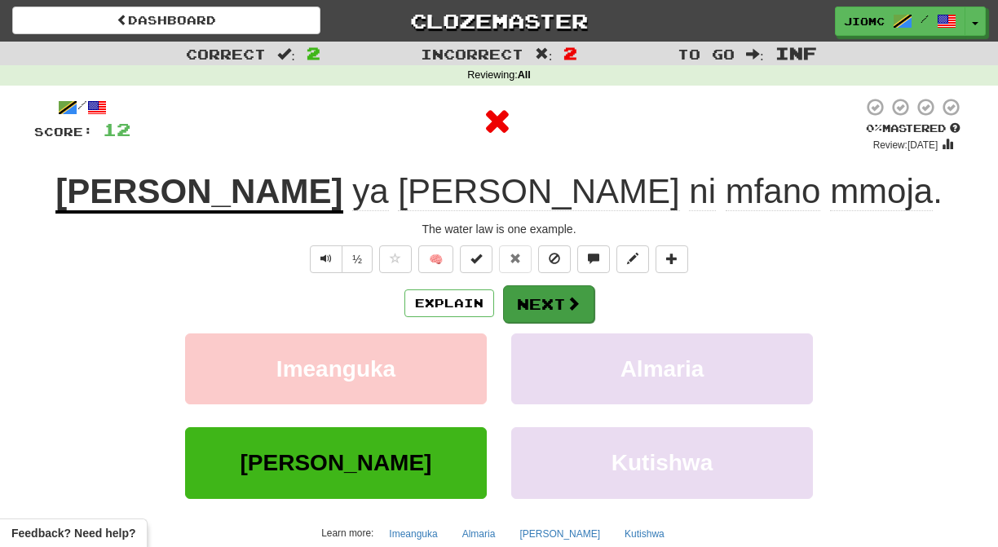
click at [542, 306] on button "Next" at bounding box center [548, 304] width 91 height 38
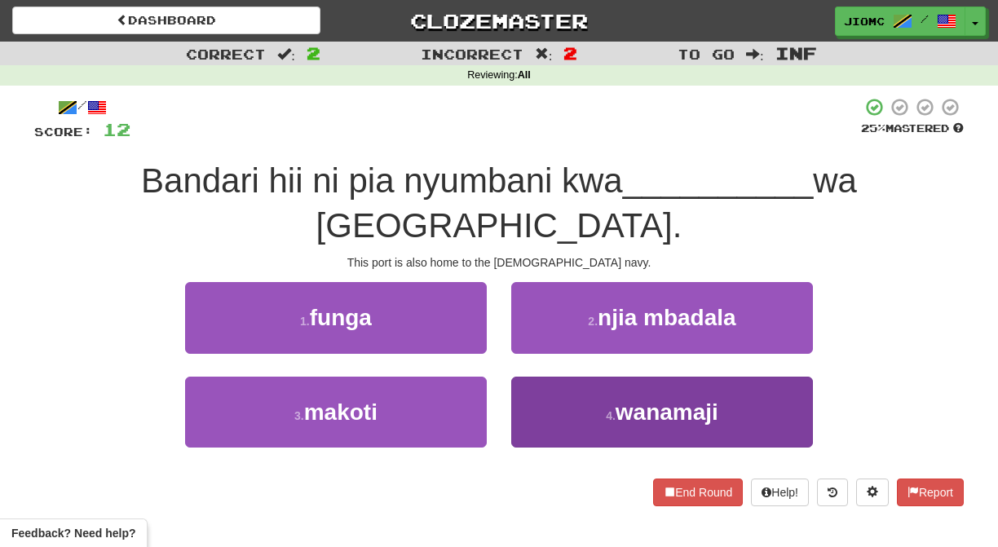
click at [536, 377] on button "4 . wanamaji" at bounding box center [662, 412] width 302 height 71
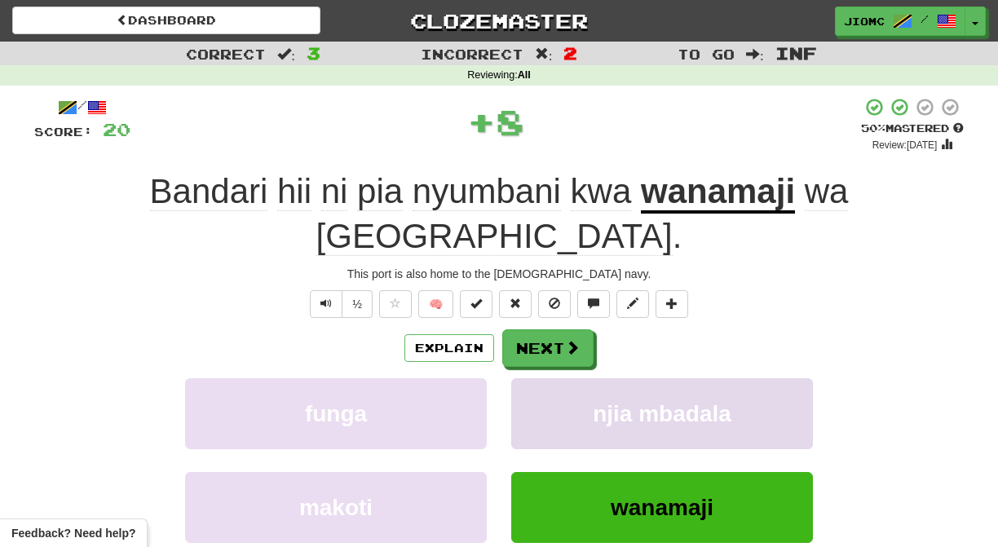
click at [536, 378] on button "njia mbadala" at bounding box center [662, 413] width 302 height 71
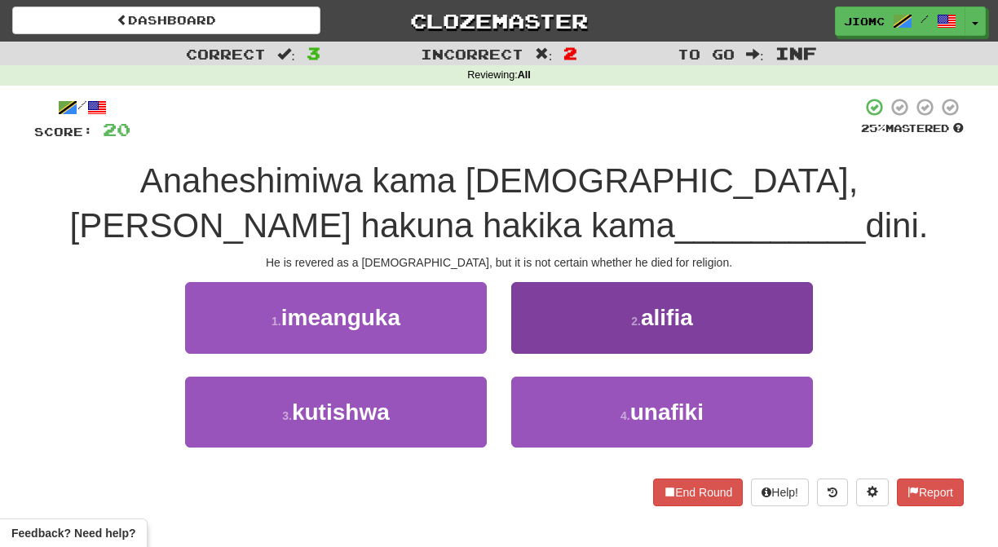
click at [527, 335] on button "2 . alifia" at bounding box center [662, 317] width 302 height 71
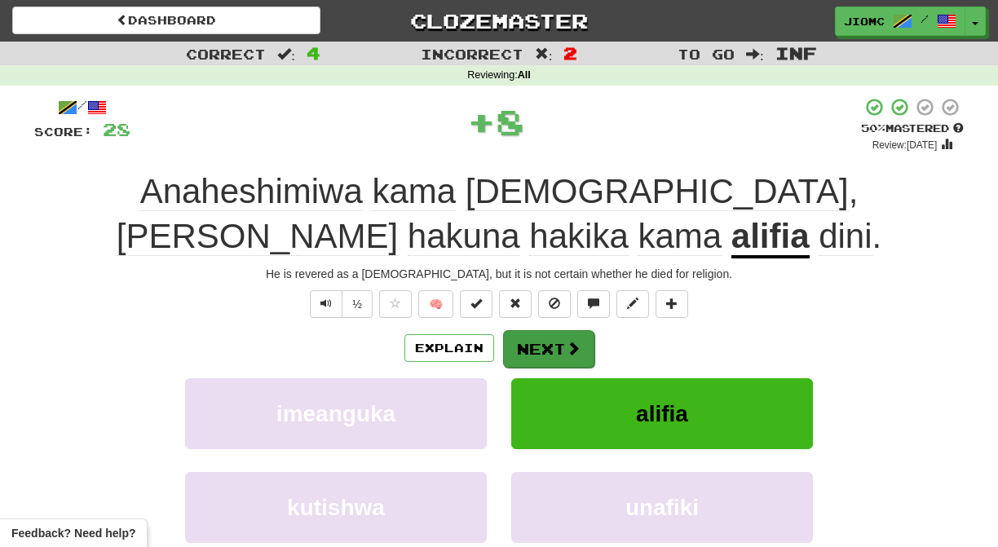
click at [533, 343] on button "Next" at bounding box center [548, 349] width 91 height 38
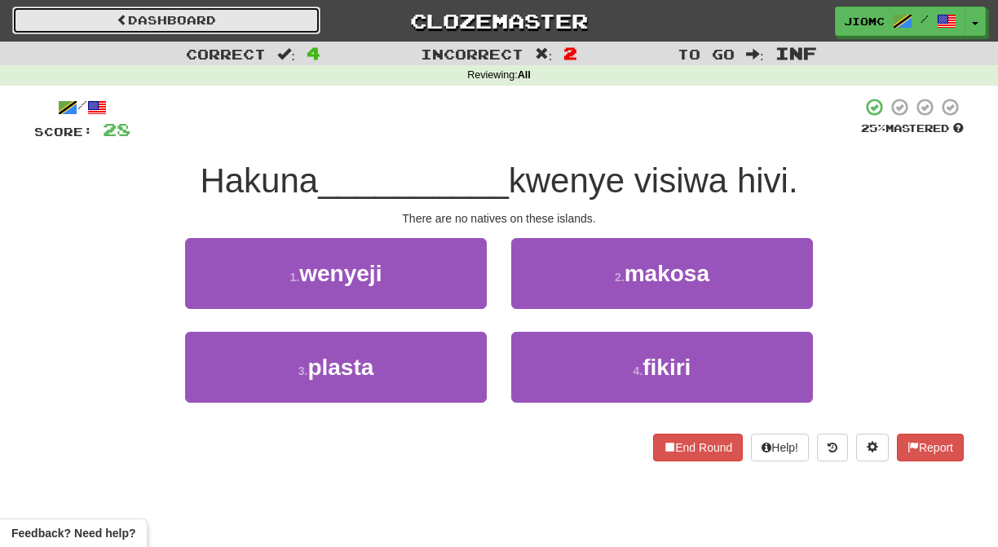
click at [201, 22] on link "Dashboard" at bounding box center [166, 21] width 308 height 28
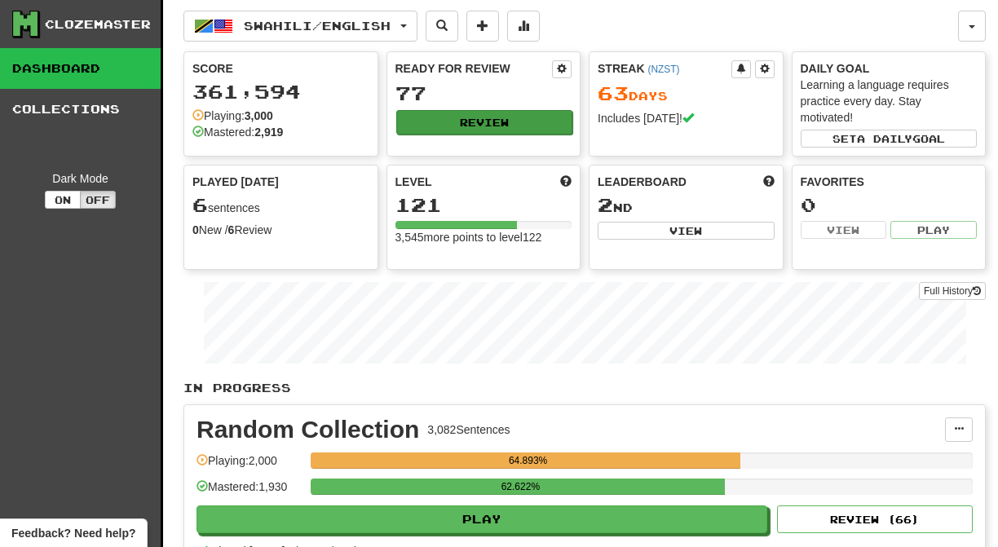
click at [417, 122] on button "Review" at bounding box center [484, 122] width 177 height 24
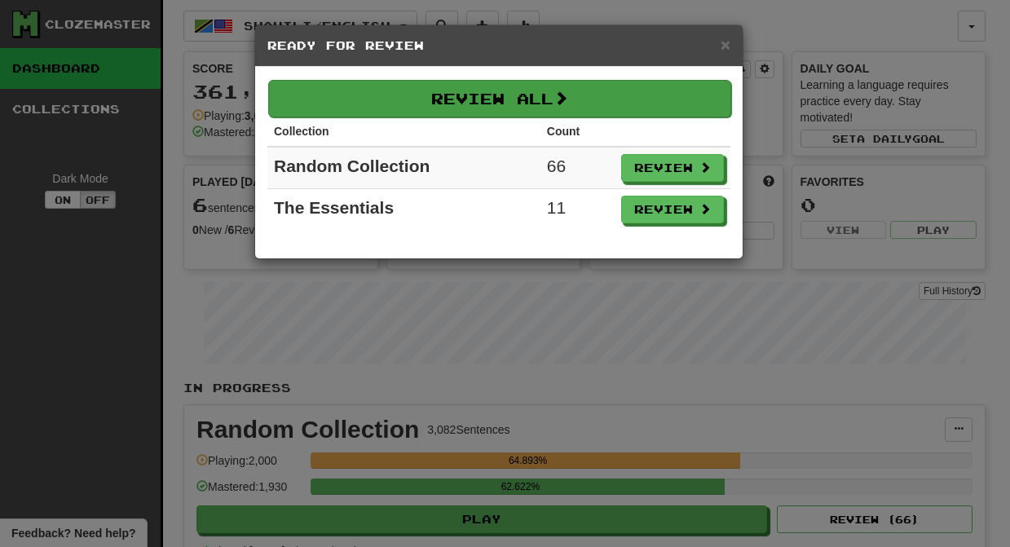
click at [418, 104] on button "Review All" at bounding box center [499, 99] width 463 height 38
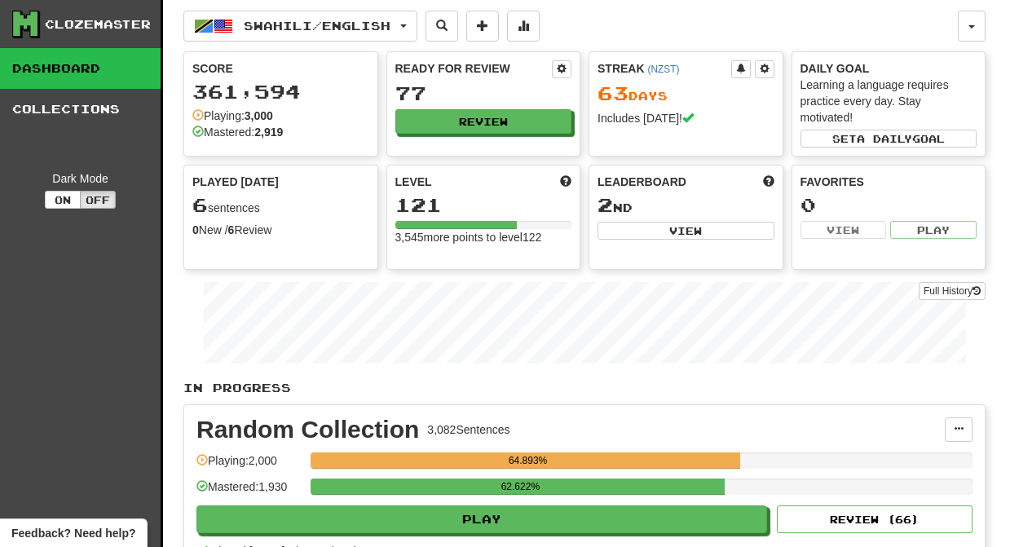
select select "********"
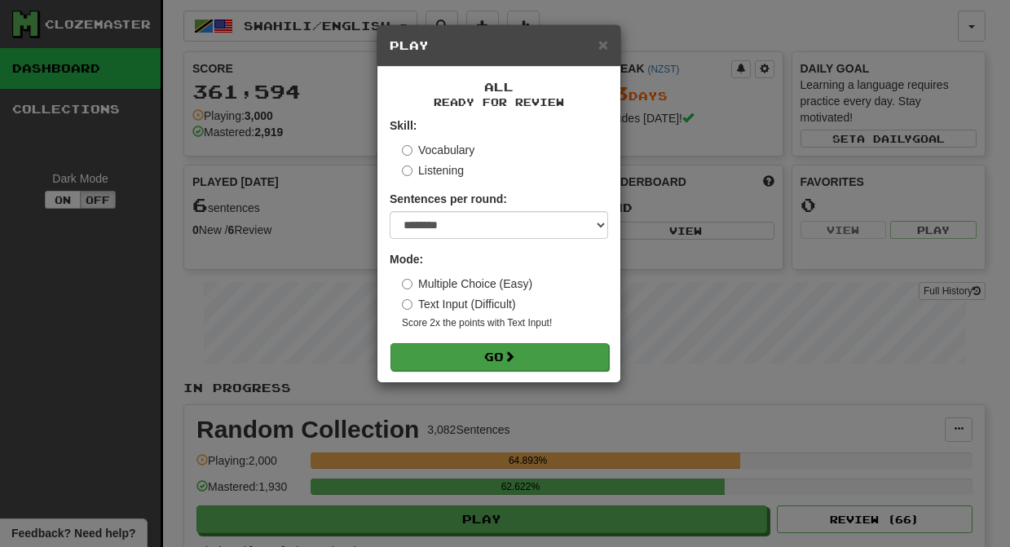
click at [506, 366] on button "Go" at bounding box center [500, 357] width 219 height 28
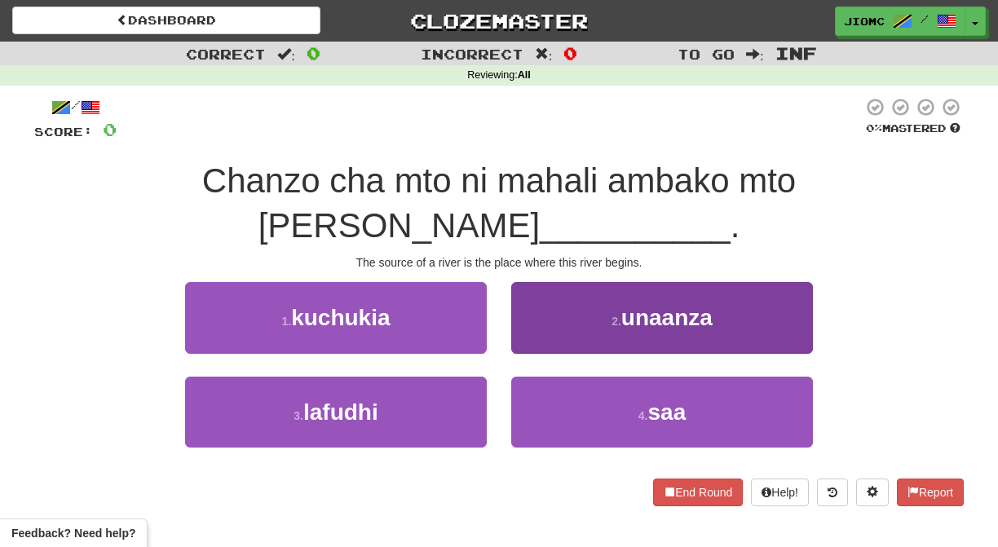
click at [540, 289] on button "2 . unaanza" at bounding box center [662, 317] width 302 height 71
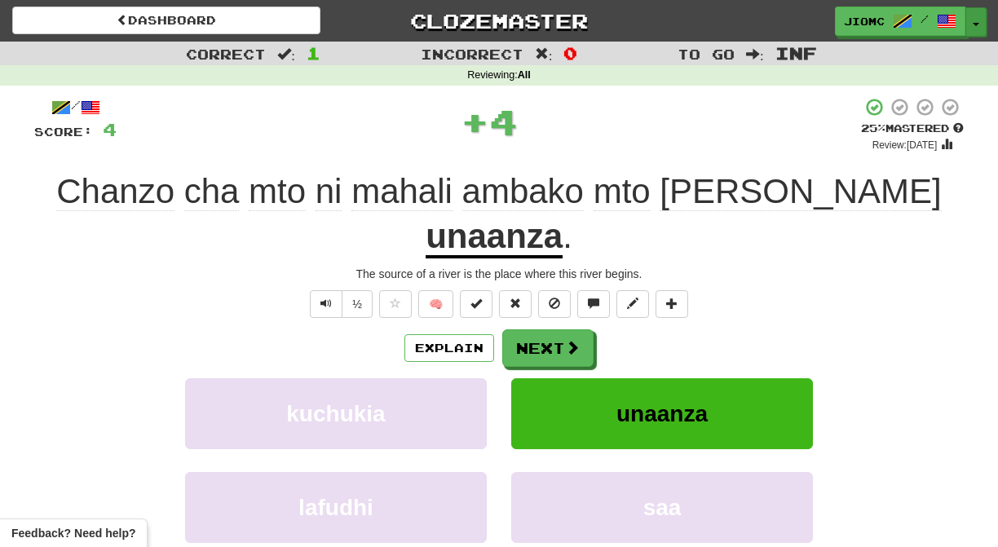
click at [976, 20] on button "Toggle Dropdown" at bounding box center [975, 21] width 21 height 29
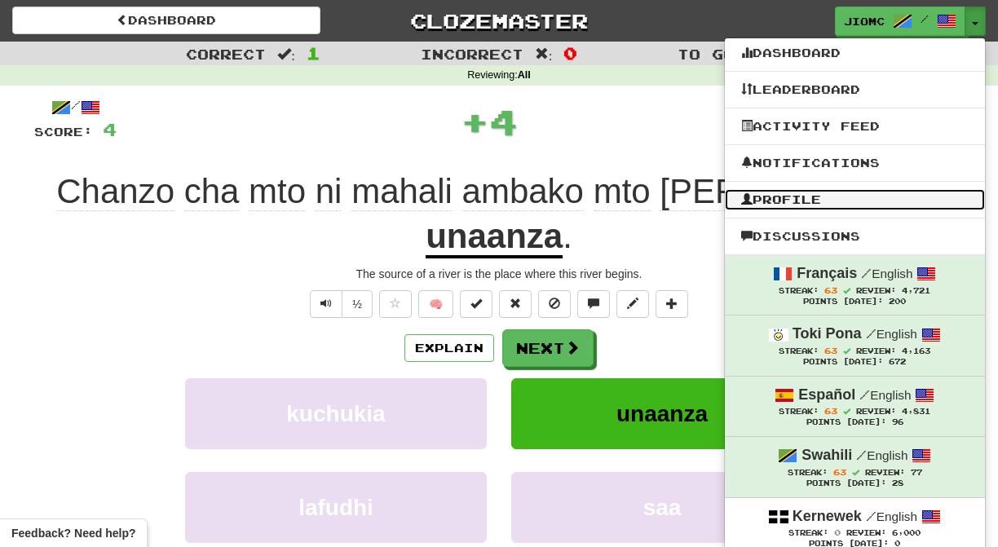
click at [861, 195] on link "Profile" at bounding box center [855, 199] width 260 height 21
